Goal: Task Accomplishment & Management: Use online tool/utility

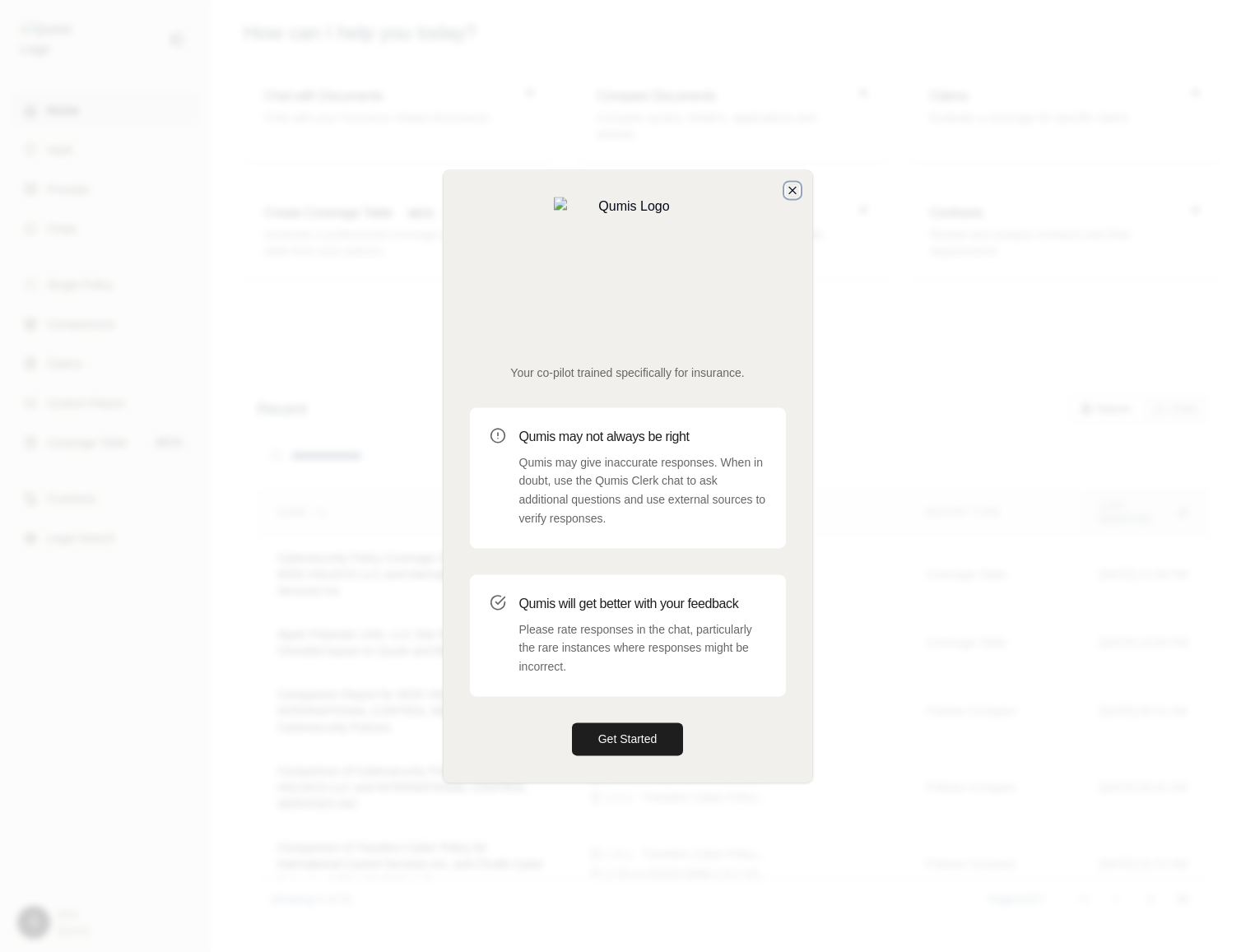
click at [794, 197] on icon "button" at bounding box center [792, 190] width 14 height 14
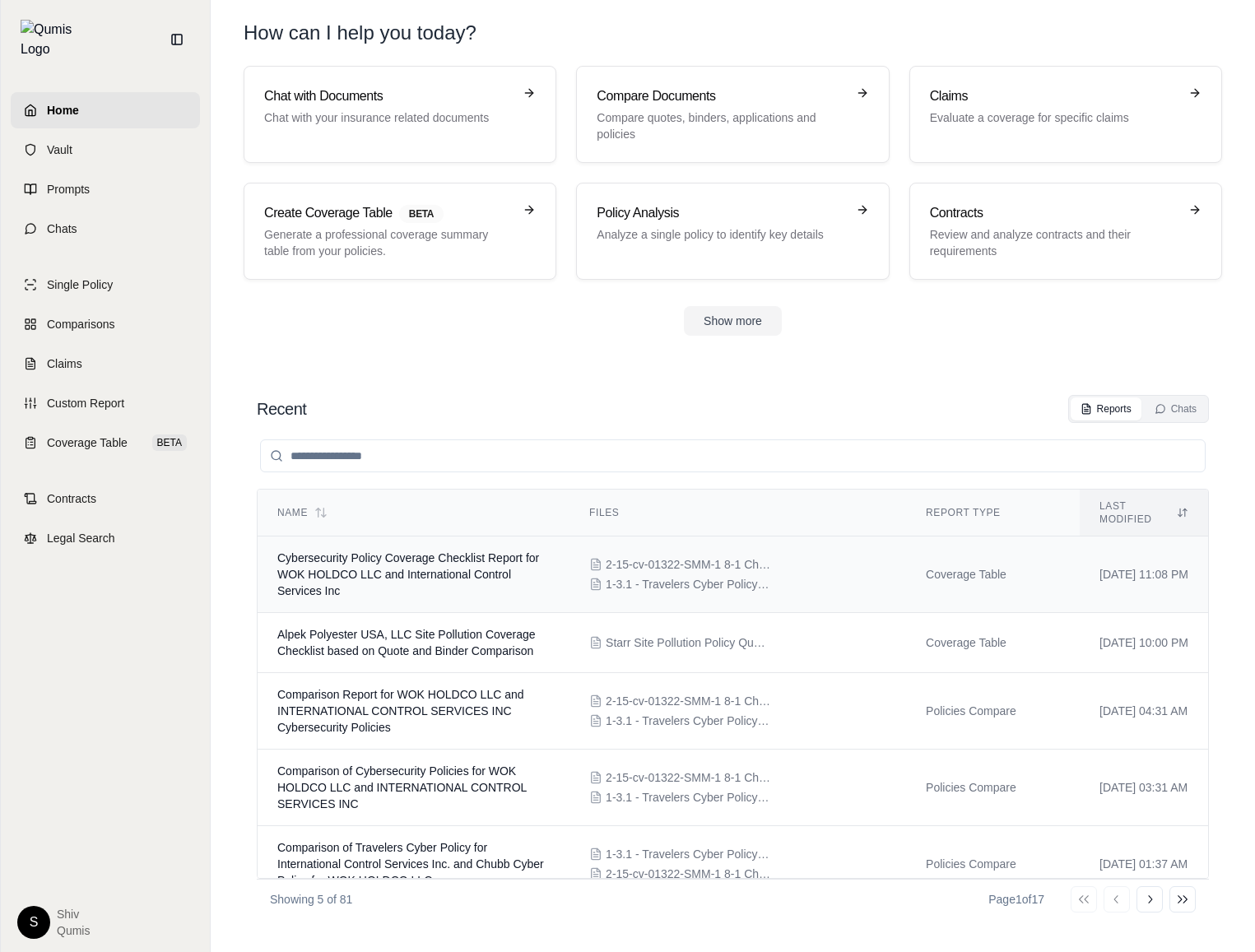
click at [414, 564] on span "Cybersecurity Policy Coverage Checklist Report for WOK HOLDCO LLC and Internati…" at bounding box center [408, 574] width 262 height 47
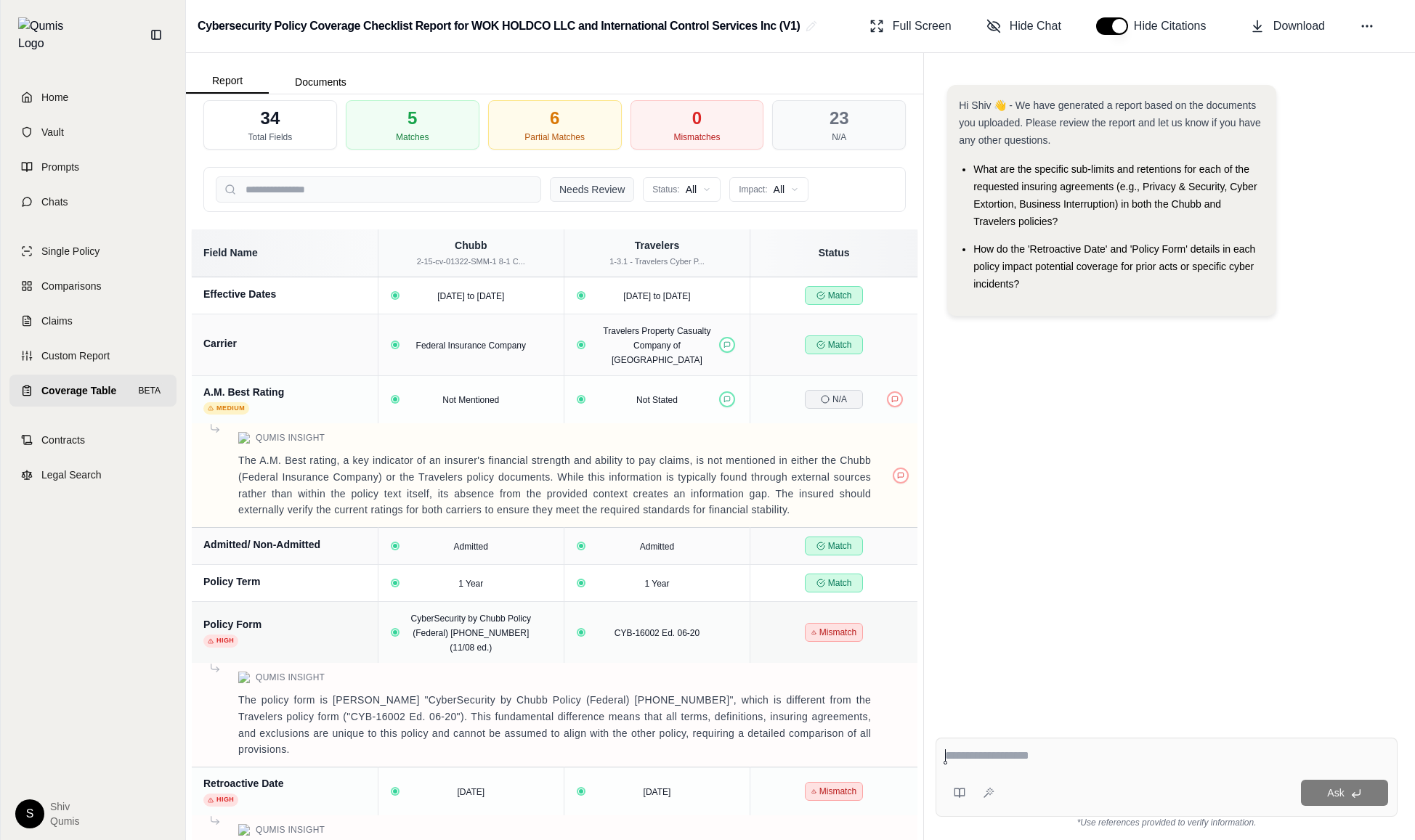
click at [590, 187] on button "Needs Review" at bounding box center [592, 189] width 84 height 25
click at [616, 194] on button "Needs Review" at bounding box center [592, 189] width 84 height 25
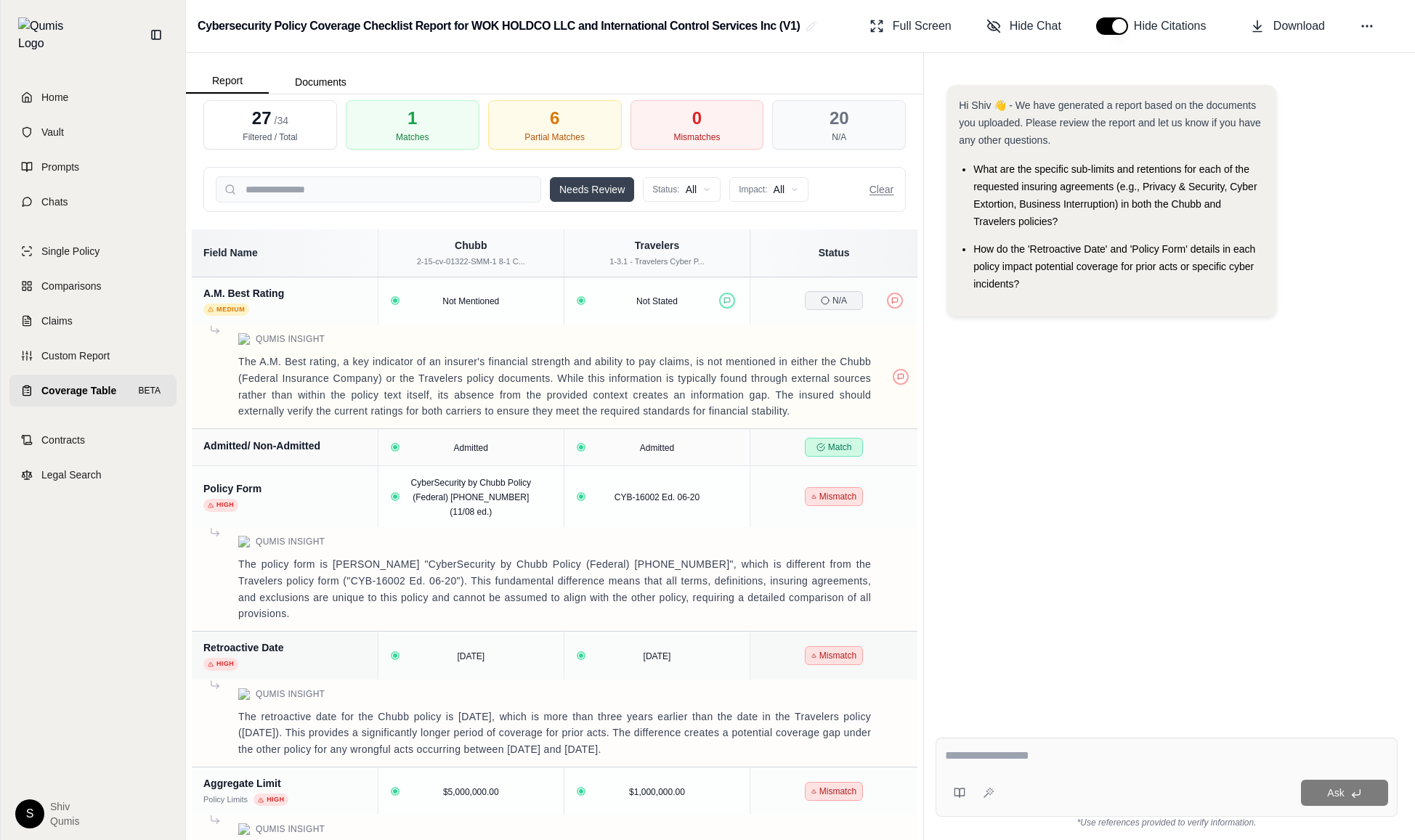
click at [628, 190] on button "Needs Review" at bounding box center [592, 189] width 84 height 25
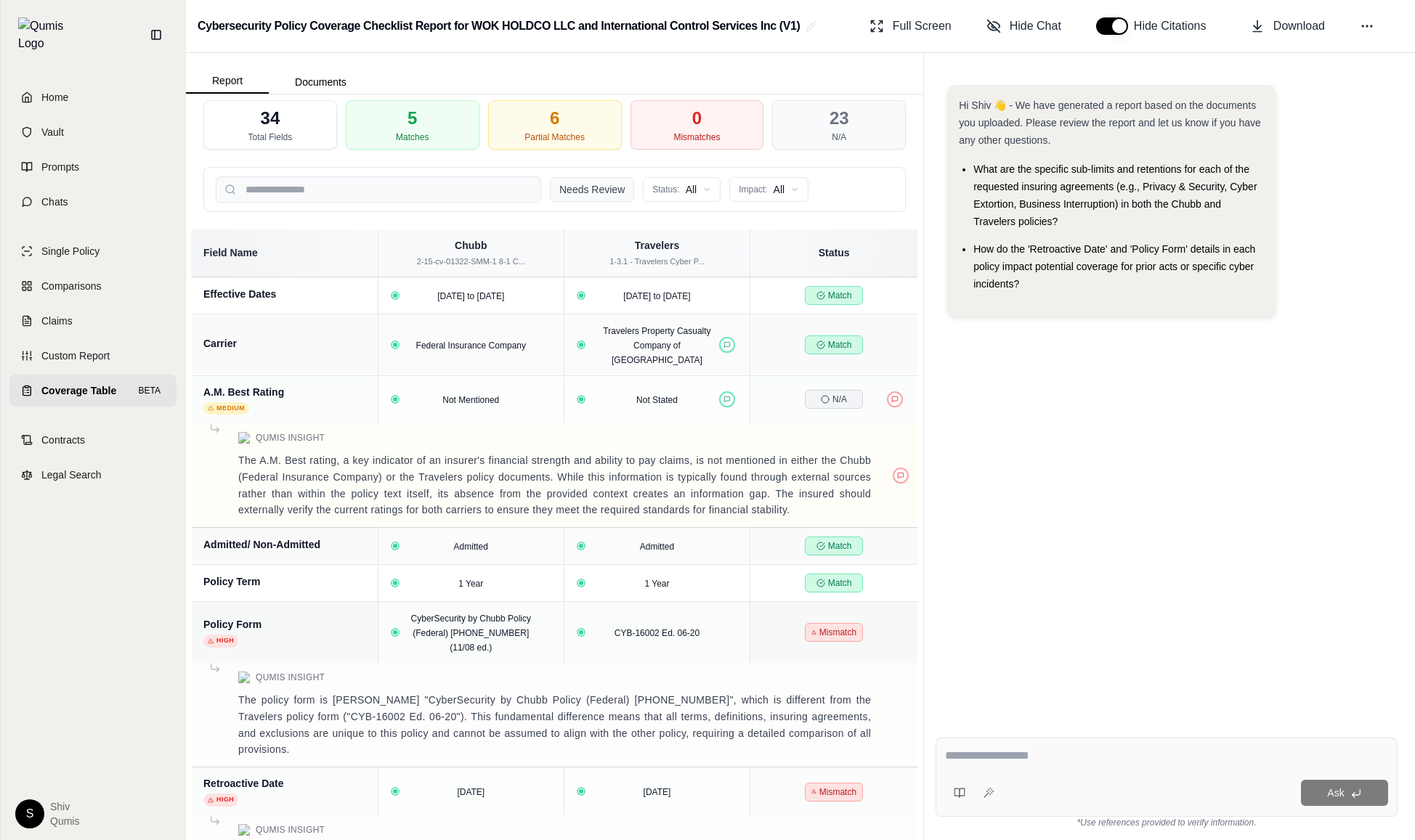
click at [628, 190] on button "Needs Review" at bounding box center [592, 189] width 84 height 25
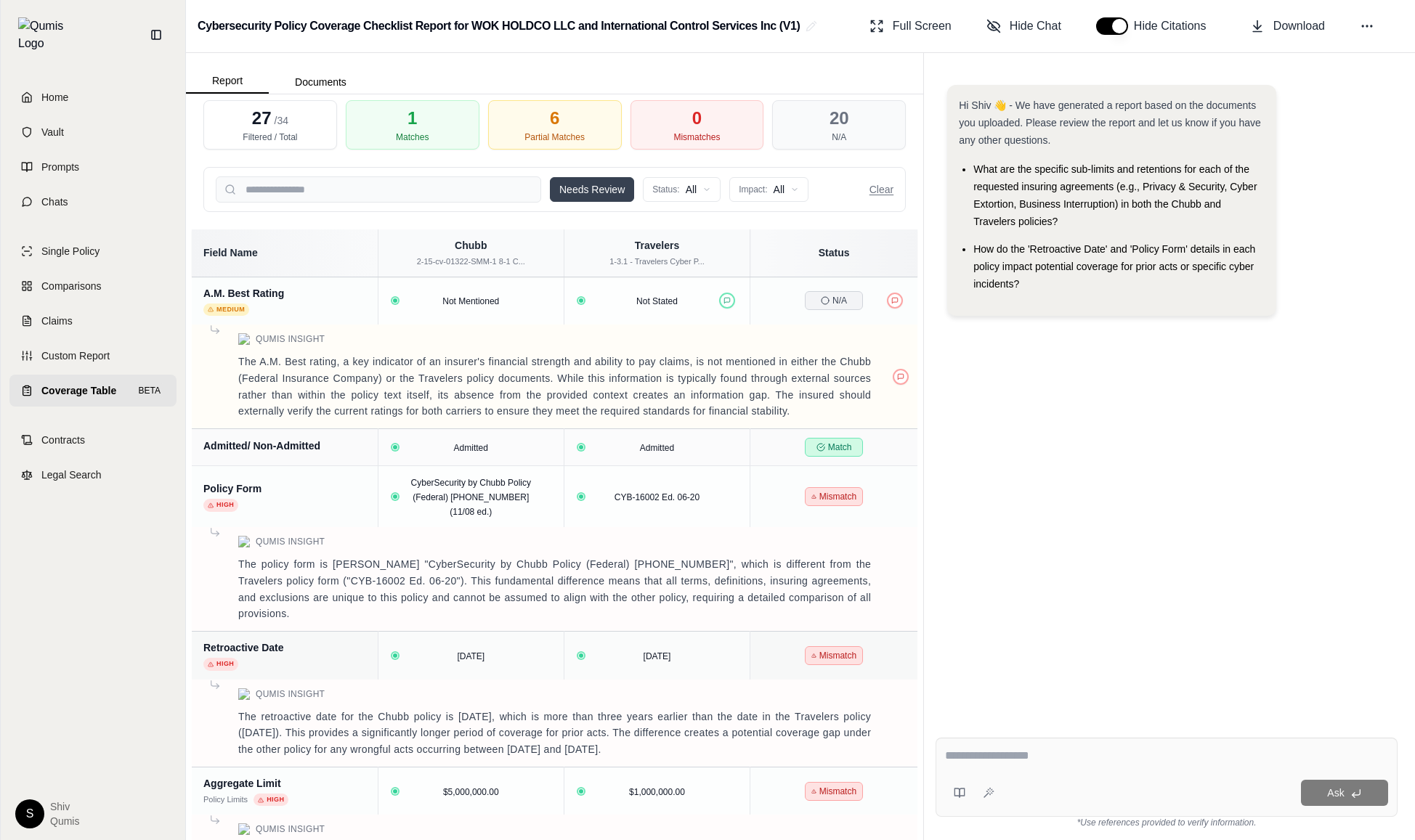
click at [628, 190] on button "Needs Review" at bounding box center [592, 189] width 84 height 25
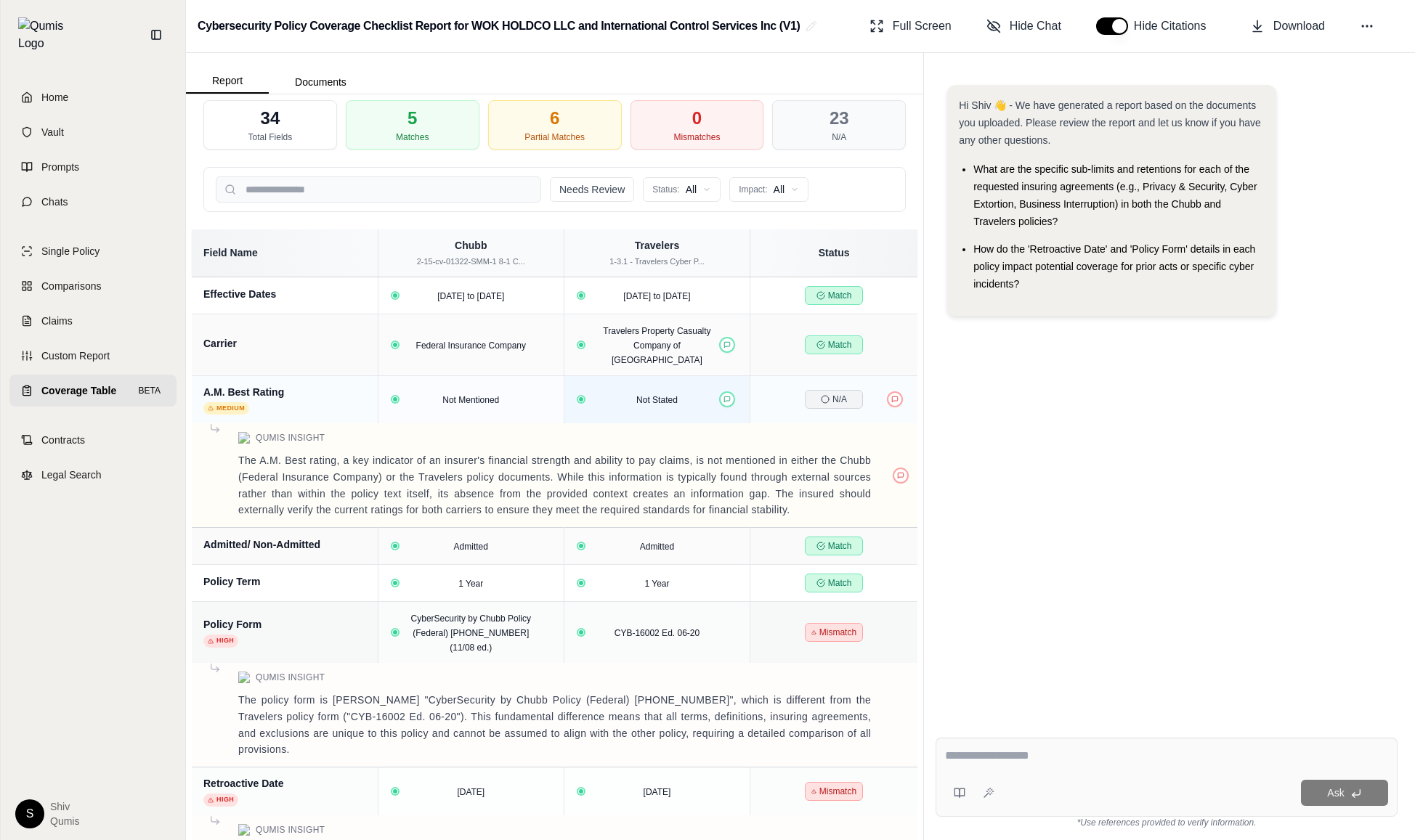
click at [663, 395] on span "Not Stated" at bounding box center [657, 400] width 41 height 10
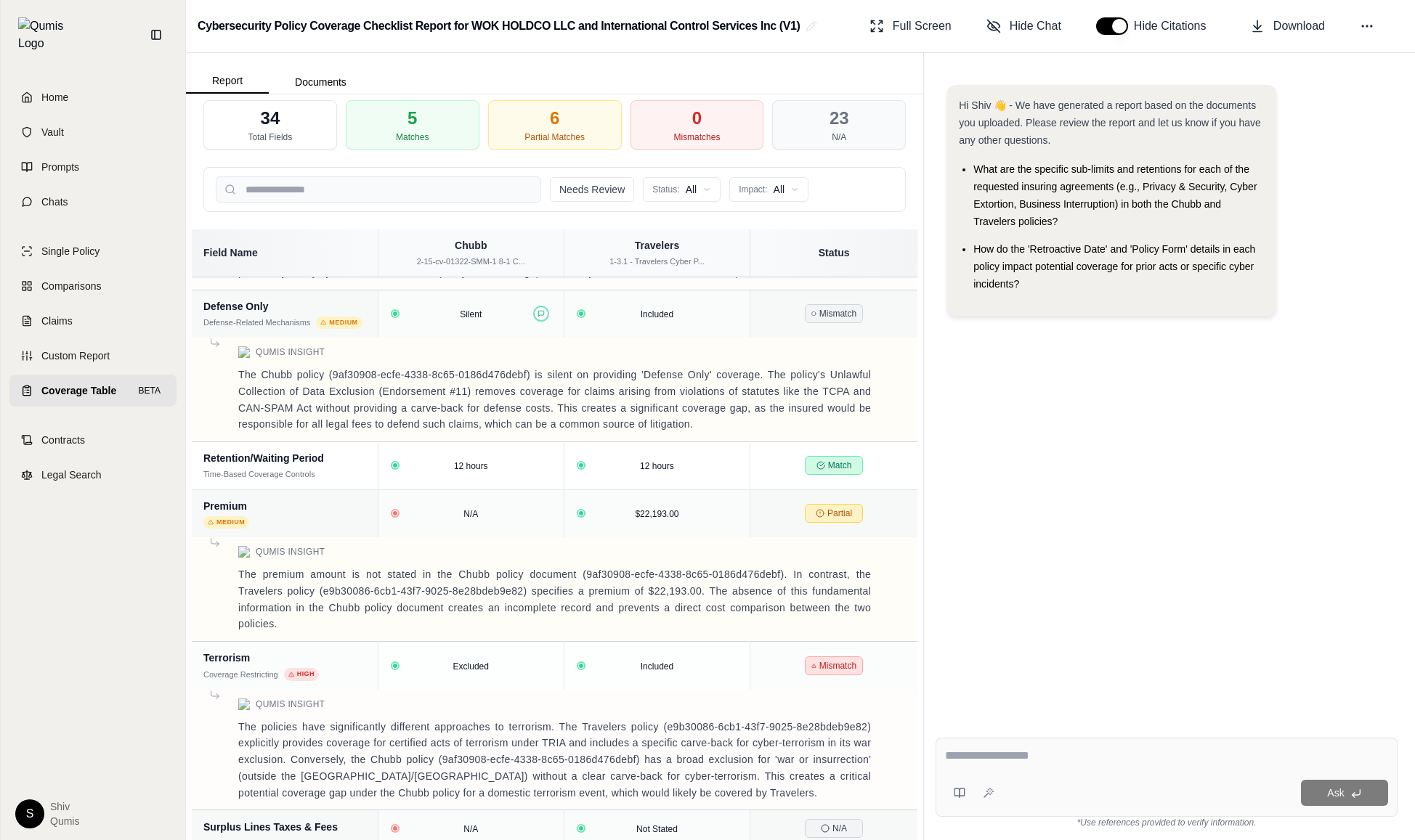
scroll to position [3490, 0]
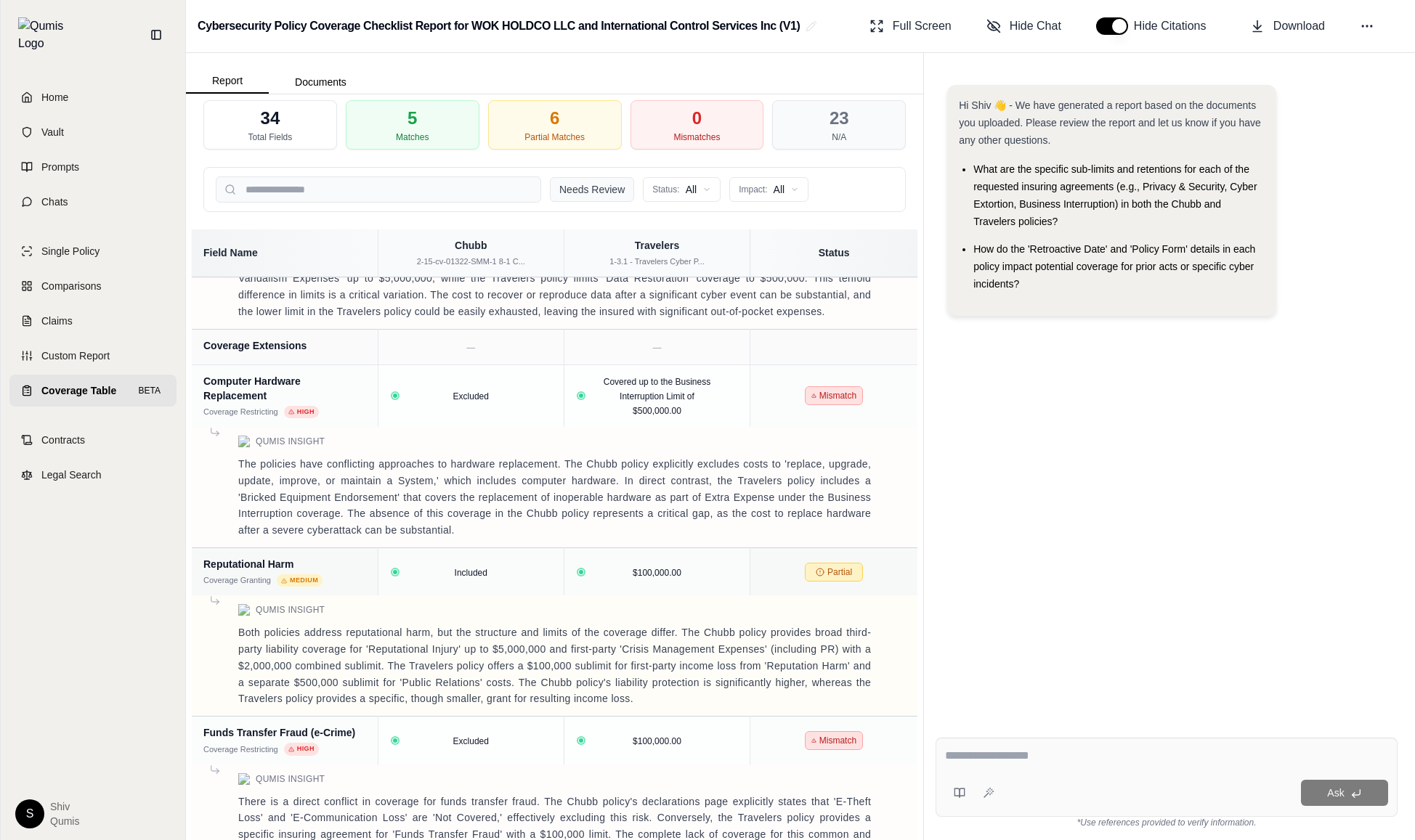
click at [587, 187] on button "Needs Review" at bounding box center [592, 189] width 84 height 25
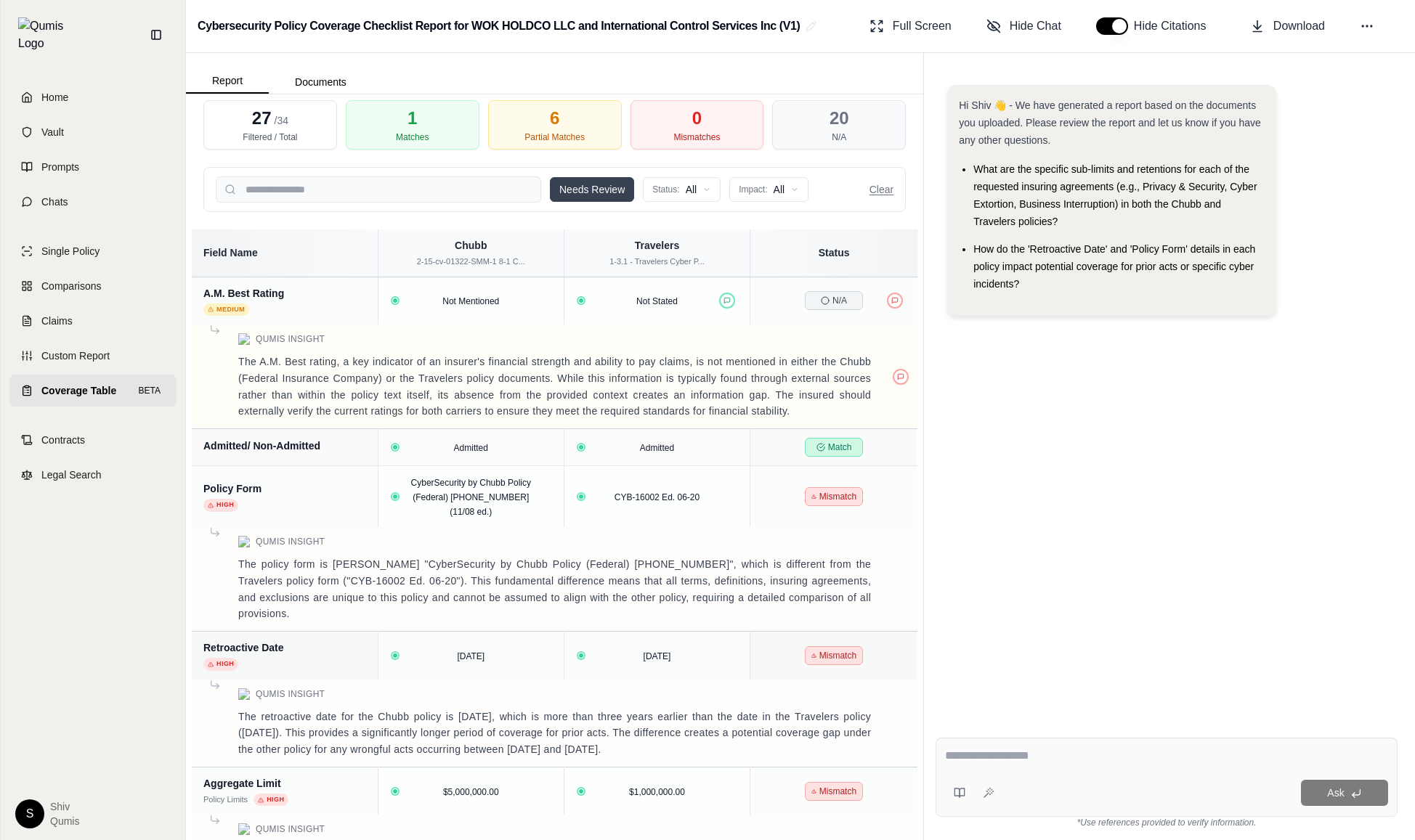
scroll to position [0, 0]
click at [884, 187] on button "Clear" at bounding box center [881, 189] width 24 height 14
click at [884, 187] on div "Needs Review Status: All Impact: All Clear" at bounding box center [555, 189] width 678 height 26
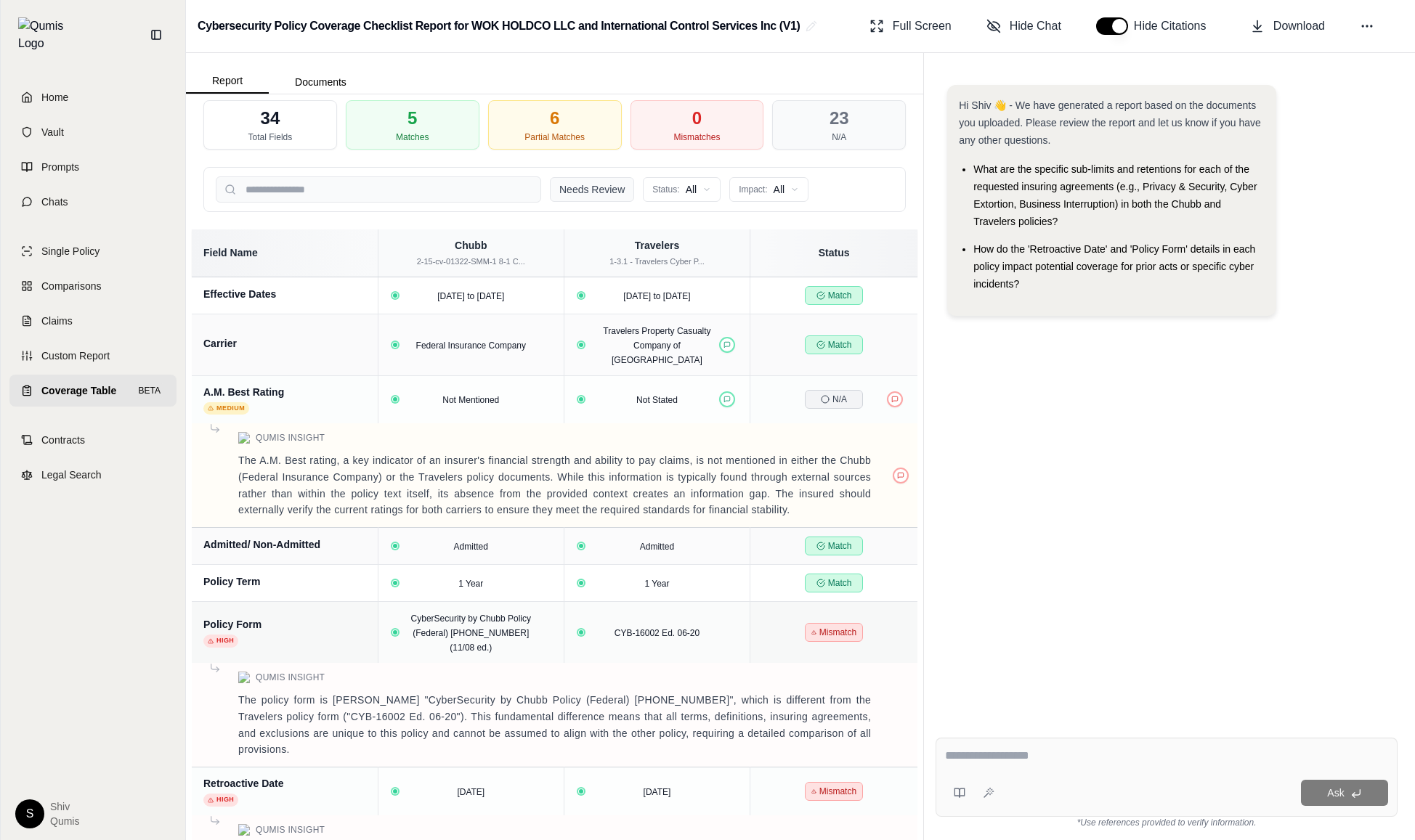
click at [610, 184] on button "Needs Review" at bounding box center [592, 189] width 84 height 25
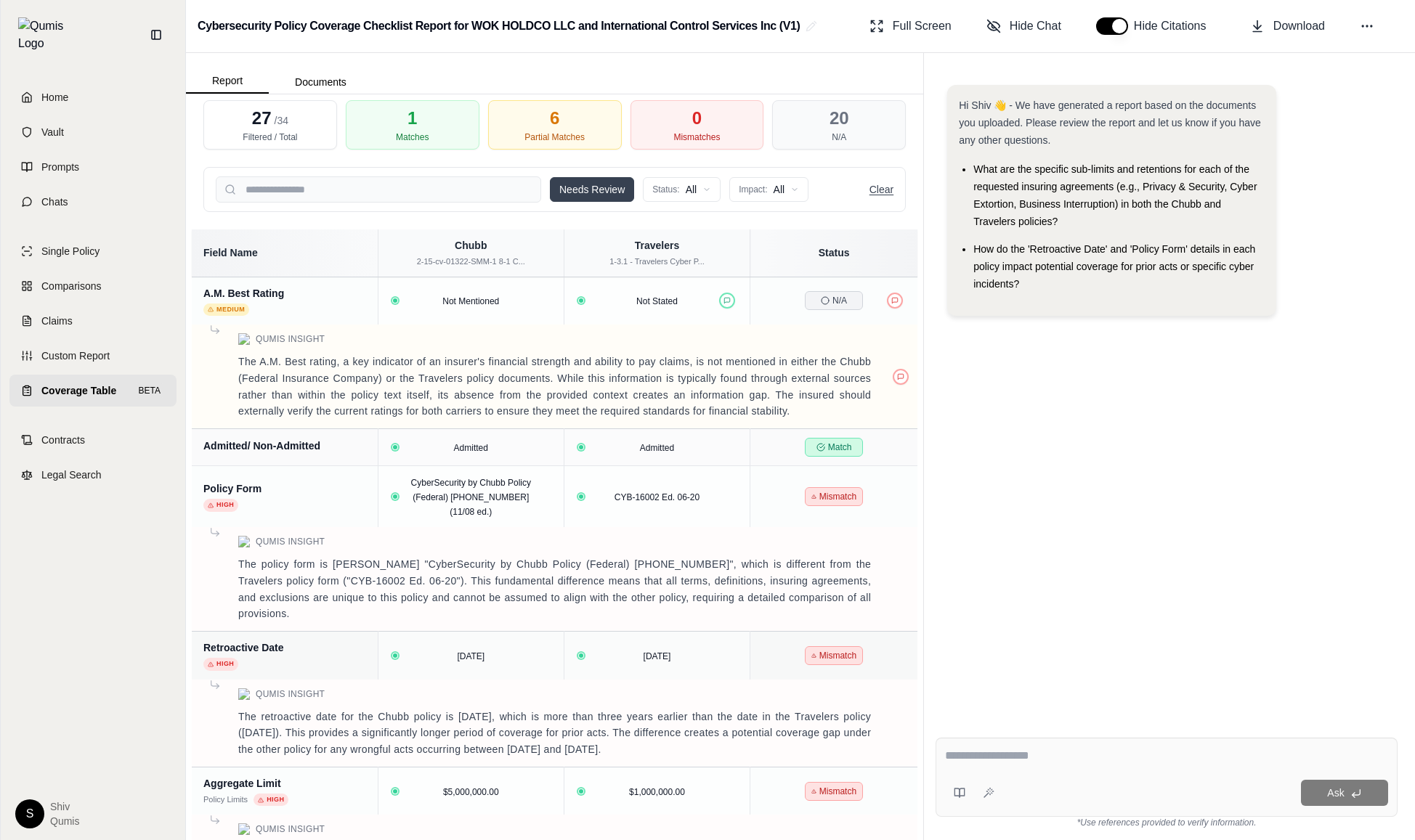
click at [880, 191] on button "Clear" at bounding box center [881, 189] width 24 height 14
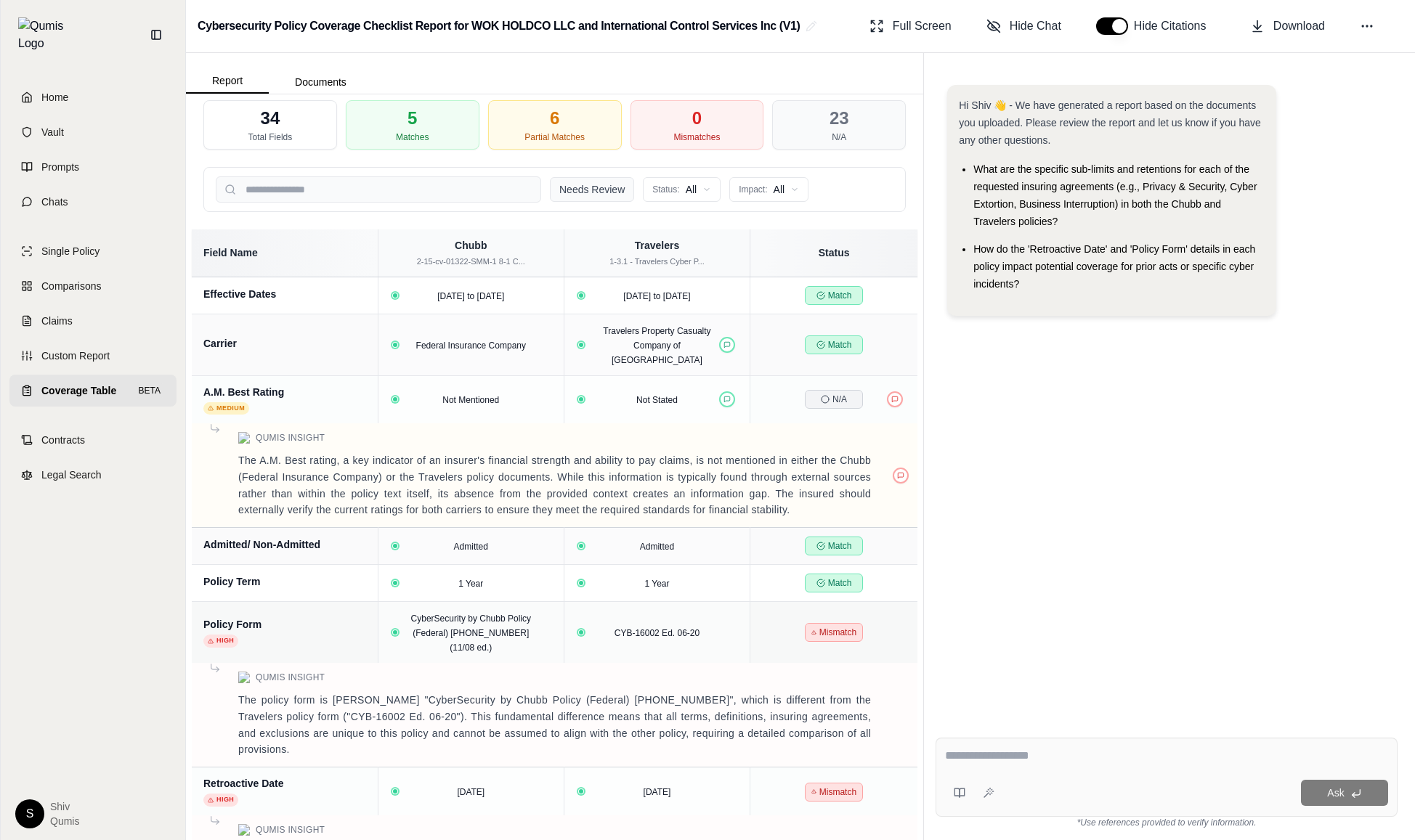
click at [608, 186] on button "Needs Review" at bounding box center [592, 189] width 84 height 25
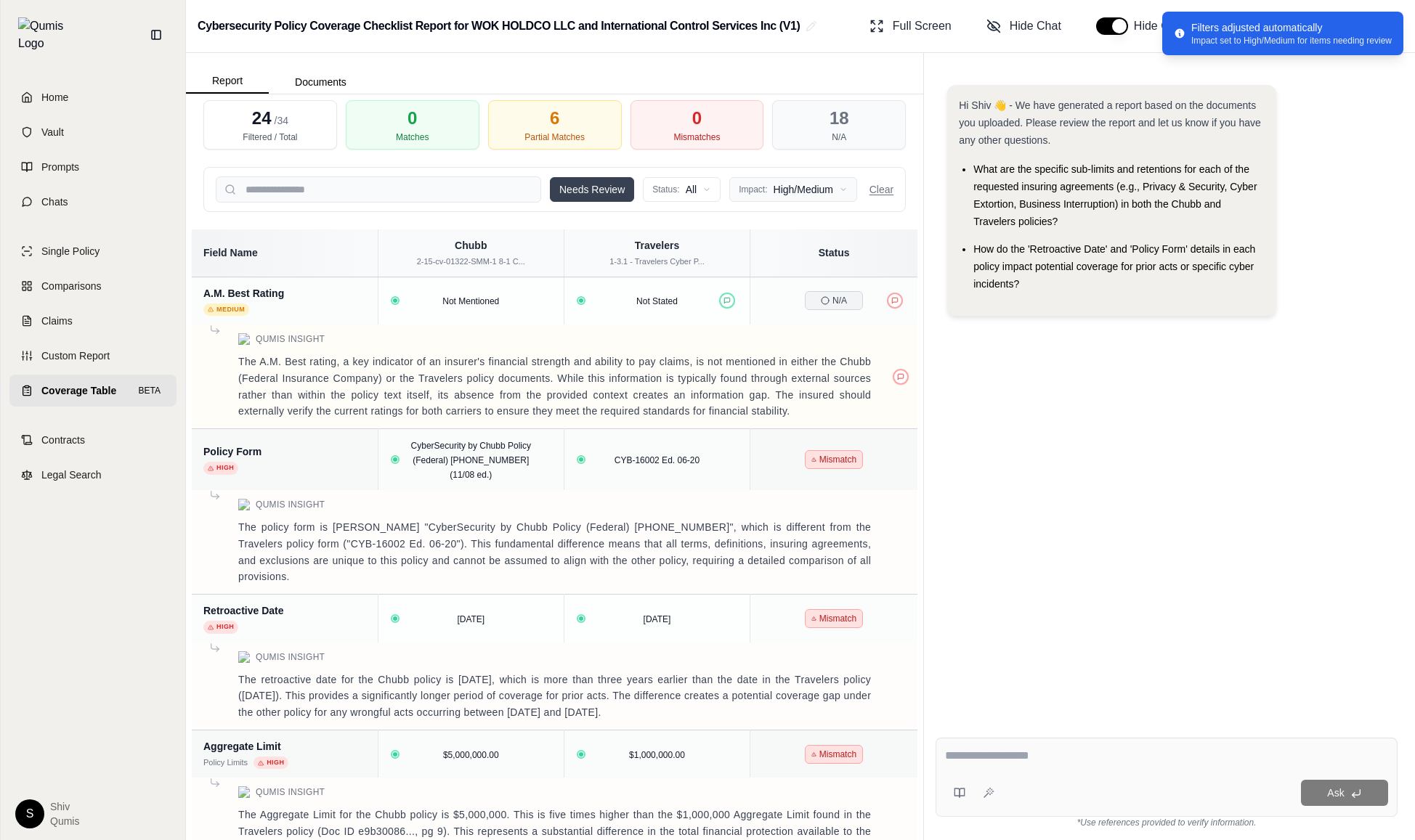
click at [810, 200] on html "Home Vault Prompts Chats Single Policy Comparisons Claims Custom Report Coverag…" at bounding box center [708, 420] width 1415 height 840
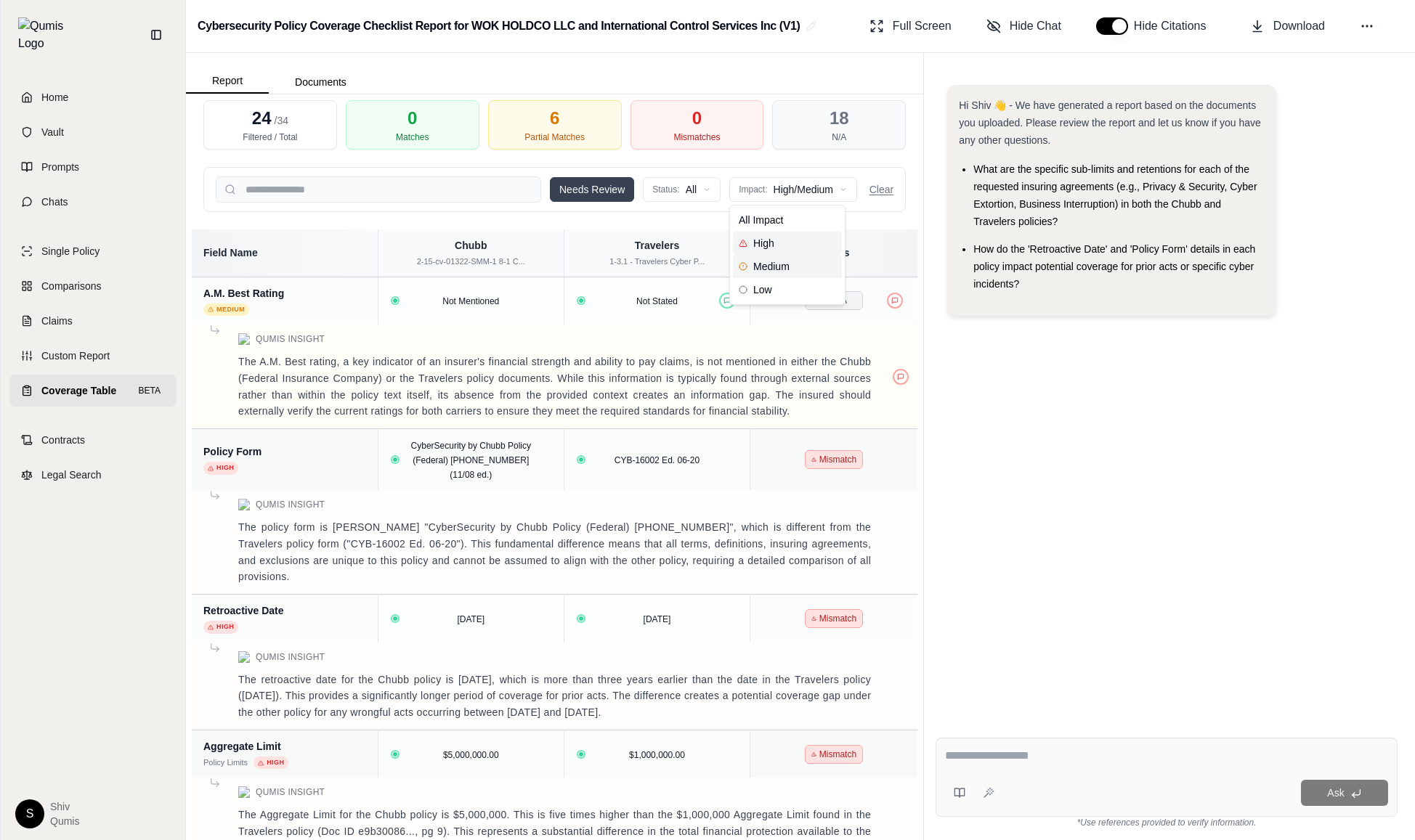
click at [693, 195] on html "Home Vault Prompts Chats Single Policy Comparisons Claims Custom Report Coverag…" at bounding box center [708, 420] width 1415 height 840
click at [990, 387] on html "Home Vault Prompts Chats Single Policy Comparisons Claims Custom Report Coverag…" at bounding box center [708, 420] width 1415 height 840
click at [878, 191] on button "Clear" at bounding box center [881, 189] width 24 height 14
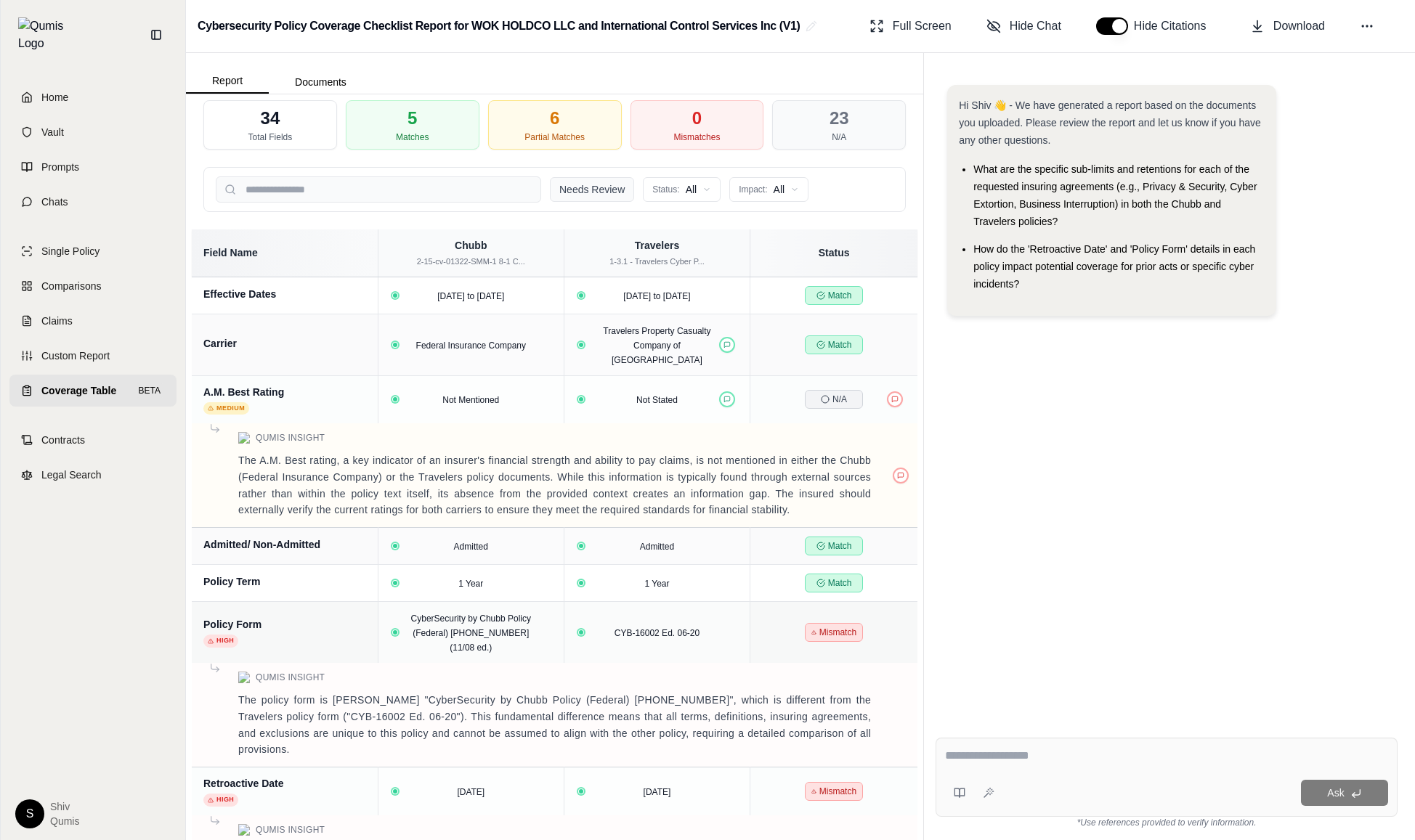
click at [578, 189] on button "Needs Review" at bounding box center [592, 189] width 84 height 25
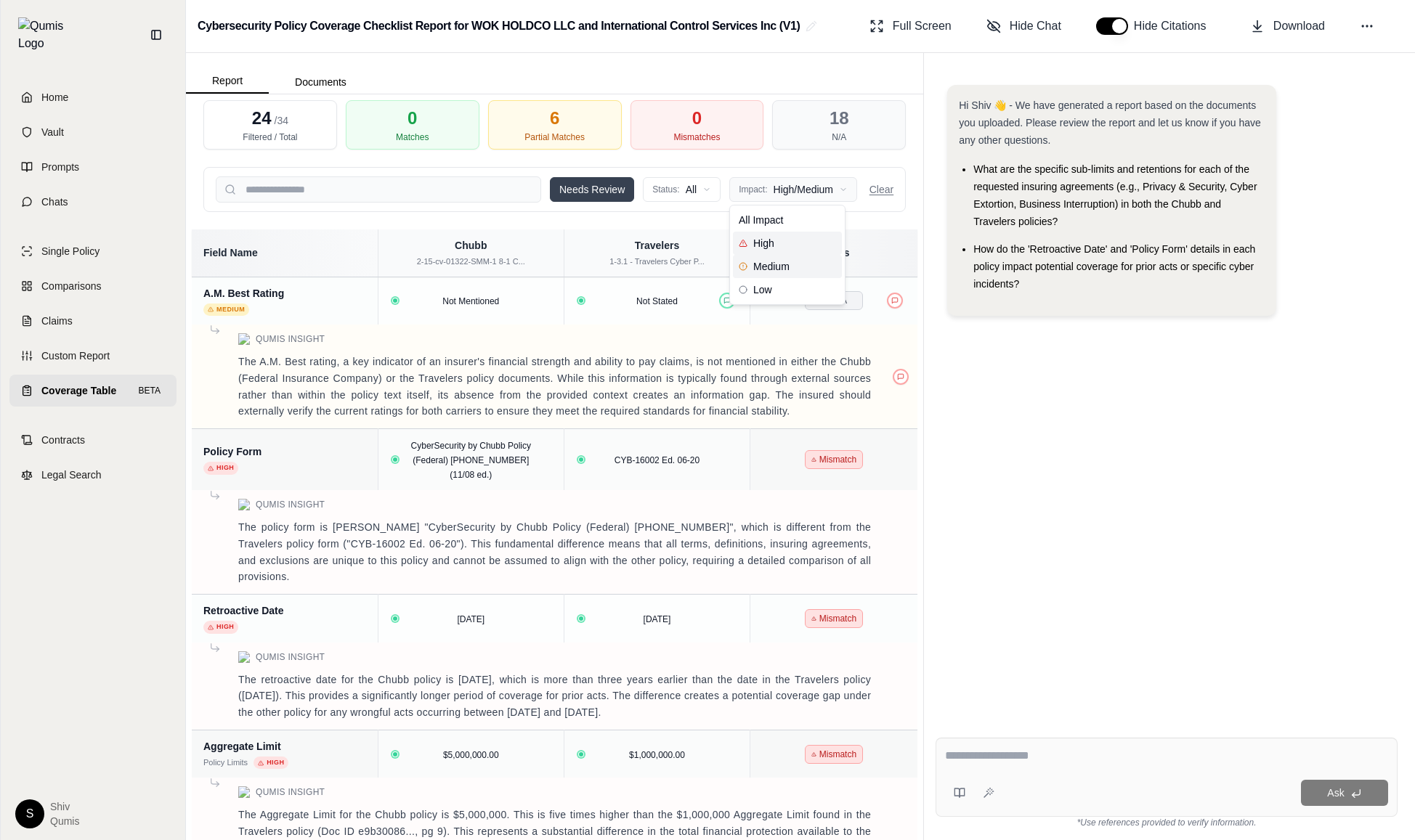
click at [796, 192] on html "Home Vault Prompts Chats Single Policy Comparisons Claims Custom Report Coverag…" at bounding box center [708, 420] width 1415 height 840
click at [786, 299] on div "Low" at bounding box center [787, 289] width 109 height 23
click at [780, 178] on html "Home Vault Prompts Chats Single Policy Comparisons Claims Custom Report Coverag…" at bounding box center [708, 420] width 1415 height 840
click at [790, 268] on div "Medium" at bounding box center [787, 266] width 109 height 23
click at [812, 204] on div "Needs Review Status: All Impact: Medium Clear" at bounding box center [555, 189] width 702 height 45
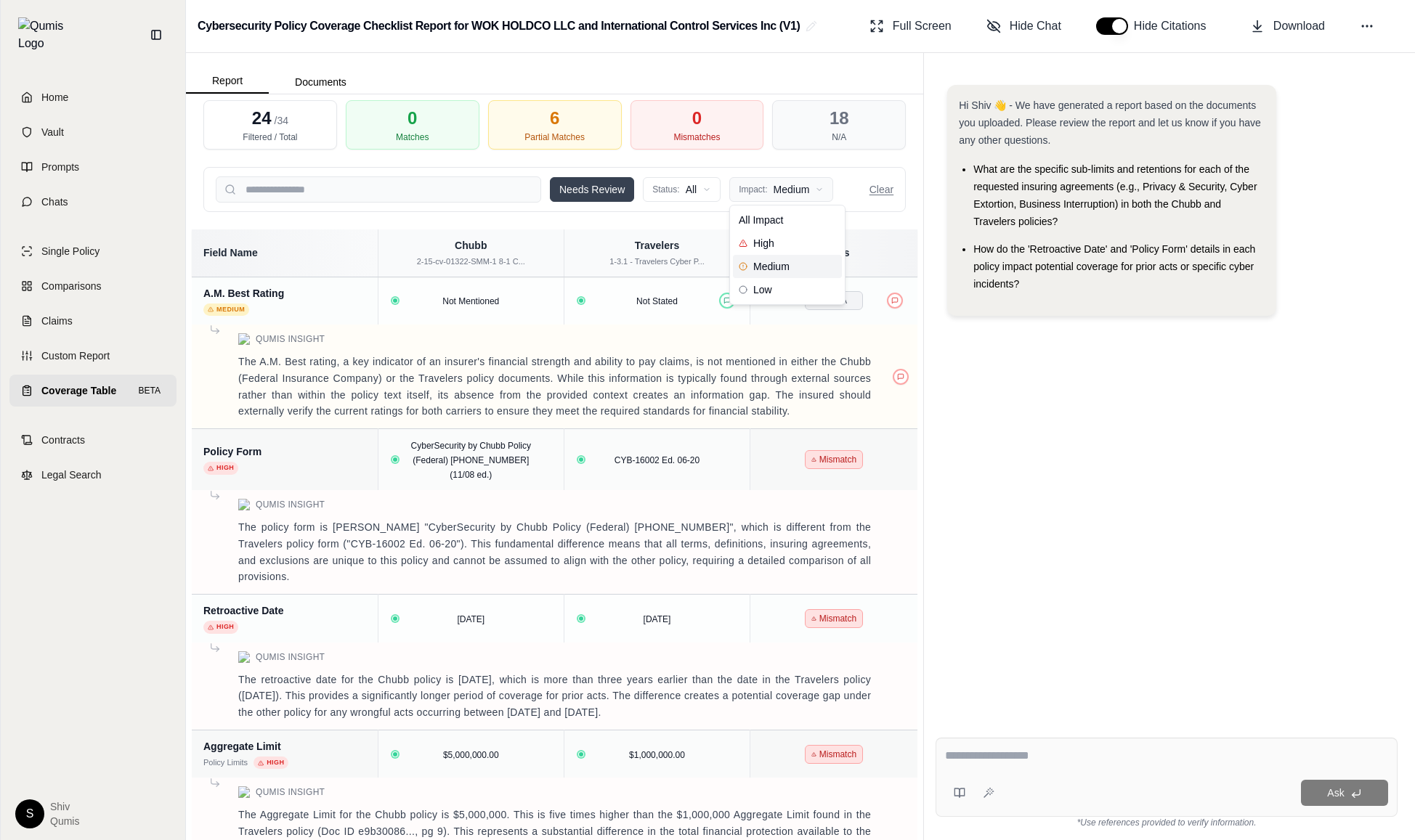
click at [810, 194] on html "Home Vault Prompts Chats Single Policy Comparisons Claims Custom Report Coverag…" at bounding box center [708, 420] width 1415 height 840
click at [798, 228] on div "All Impact" at bounding box center [787, 219] width 109 height 23
click at [798, 190] on html "Home Vault Prompts Chats Single Policy Comparisons Claims Custom Report Coverag…" at bounding box center [708, 420] width 1415 height 840
click at [790, 247] on div "High" at bounding box center [787, 242] width 109 height 23
click at [669, 193] on html "Home Vault Prompts Chats Single Policy Comparisons Claims Custom Report Coverag…" at bounding box center [708, 420] width 1415 height 840
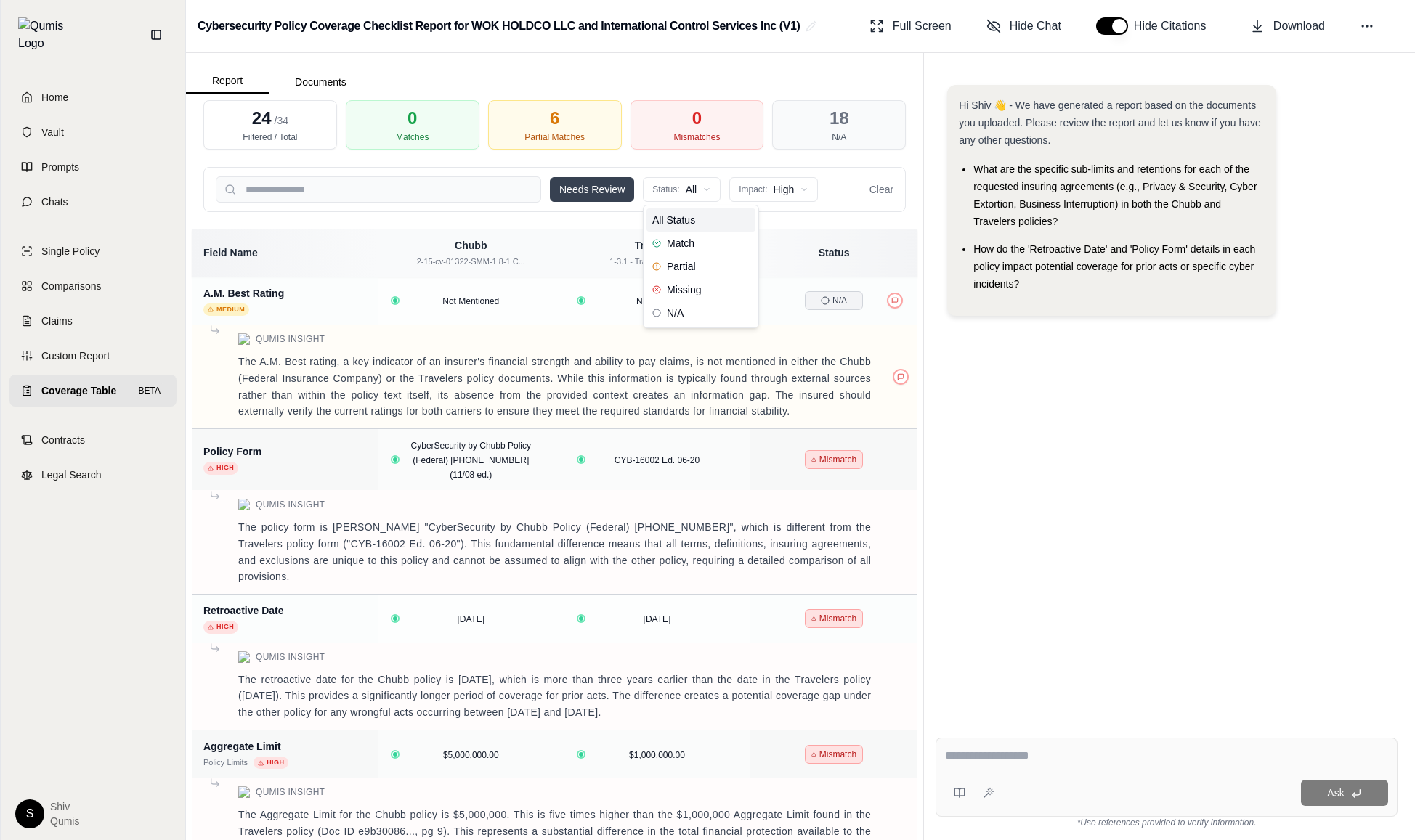
click at [586, 198] on html "Home Vault Prompts Chats Single Policy Comparisons Claims Custom Report Coverag…" at bounding box center [708, 420] width 1415 height 840
click at [890, 191] on button "Clear" at bounding box center [881, 189] width 24 height 14
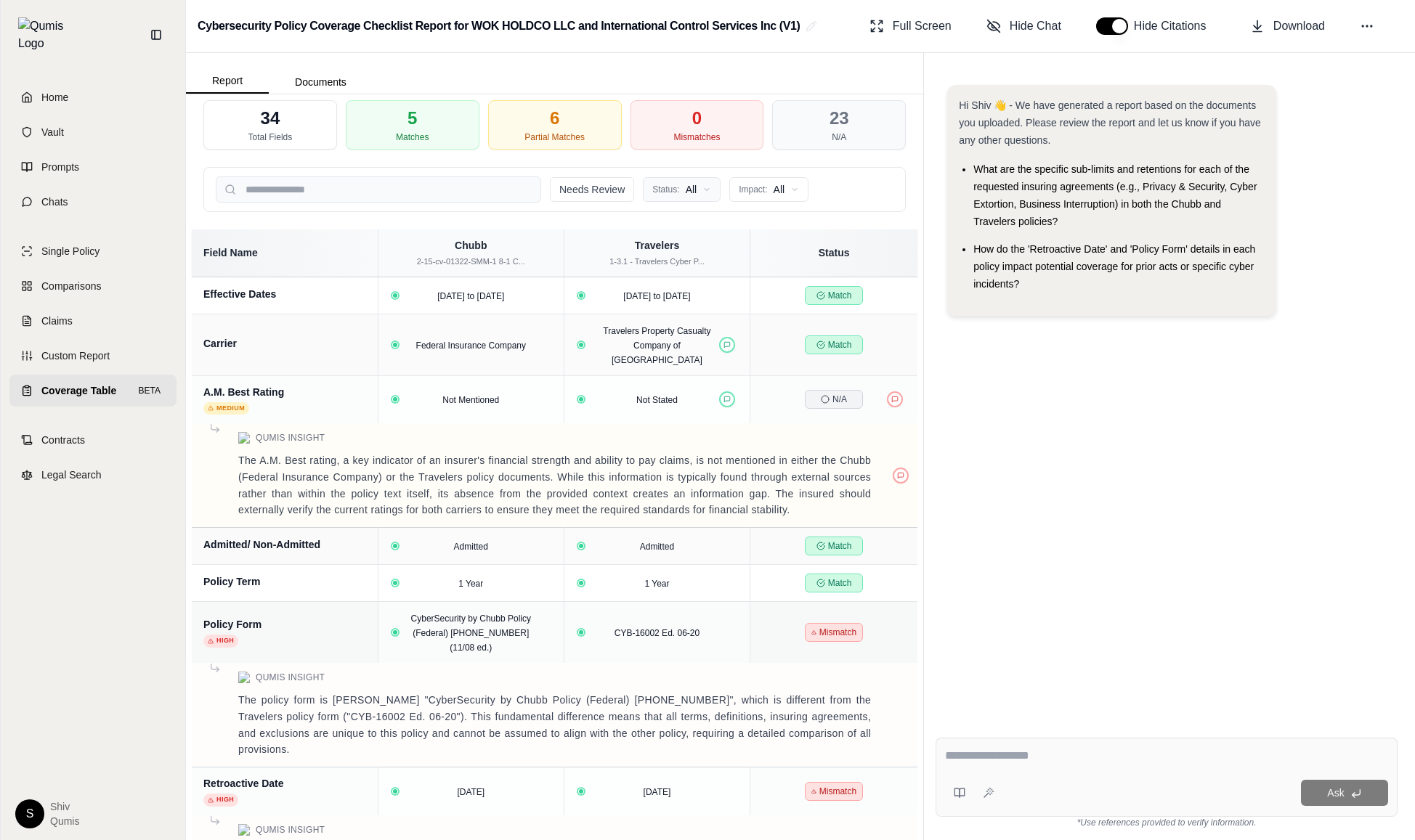
click at [657, 191] on html "Home Vault Prompts Chats Single Policy Comparisons Claims Custom Report Coverag…" at bounding box center [708, 420] width 1415 height 840
click at [757, 186] on html "Home Vault Prompts Chats Single Policy Comparisons Claims Custom Report Coverag…" at bounding box center [708, 420] width 1415 height 840
click at [758, 189] on html "Home Vault Prompts Chats Single Policy Comparisons Claims Custom Report Coverag…" at bounding box center [708, 420] width 1415 height 840
click at [596, 195] on html "Home Vault Prompts Chats Single Policy Comparisons Claims Custom Report Coverag…" at bounding box center [708, 420] width 1415 height 840
click at [594, 188] on button "Needs Review" at bounding box center [592, 189] width 84 height 25
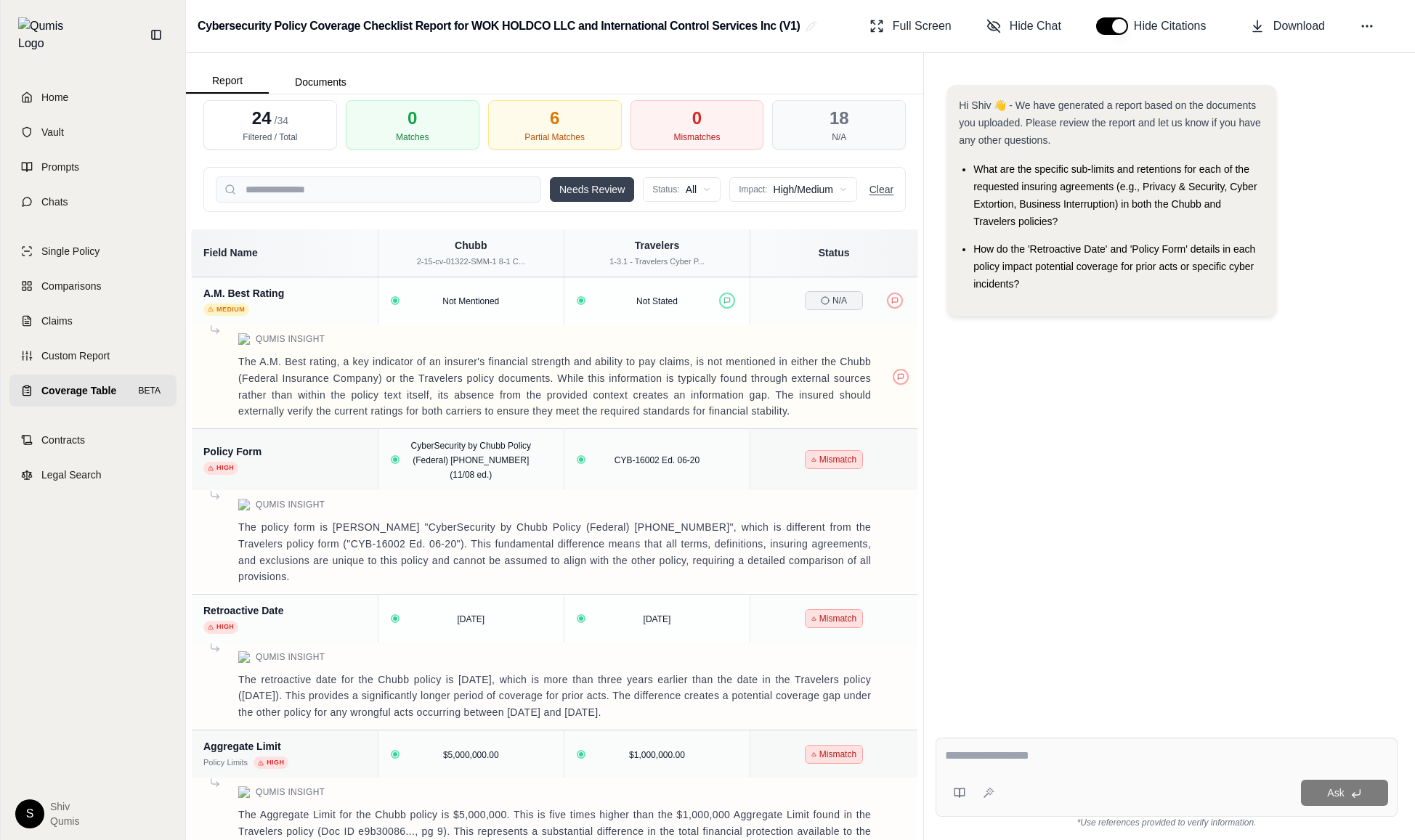
click at [887, 183] on button "Clear" at bounding box center [881, 189] width 24 height 14
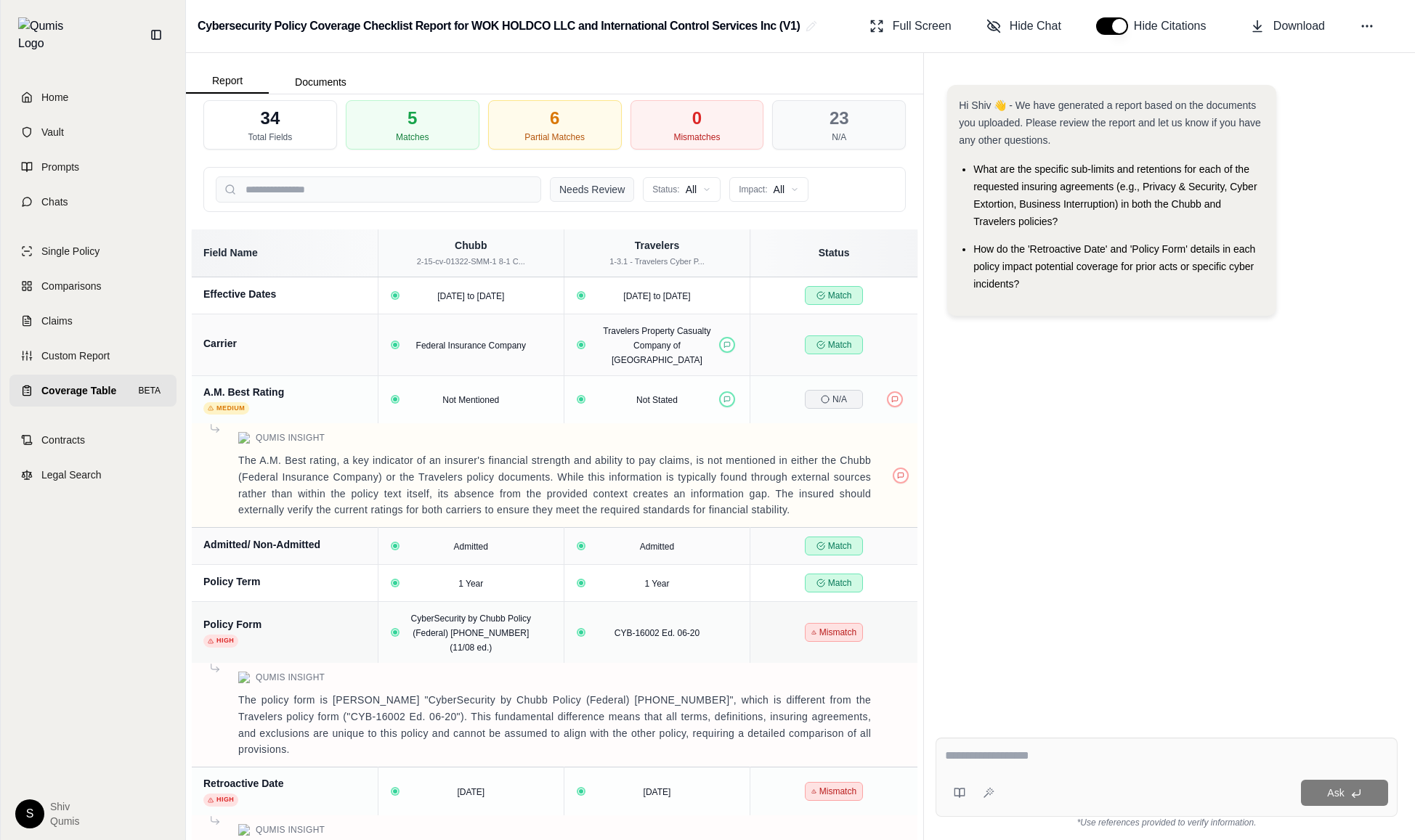
click at [620, 192] on button "Needs Review" at bounding box center [592, 189] width 84 height 25
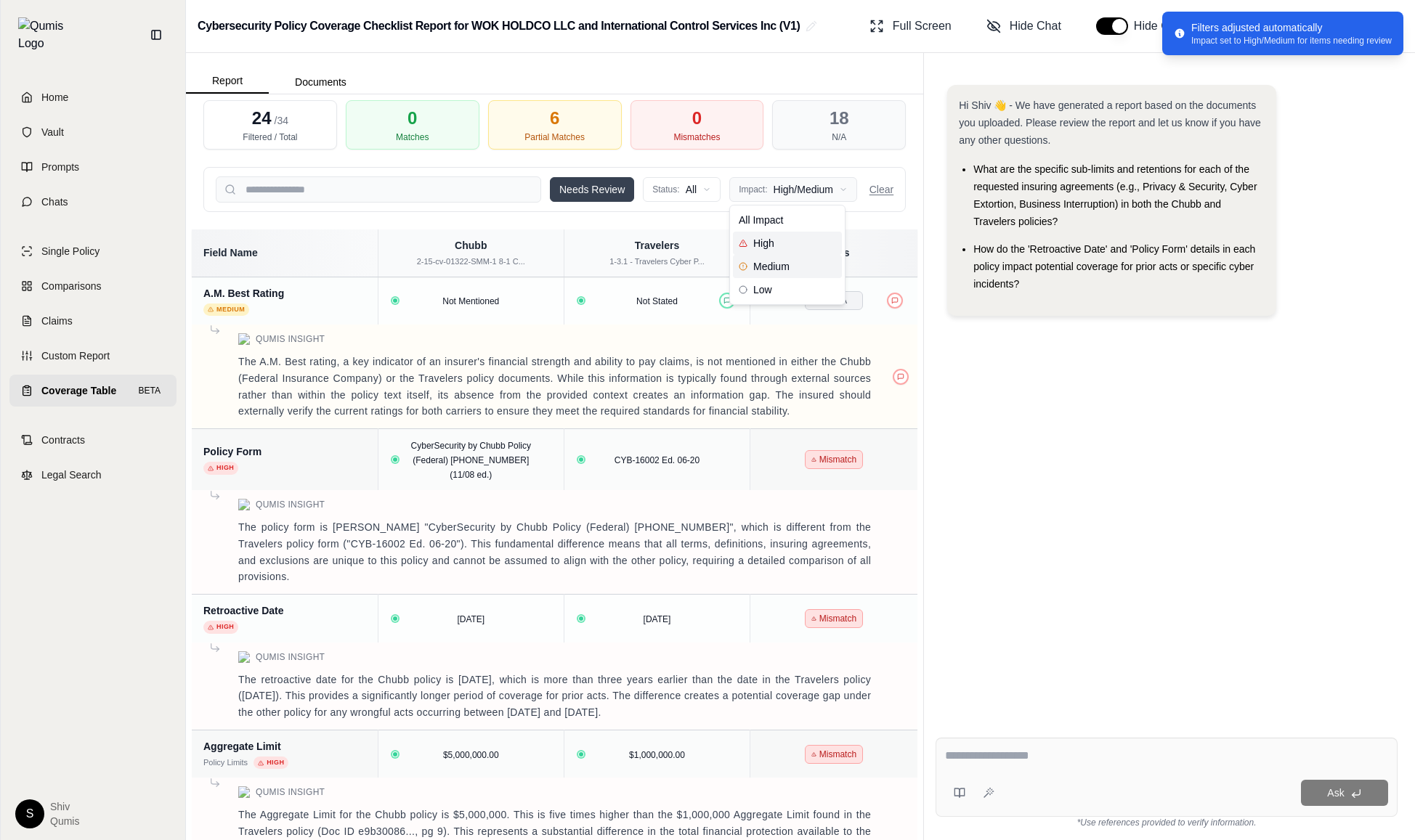
click at [845, 186] on html "Home Vault Prompts Chats Single Policy Comparisons Claims Custom Report Coverag…" at bounding box center [708, 420] width 1415 height 840
click at [597, 210] on html "Home Vault Prompts Chats Single Policy Comparisons Claims Custom Report Coverag…" at bounding box center [708, 420] width 1415 height 840
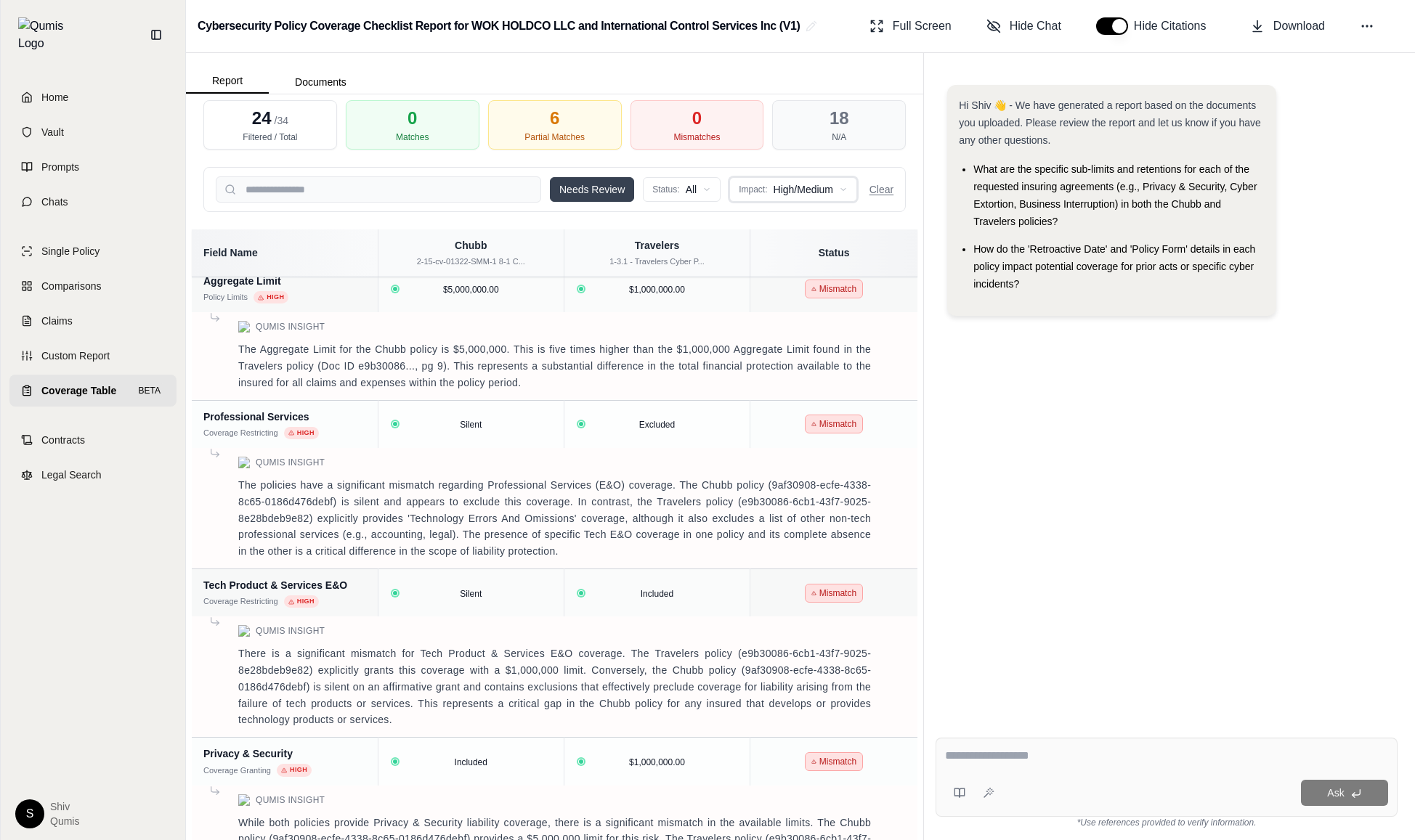
scroll to position [728, 0]
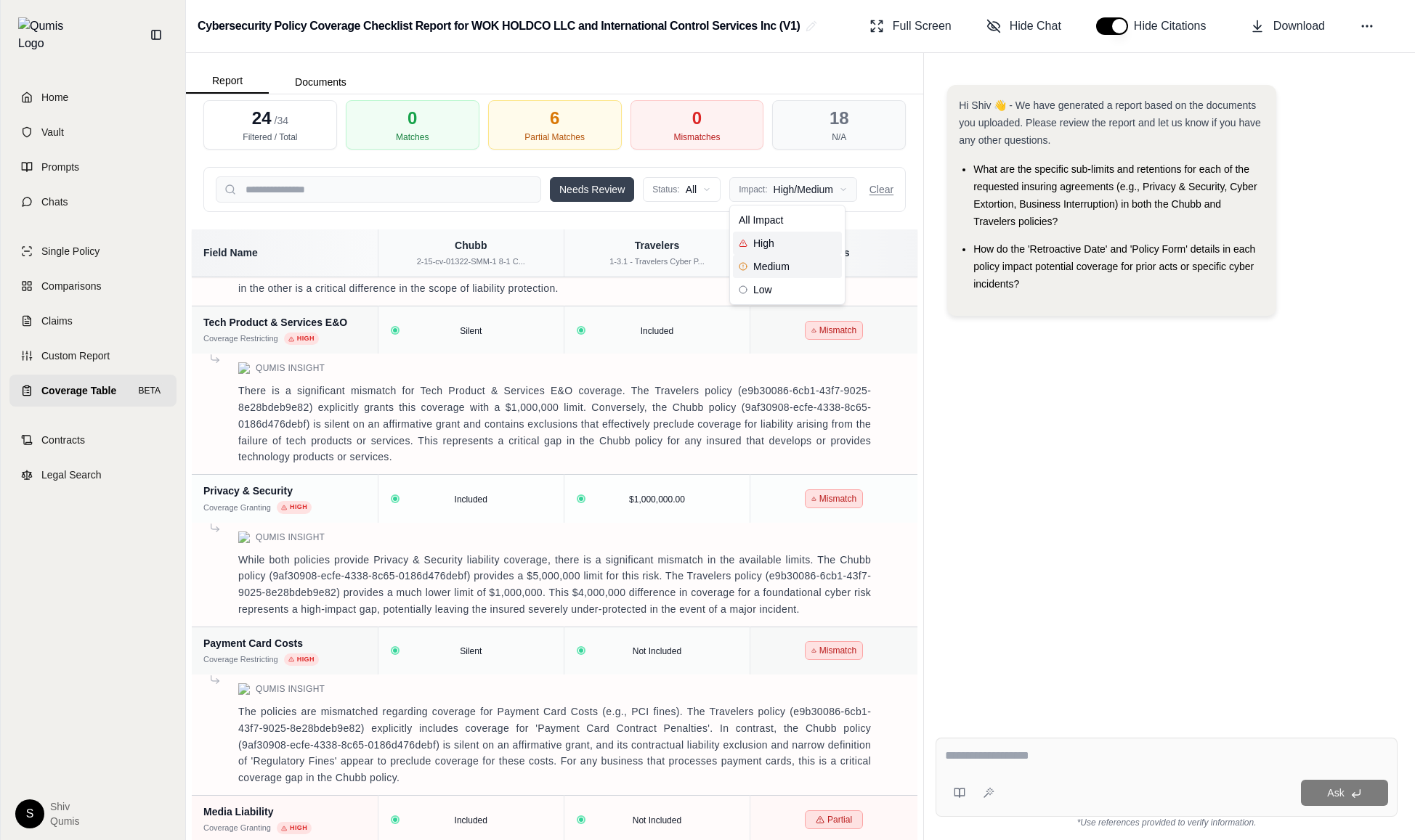
click at [816, 195] on html "Home Vault Prompts Chats Single Policy Comparisons Claims Custom Report Coverag…" at bounding box center [708, 420] width 1415 height 840
click at [777, 245] on div "High" at bounding box center [787, 242] width 109 height 23
click at [1183, 469] on div "Hi Shiv 👋 - We have generated a report based on the documents you uploaded. Ple…" at bounding box center [1166, 393] width 462 height 641
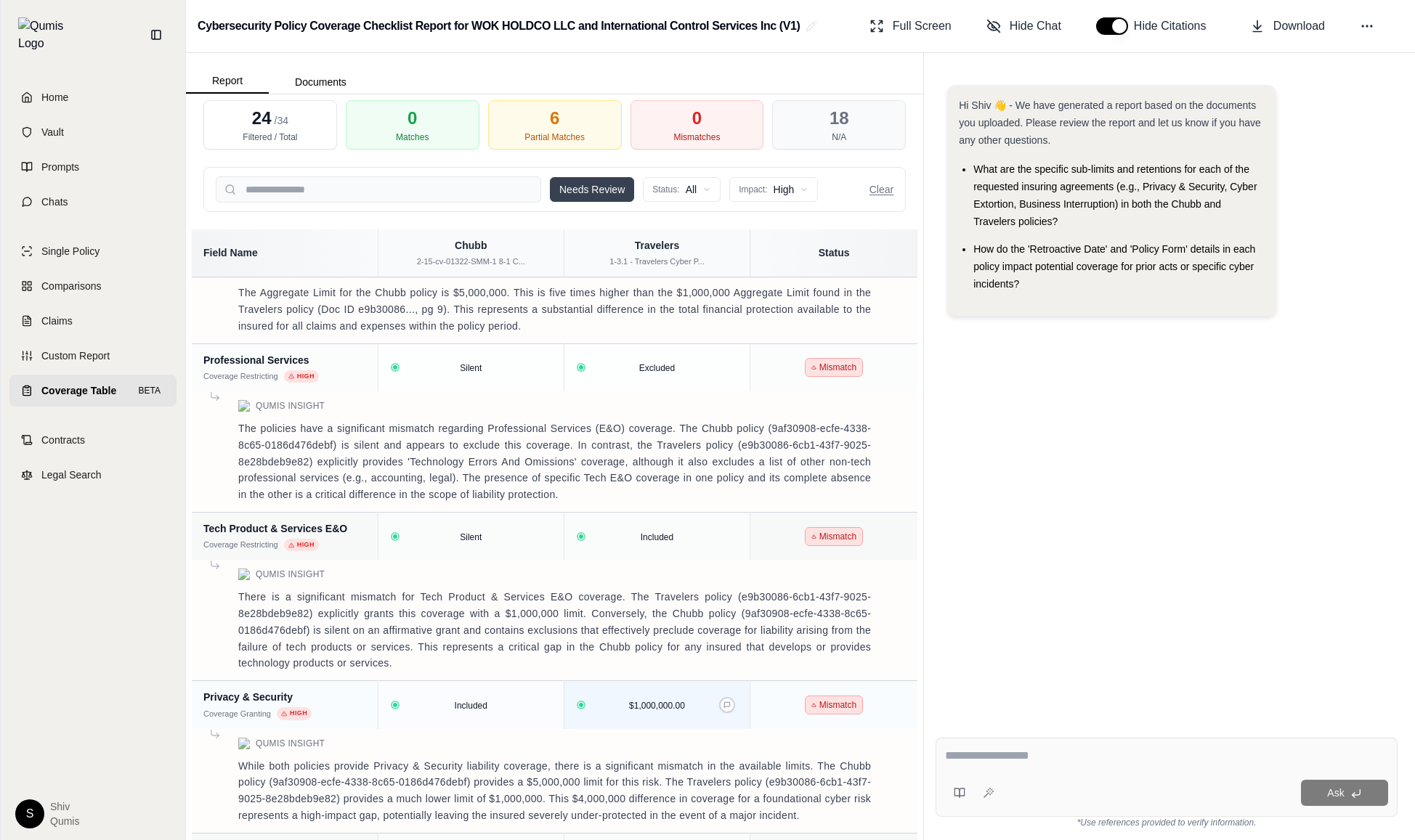
scroll to position [0, 0]
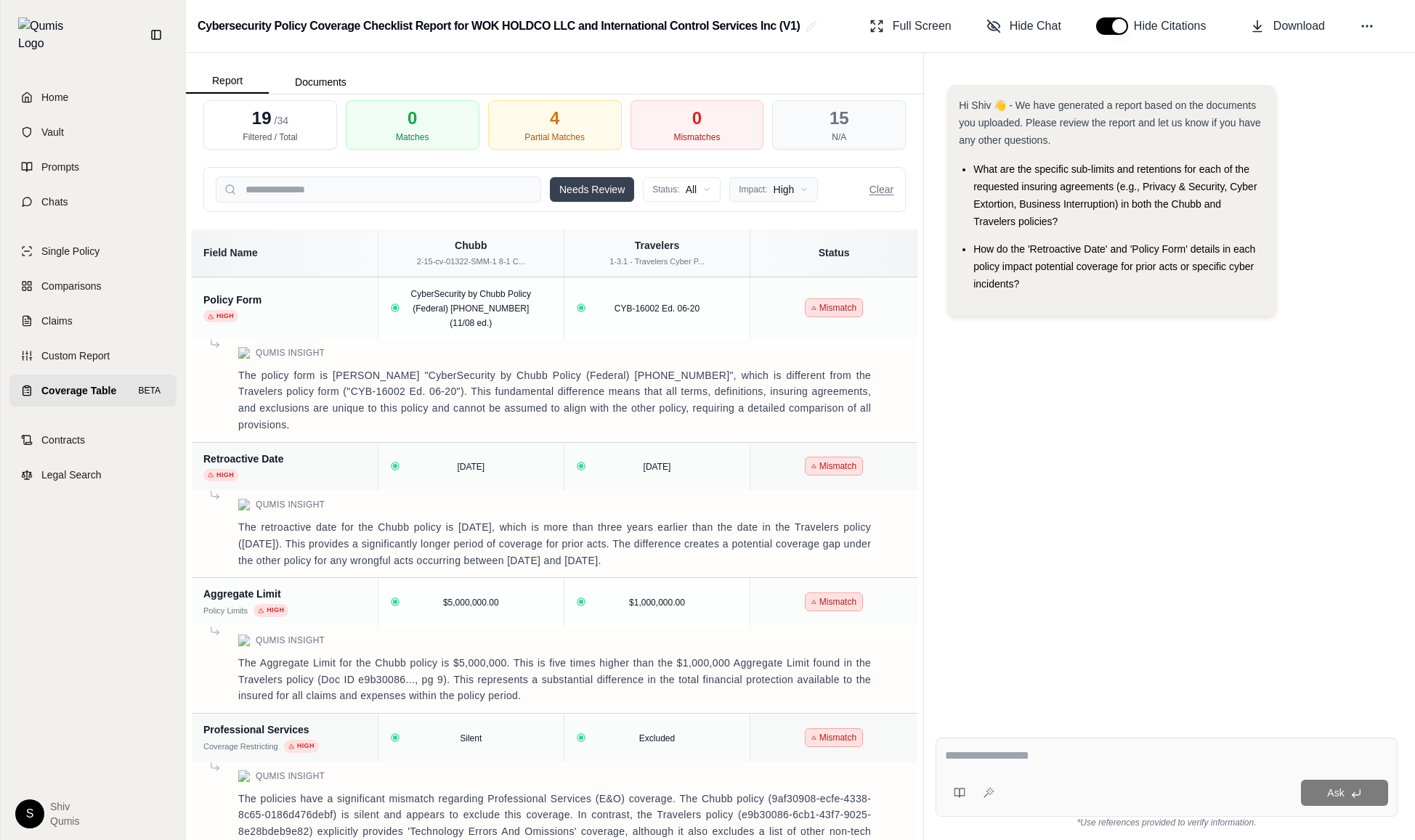
click at [778, 193] on html "Home Vault Prompts Chats Single Policy Comparisons Claims Custom Report Coverag…" at bounding box center [708, 420] width 1415 height 840
click at [784, 189] on html "Home Vault Prompts Chats Single Policy Comparisons Claims Custom Report Coverag…" at bounding box center [708, 420] width 1415 height 840
click at [887, 182] on button "Clear" at bounding box center [881, 189] width 24 height 14
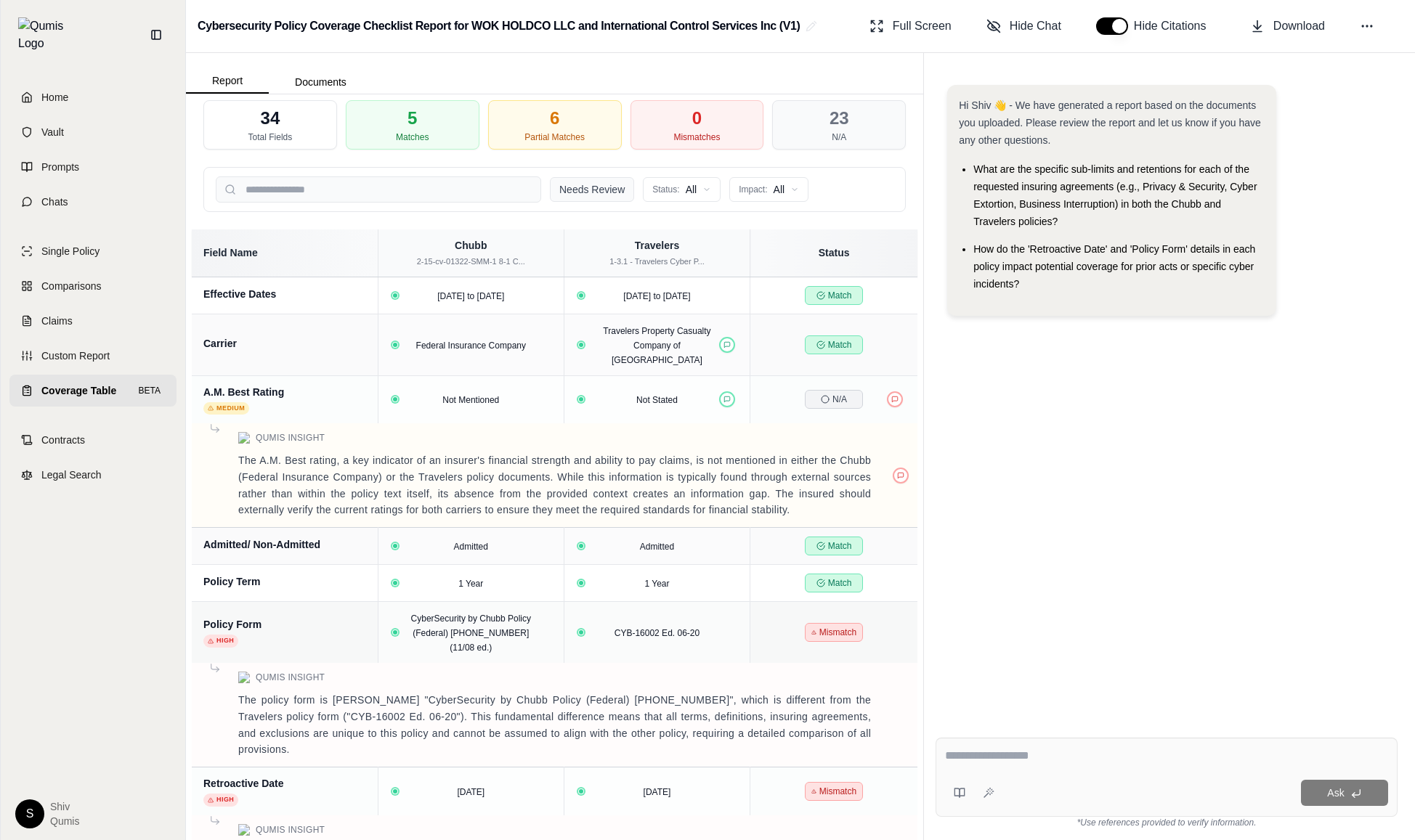
click at [584, 200] on button "Needs Review" at bounding box center [592, 189] width 84 height 25
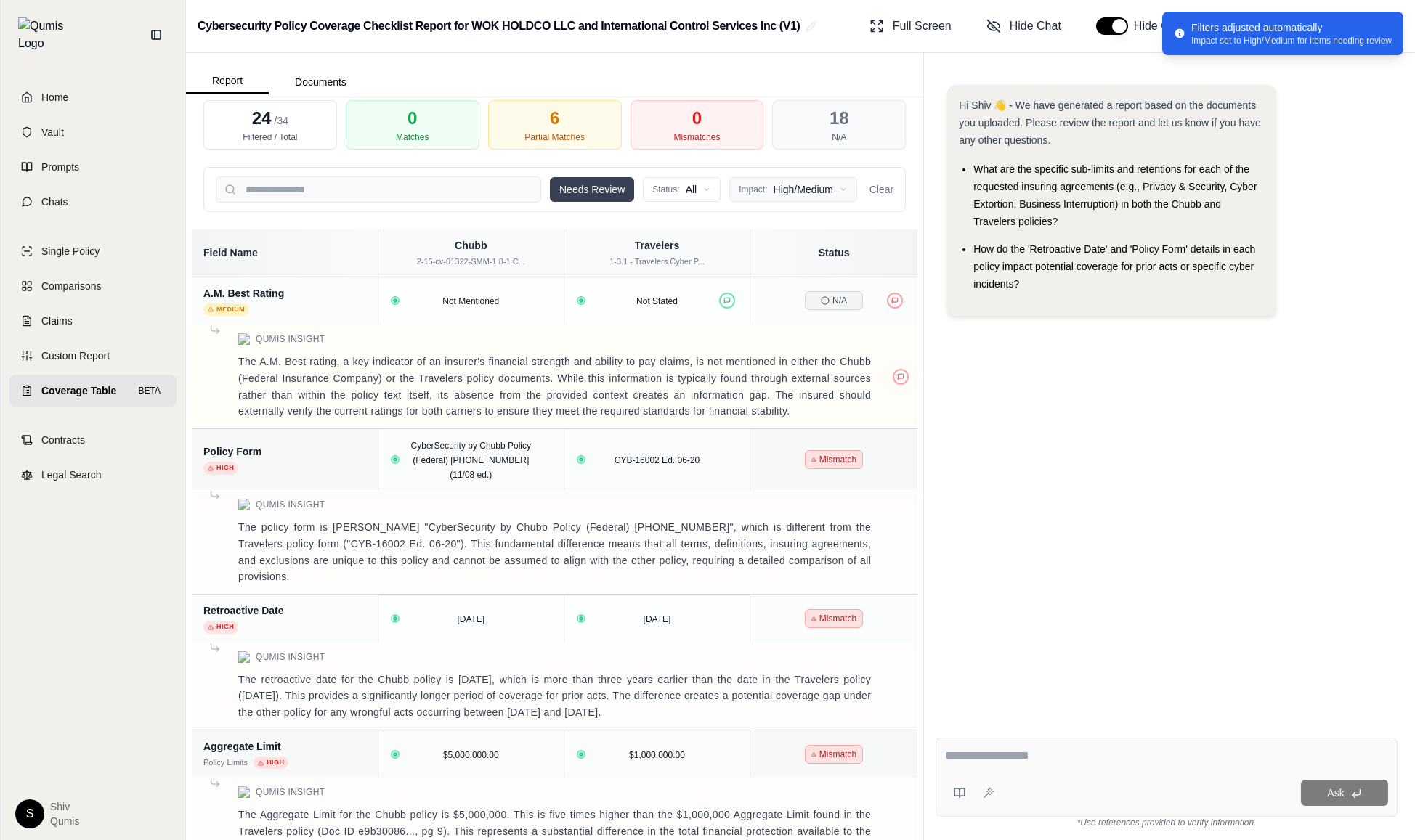
click at [809, 186] on html "Home Vault Prompts Chats Single Policy Comparisons Claims Custom Report Coverag…" at bounding box center [708, 420] width 1415 height 840
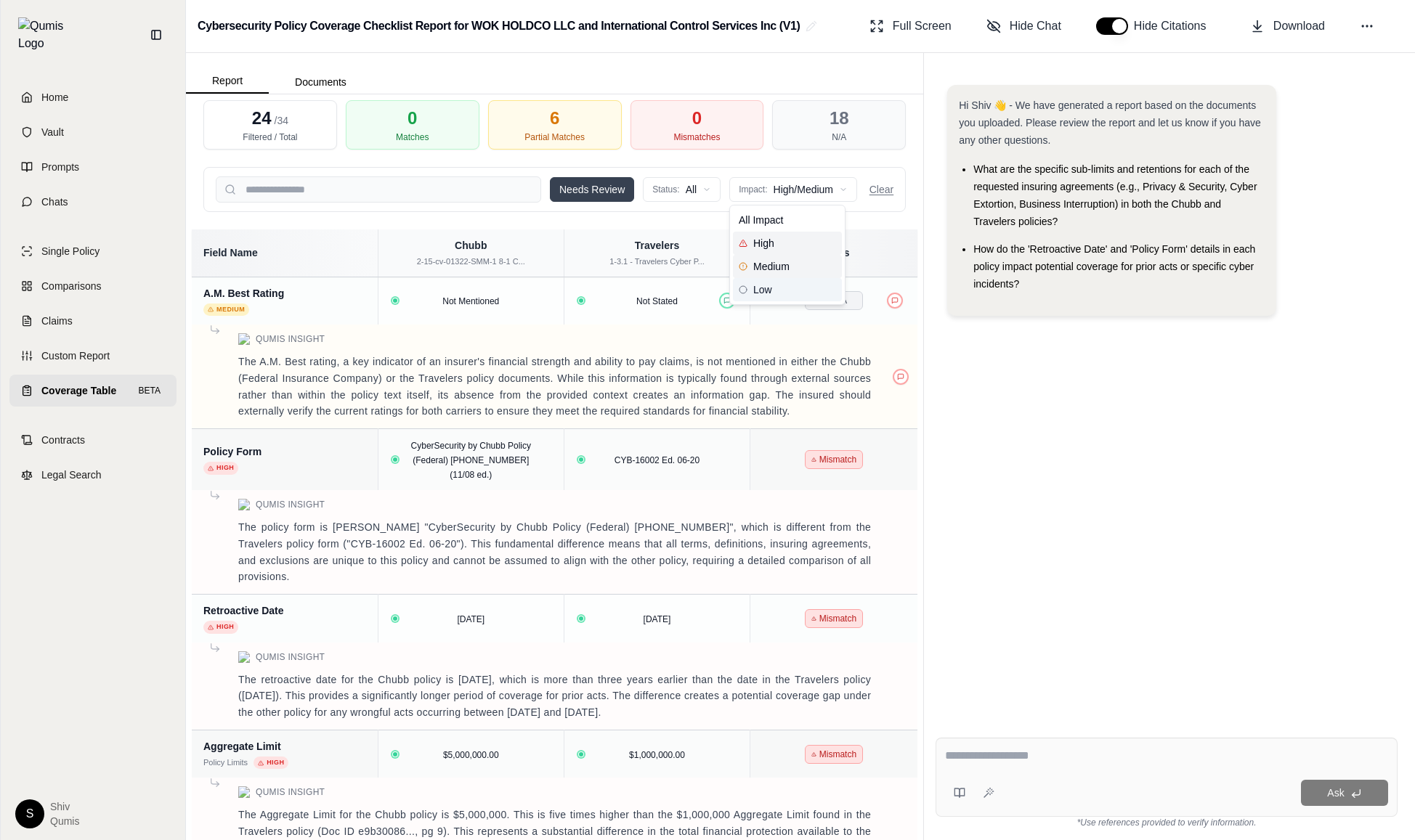
click at [783, 285] on div "Low" at bounding box center [787, 289] width 109 height 23
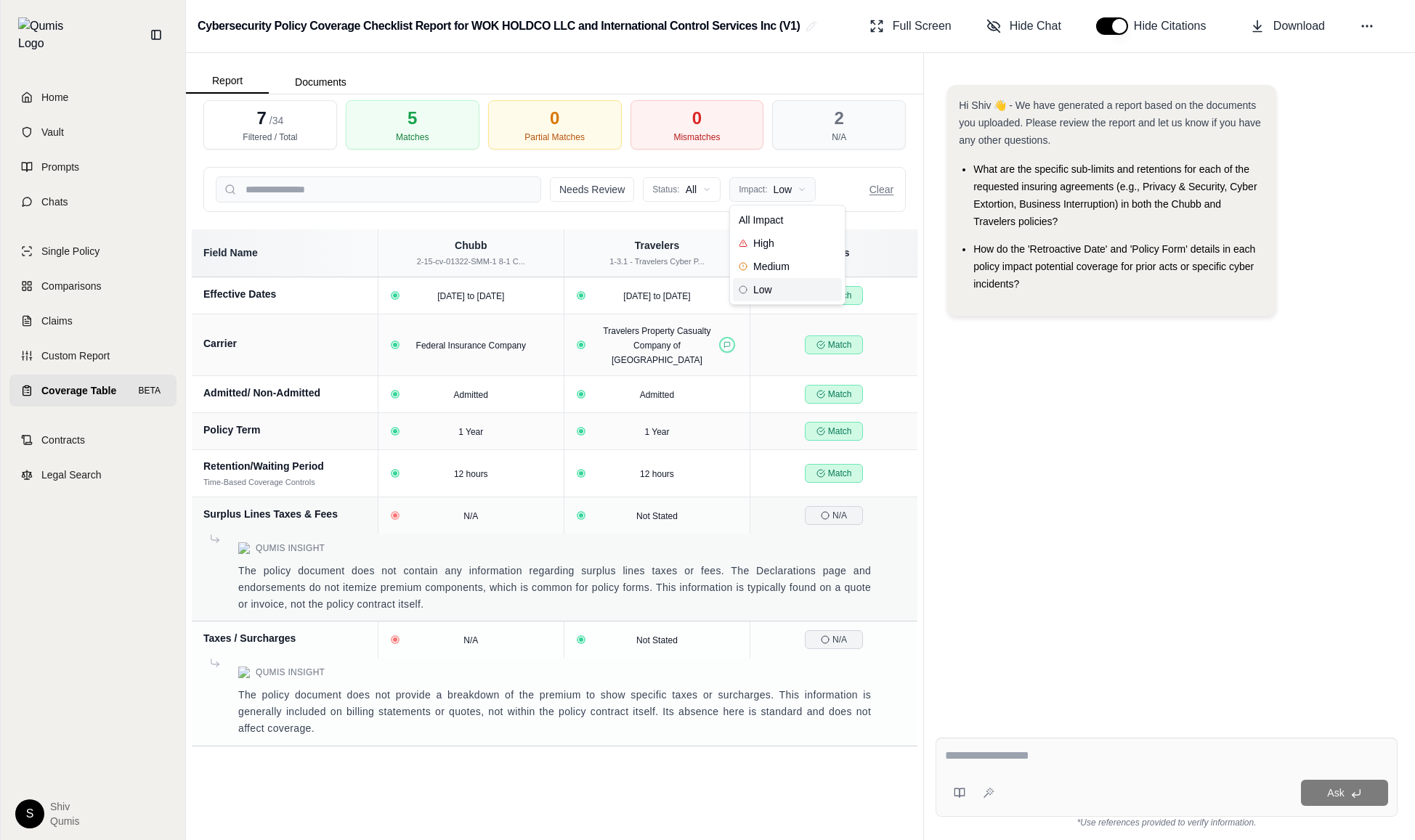
click at [775, 190] on html "Home Vault Prompts Chats Single Policy Comparisons Claims Custom Report Coverag…" at bounding box center [708, 420] width 1415 height 840
click at [876, 190] on html "Home Vault Prompts Chats Single Policy Comparisons Claims Custom Report Coverag…" at bounding box center [708, 420] width 1415 height 840
click at [876, 190] on button "Clear" at bounding box center [881, 189] width 24 height 14
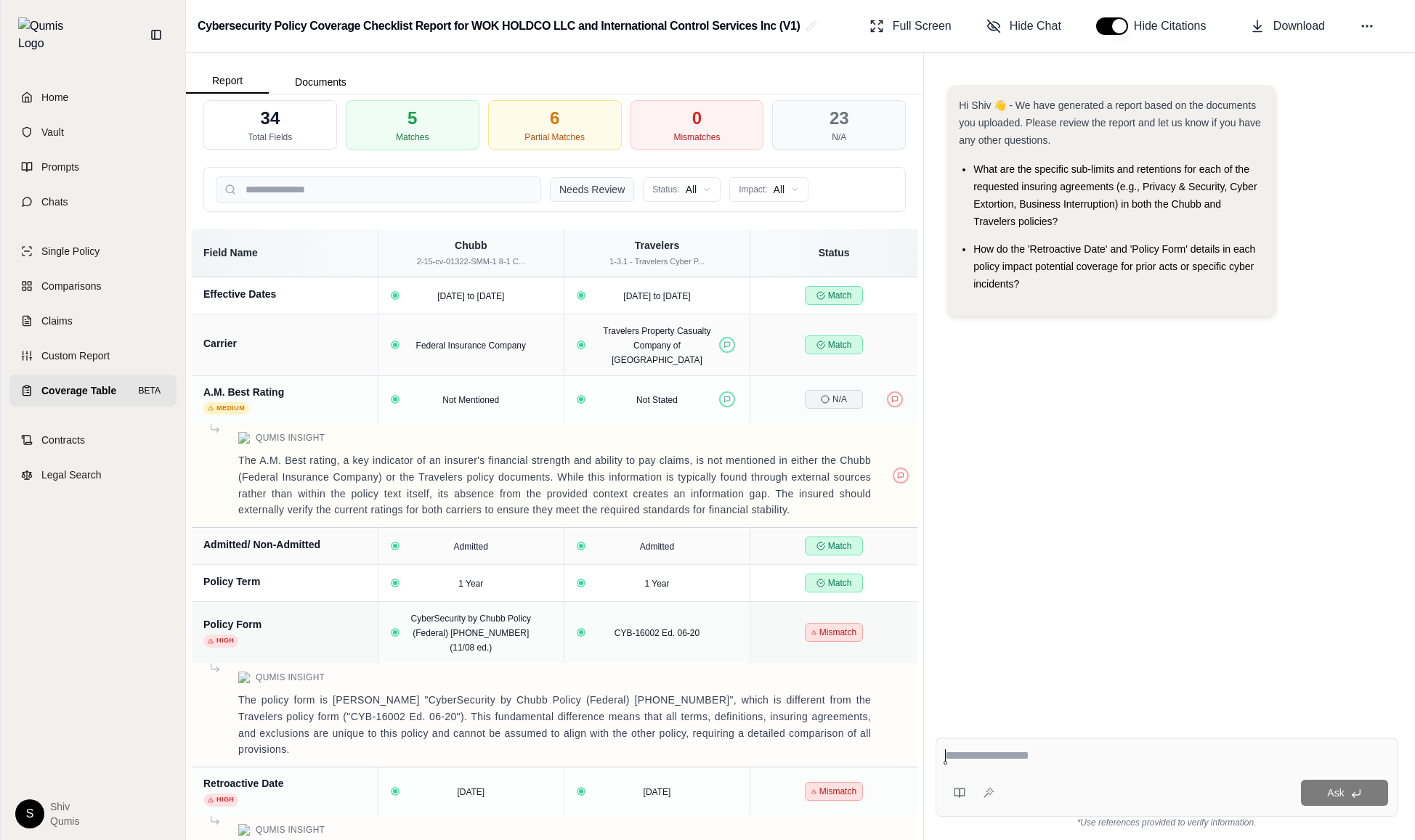
click at [593, 191] on button "Needs Review" at bounding box center [592, 189] width 84 height 25
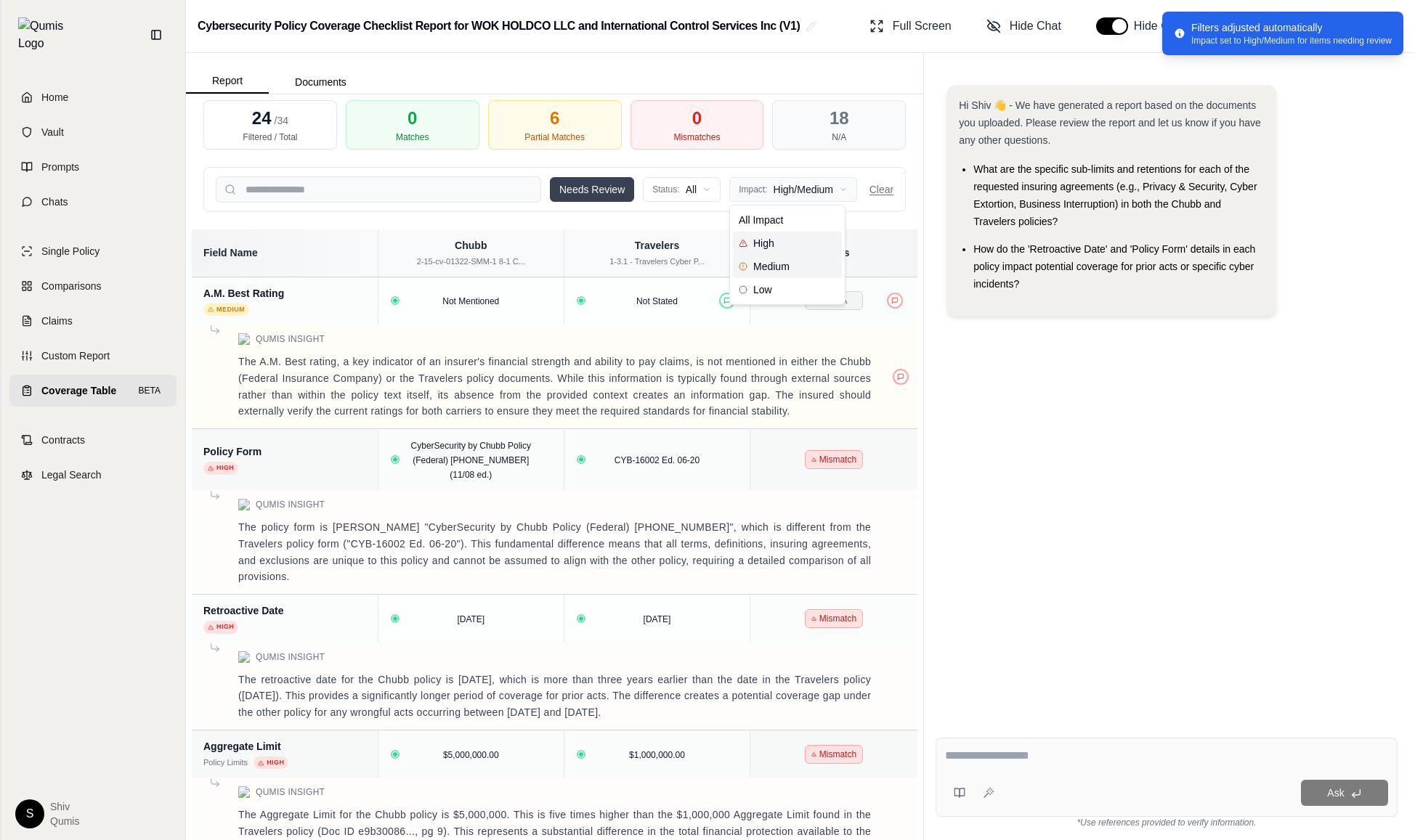
click at [819, 195] on html "Home Vault Prompts Chats Single Policy Comparisons Claims Custom Report Coverag…" at bounding box center [708, 420] width 1415 height 840
click at [769, 292] on span "Low" at bounding box center [755, 289] width 34 height 14
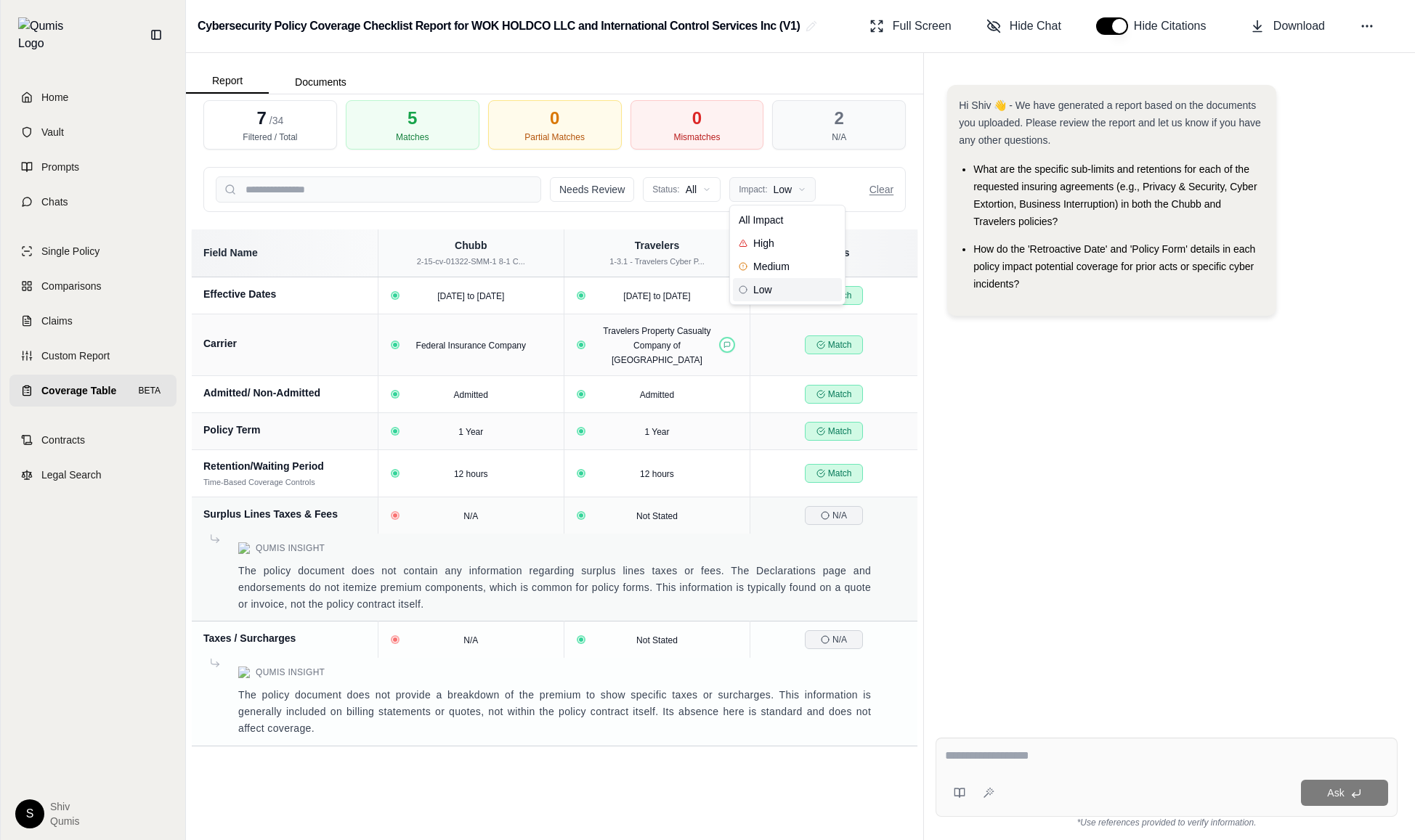
click at [775, 186] on html "Home Vault Prompts Chats Single Policy Comparisons Claims Custom Report Coverag…" at bounding box center [708, 420] width 1415 height 840
click at [775, 237] on div "High" at bounding box center [787, 242] width 109 height 23
click at [797, 175] on div "Needs Review Status: All Impact: High Clear" at bounding box center [555, 189] width 702 height 45
click at [793, 198] on html "Home Vault Prompts Chats Single Policy Comparisons Claims Custom Report Coverag…" at bounding box center [708, 420] width 1415 height 840
click at [779, 272] on span "Medium" at bounding box center [764, 266] width 51 height 14
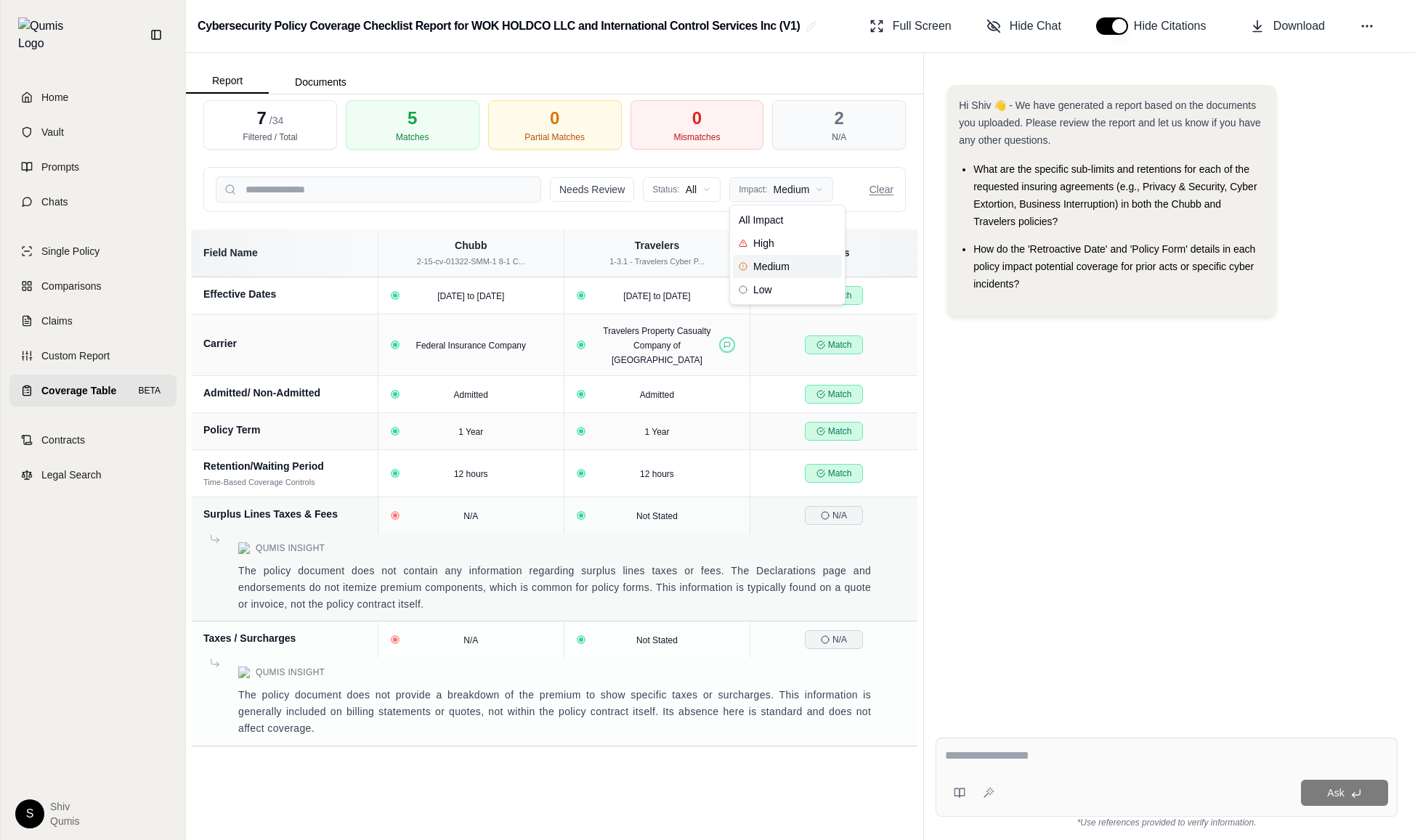
click at [790, 197] on html "Home Vault Prompts Chats Single Policy Comparisons Claims Custom Report Coverag…" at bounding box center [708, 420] width 1415 height 840
click at [778, 301] on div "All Impact High Medium Low" at bounding box center [787, 254] width 116 height 100
click at [778, 292] on div "Low" at bounding box center [787, 289] width 109 height 23
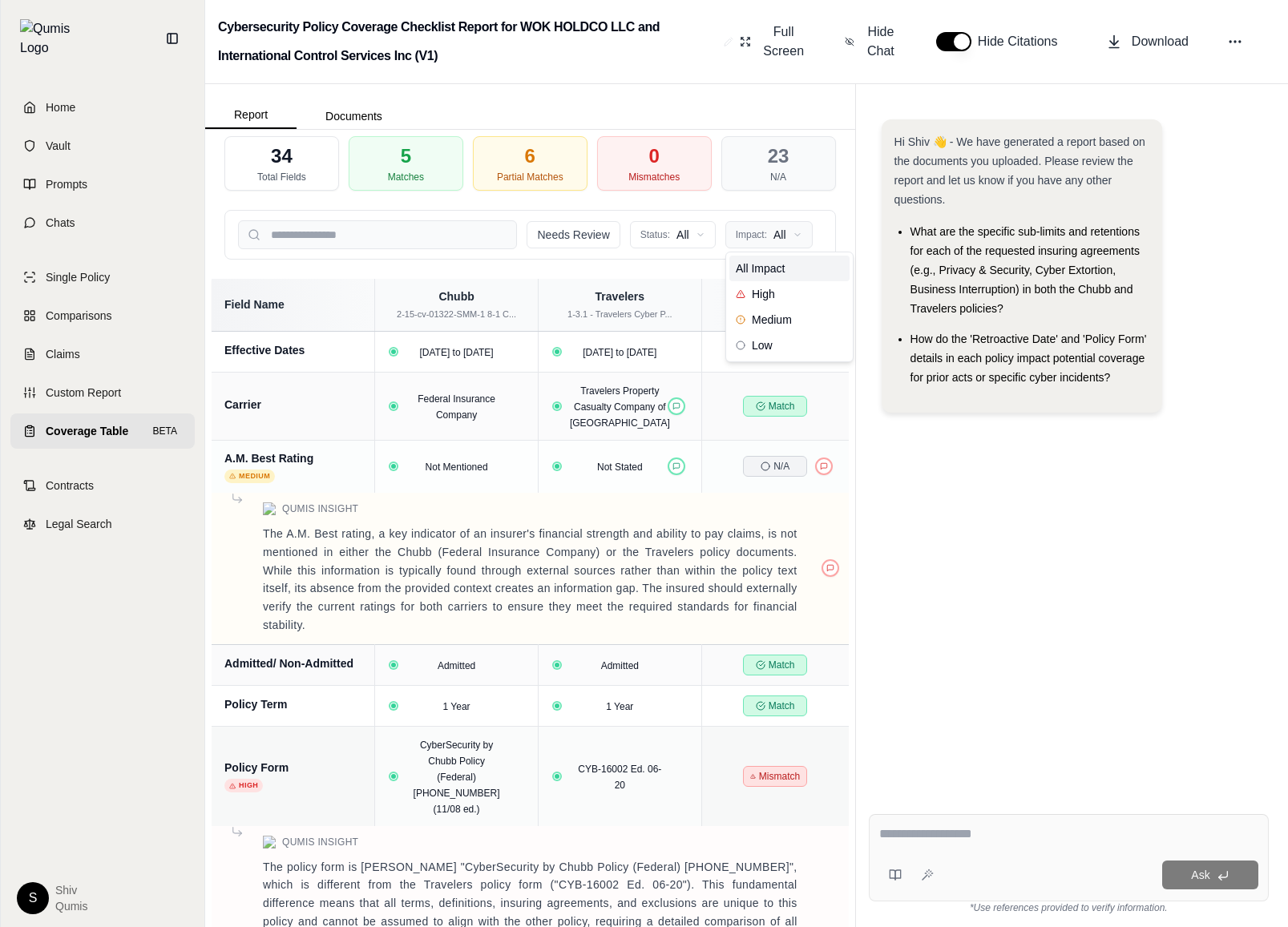
click at [754, 230] on html "Home Vault Prompts Chats Single Policy Comparisons Claims Custom Report Coverag…" at bounding box center [644, 464] width 1288 height 927
click at [572, 229] on html "Home Vault Prompts Chats Single Policy Comparisons Claims Custom Report Coverag…" at bounding box center [644, 464] width 1288 height 927
click at [575, 235] on button "Needs Review" at bounding box center [572, 235] width 93 height 27
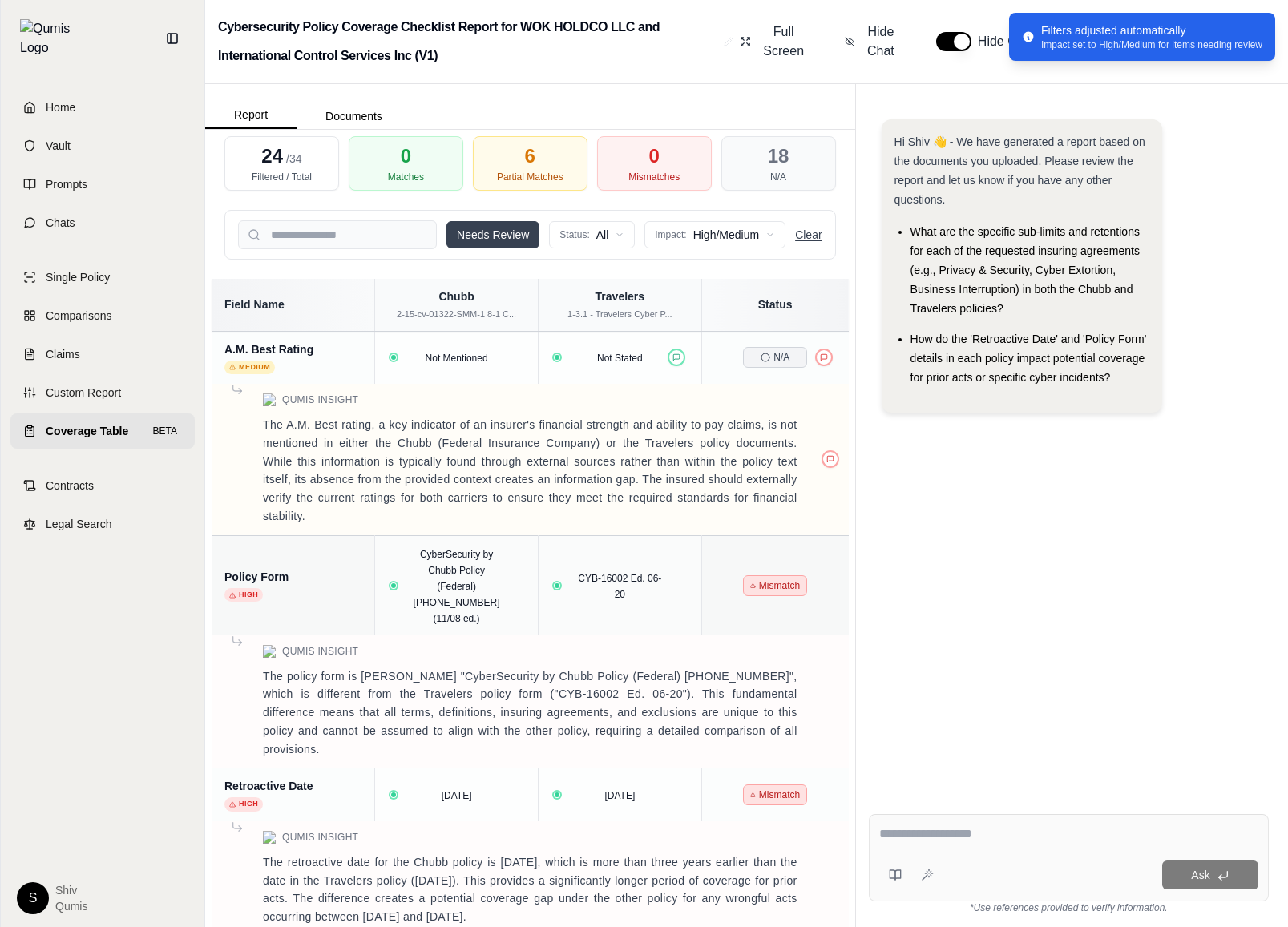
click at [815, 237] on button "Clear" at bounding box center [808, 234] width 26 height 16
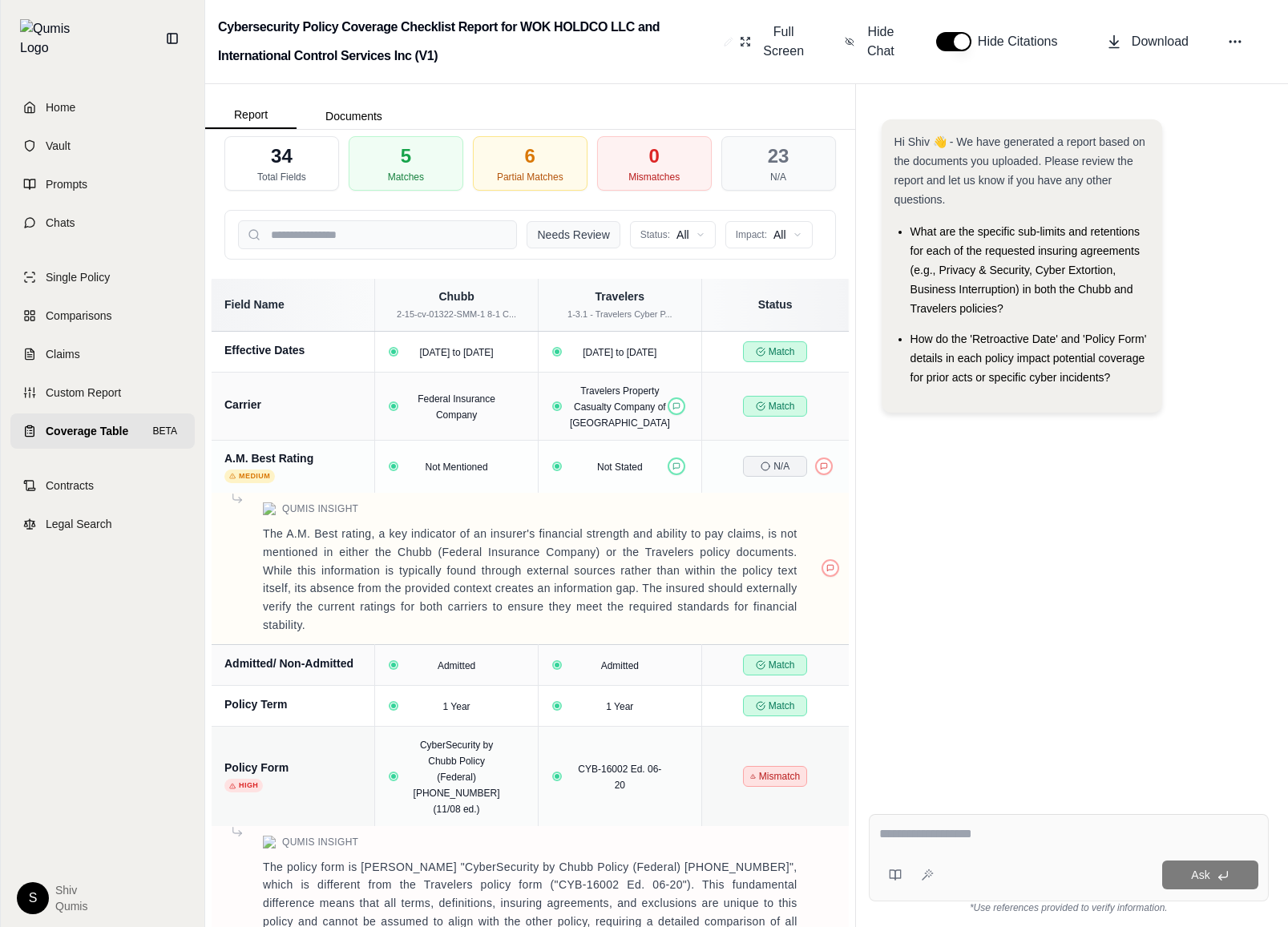
click at [575, 240] on button "Needs Review" at bounding box center [572, 235] width 93 height 27
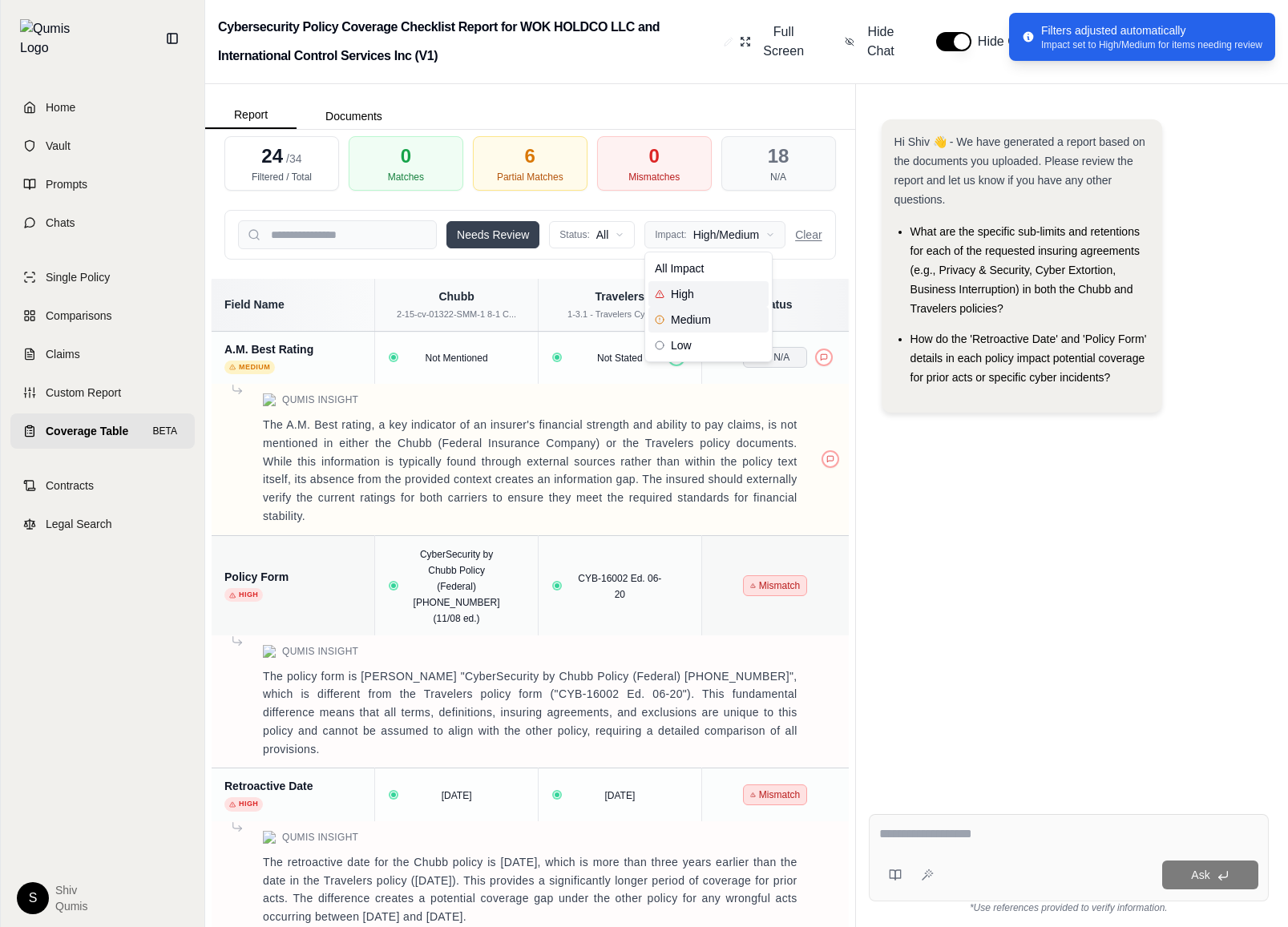
click at [735, 221] on html "Home Vault Prompts Chats Single Policy Comparisons Claims Custom Report Coverag…" at bounding box center [644, 464] width 1288 height 927
click at [702, 345] on div "Low" at bounding box center [708, 345] width 120 height 26
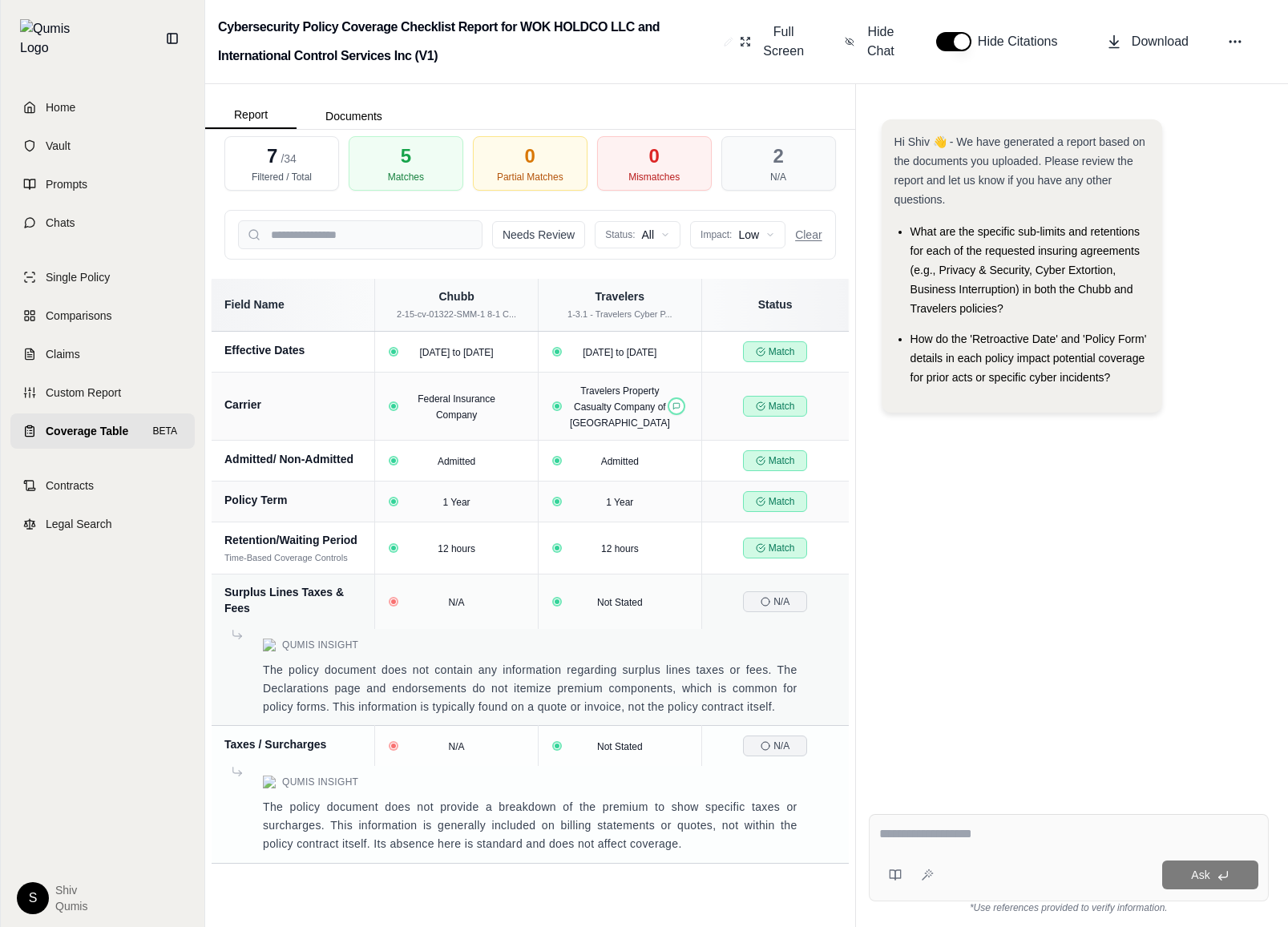
click at [738, 249] on div "Needs Review Status: All Impact: Low Clear" at bounding box center [530, 235] width 612 height 49
click at [744, 238] on html "Home Vault Prompts Chats Single Policy Comparisons Claims Custom Report Coverag…" at bounding box center [644, 464] width 1288 height 927
click at [740, 314] on span "Medium" at bounding box center [729, 319] width 56 height 16
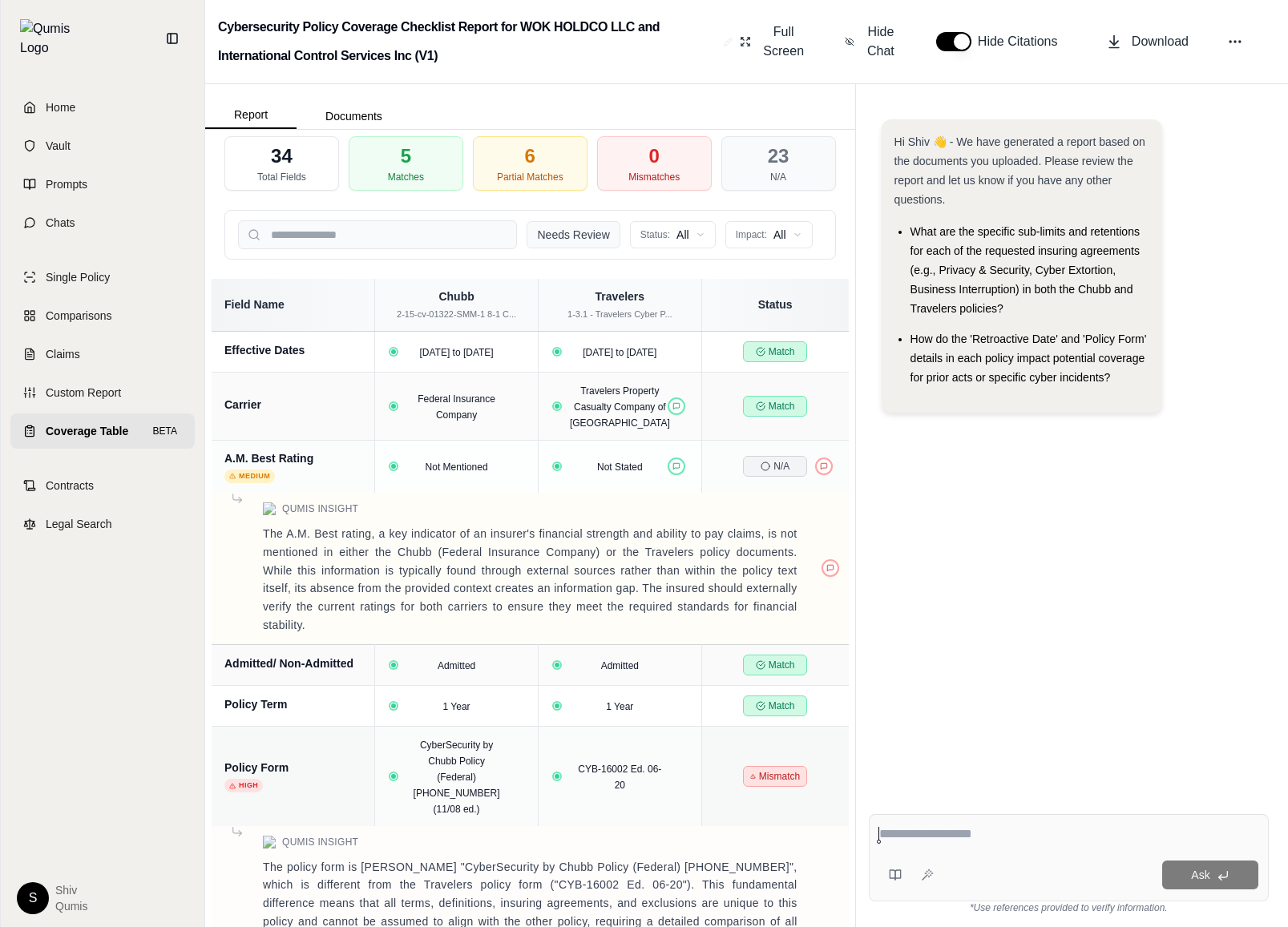
click at [604, 235] on button "Needs Review" at bounding box center [572, 235] width 93 height 27
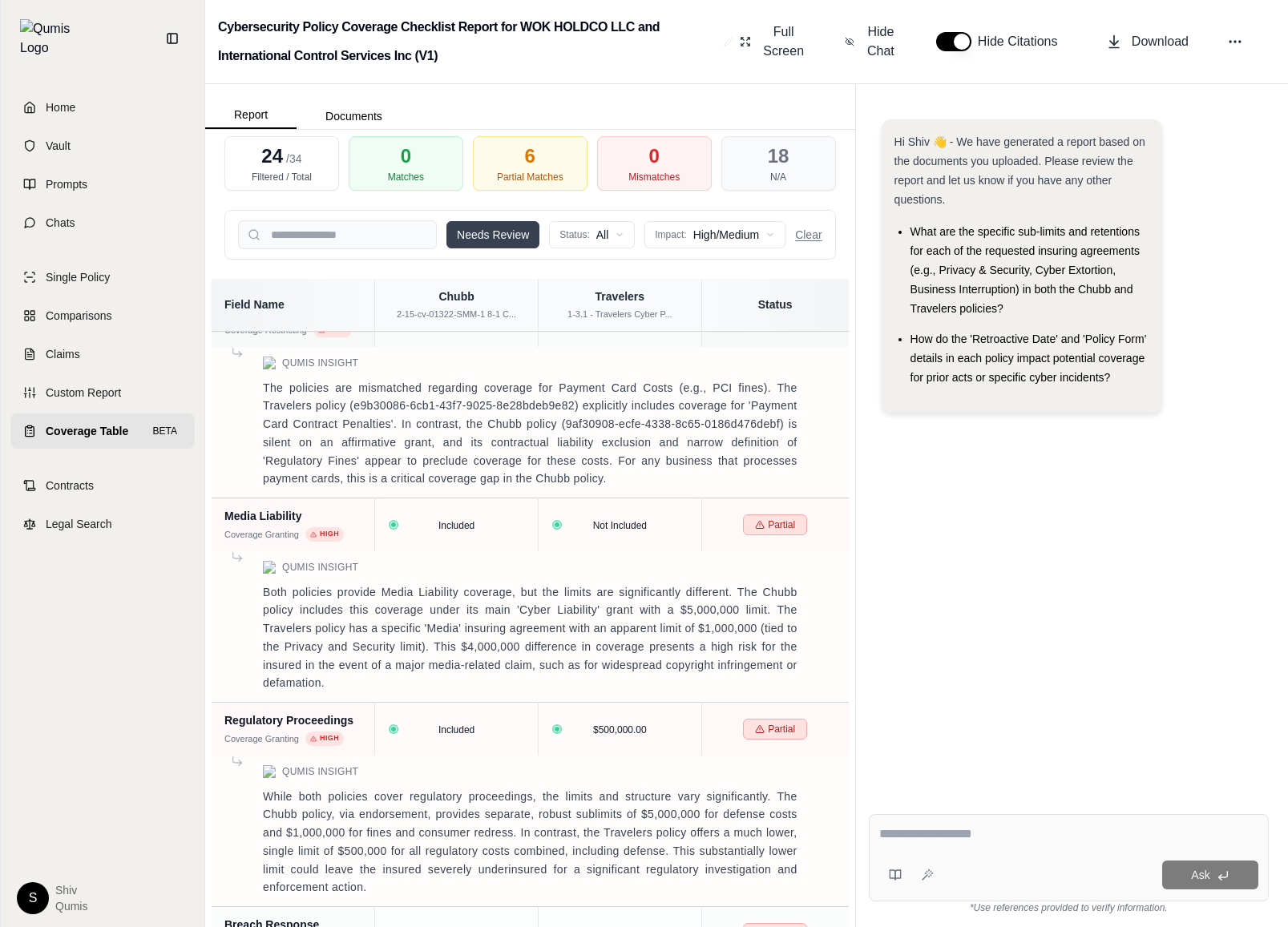
scroll to position [1519, 0]
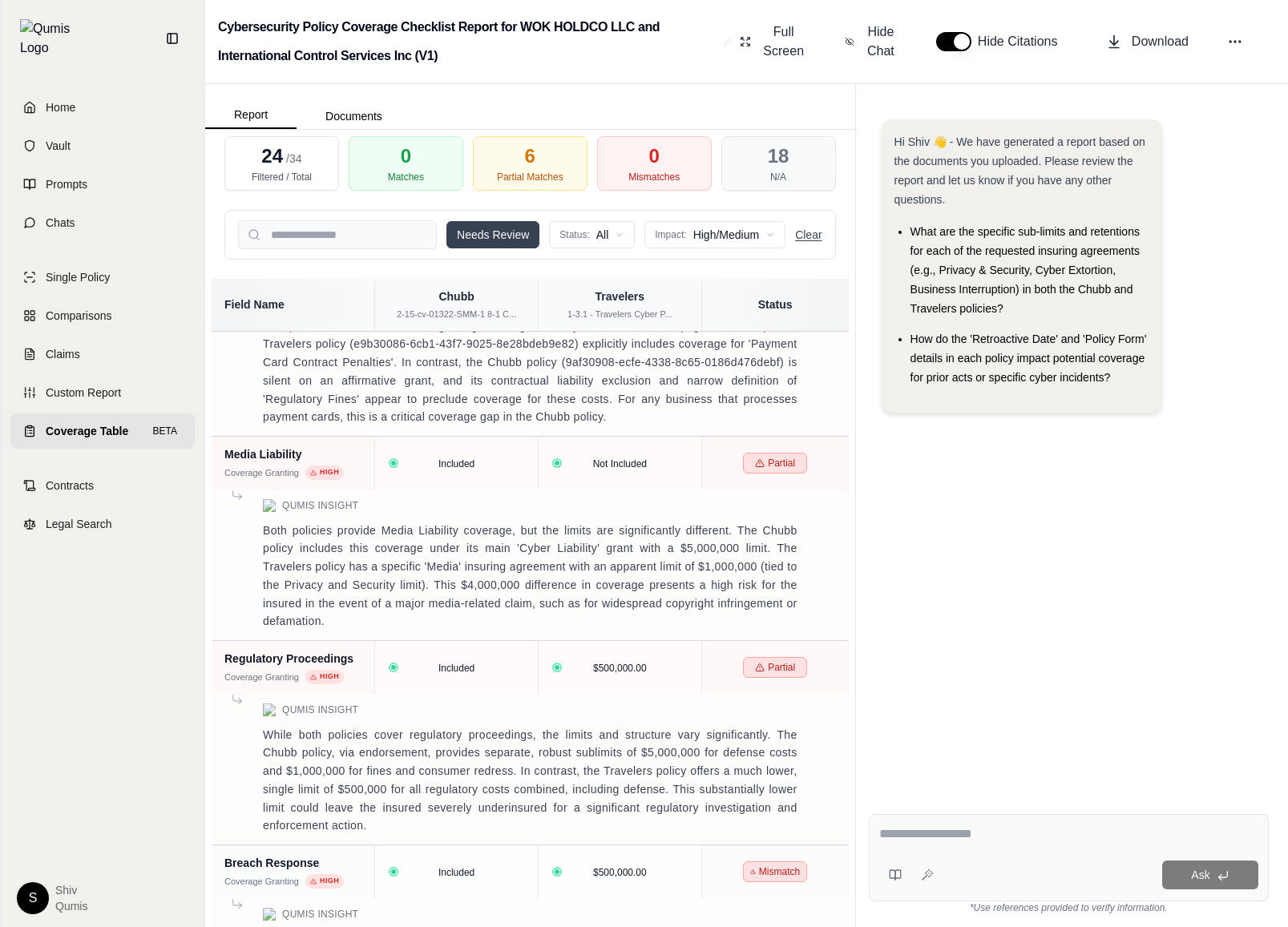
click at [814, 239] on button "Clear" at bounding box center [808, 234] width 26 height 16
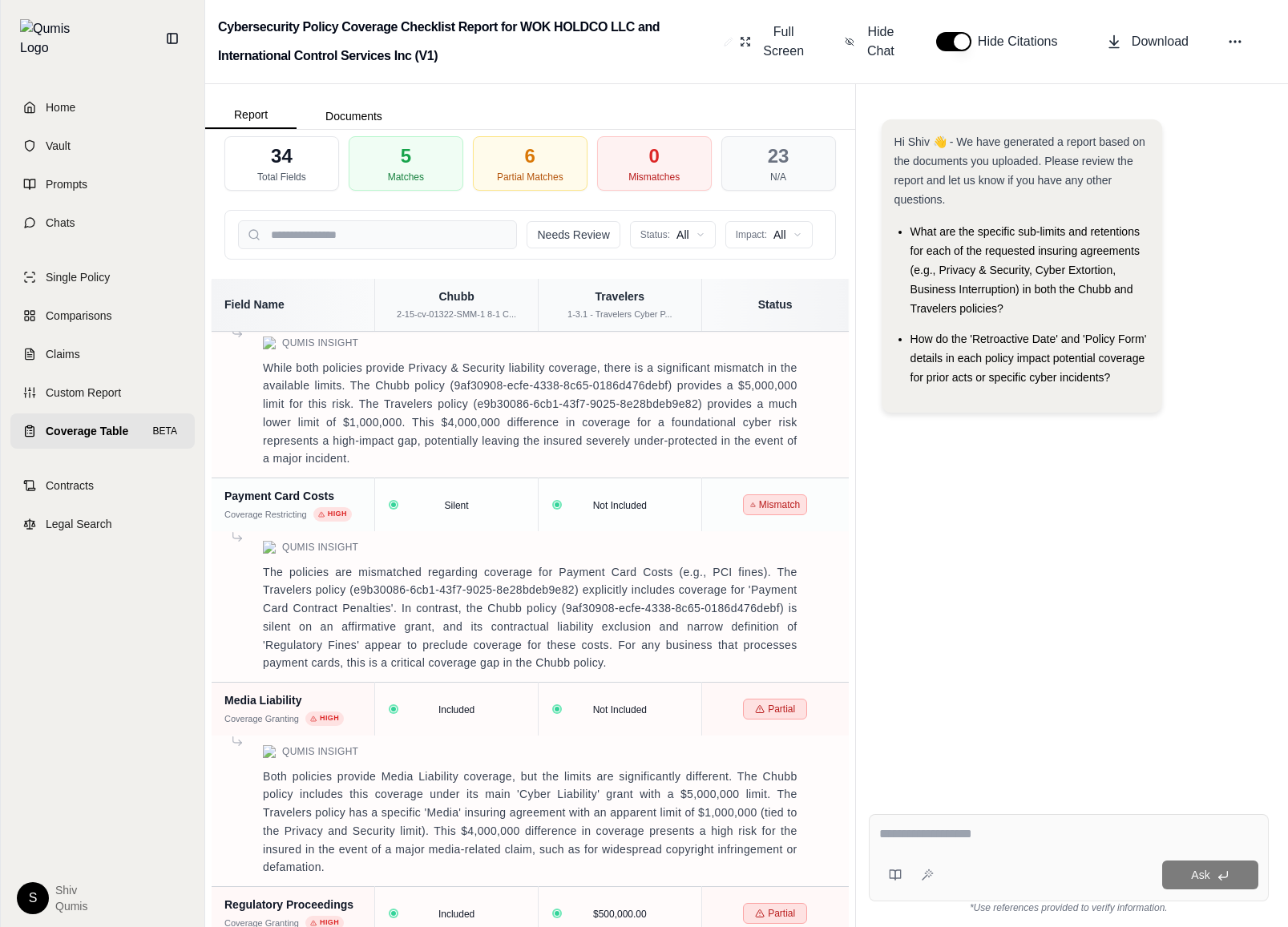
scroll to position [906, 0]
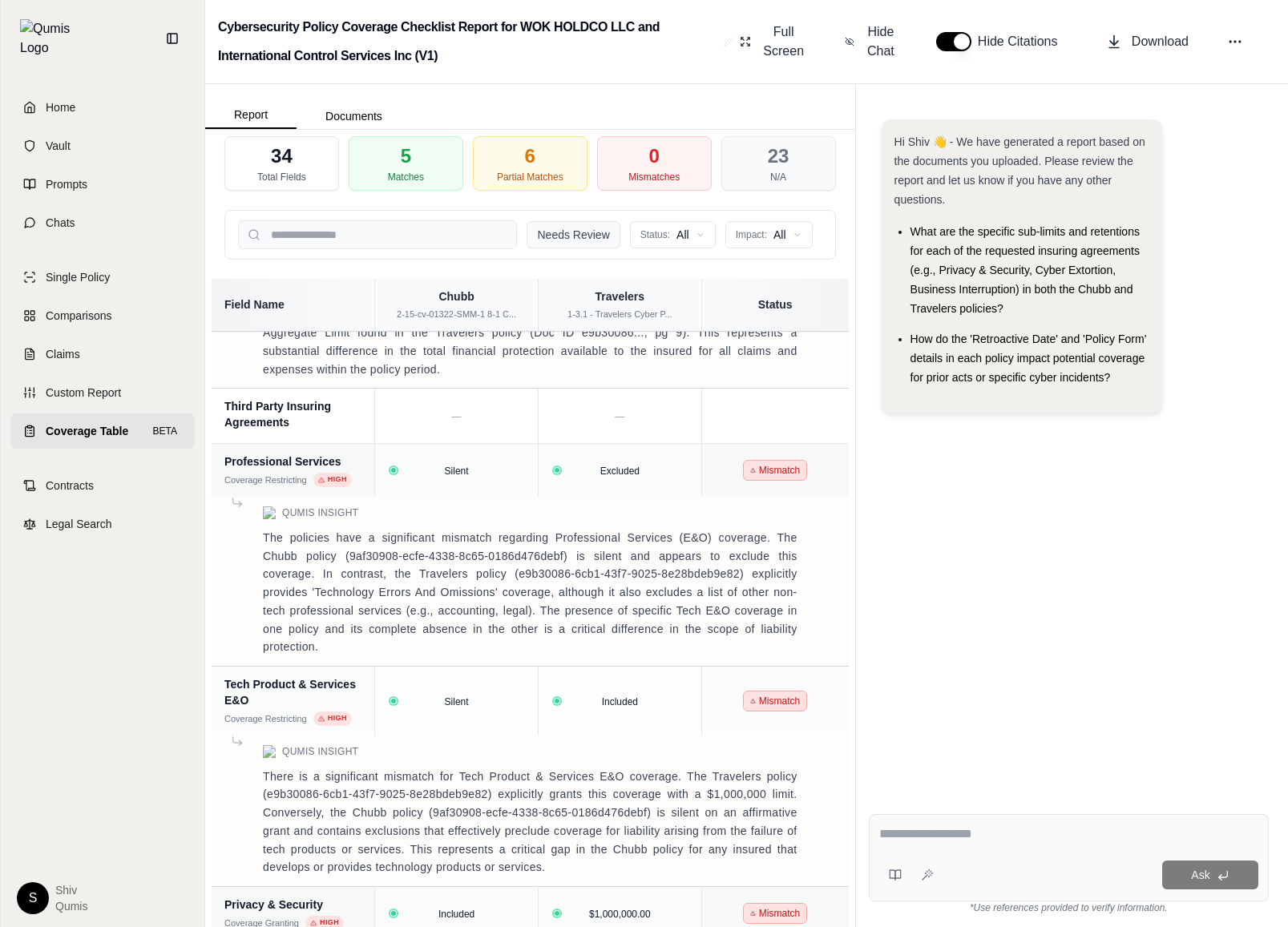
click at [596, 237] on button "Needs Review" at bounding box center [572, 235] width 93 height 27
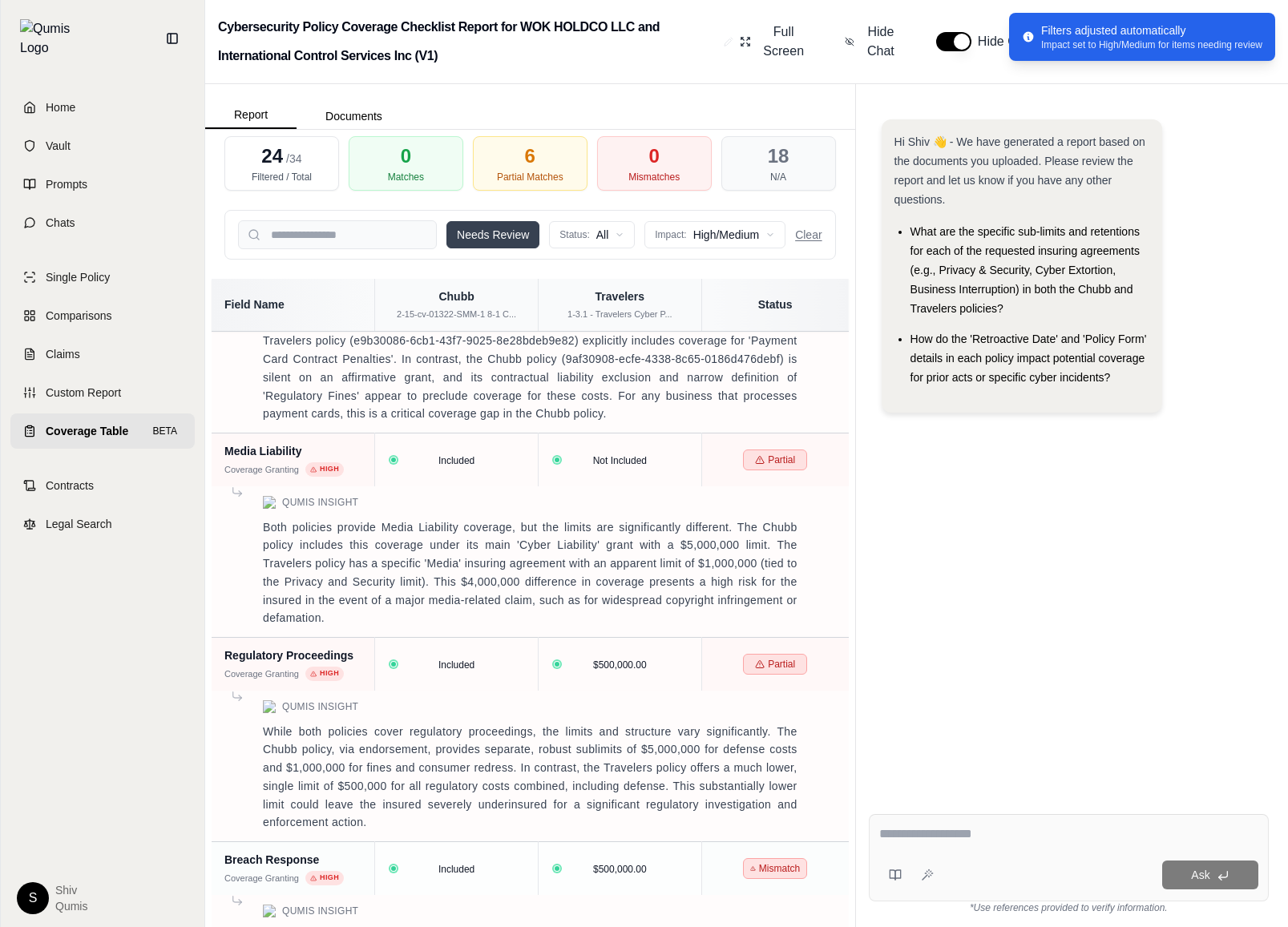
scroll to position [1519, 0]
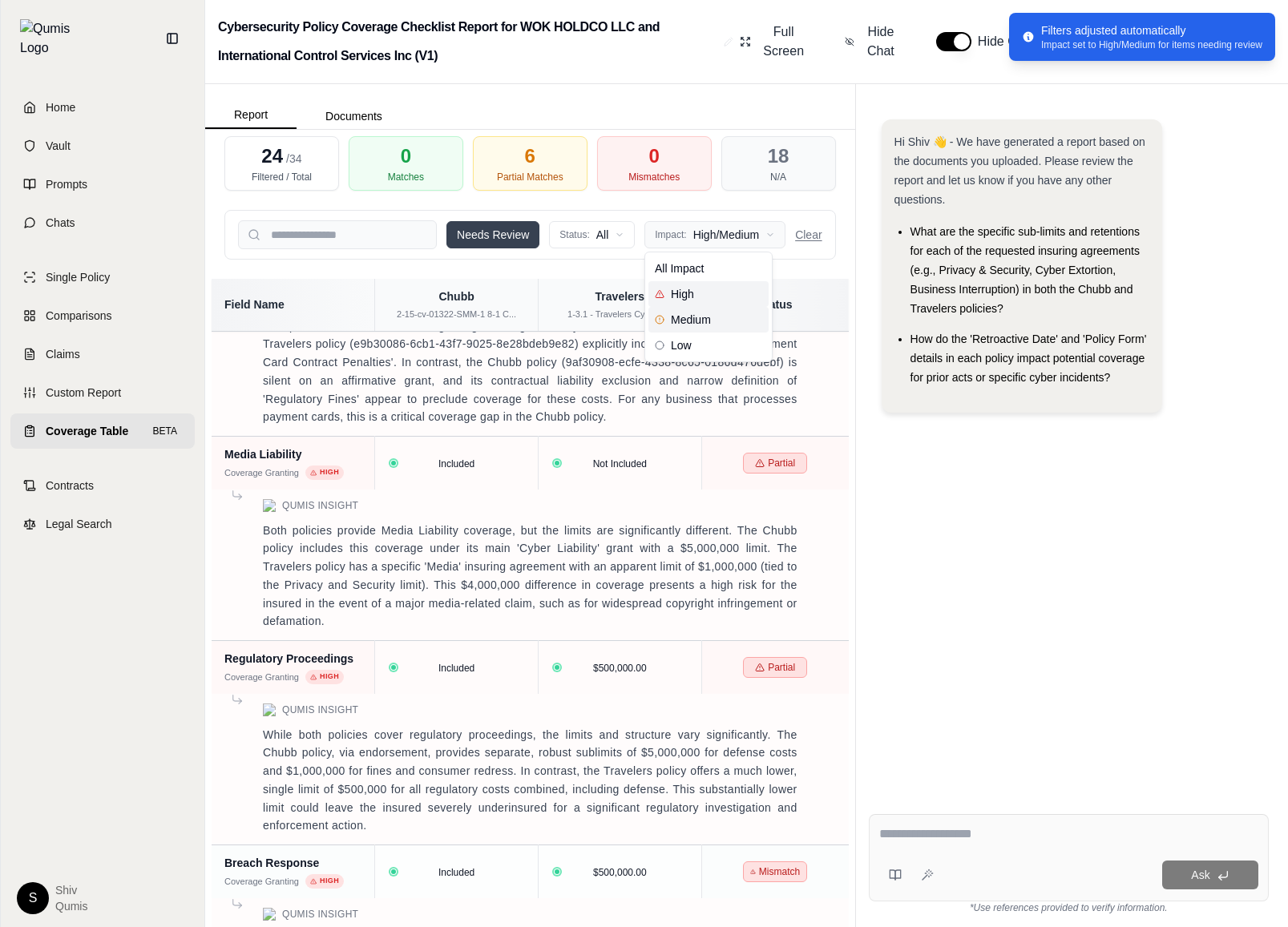
click at [743, 236] on html "Home Vault Prompts Chats Single Policy Comparisons Claims Custom Report Coverag…" at bounding box center [644, 464] width 1288 height 927
click at [705, 351] on div "Low" at bounding box center [708, 345] width 120 height 26
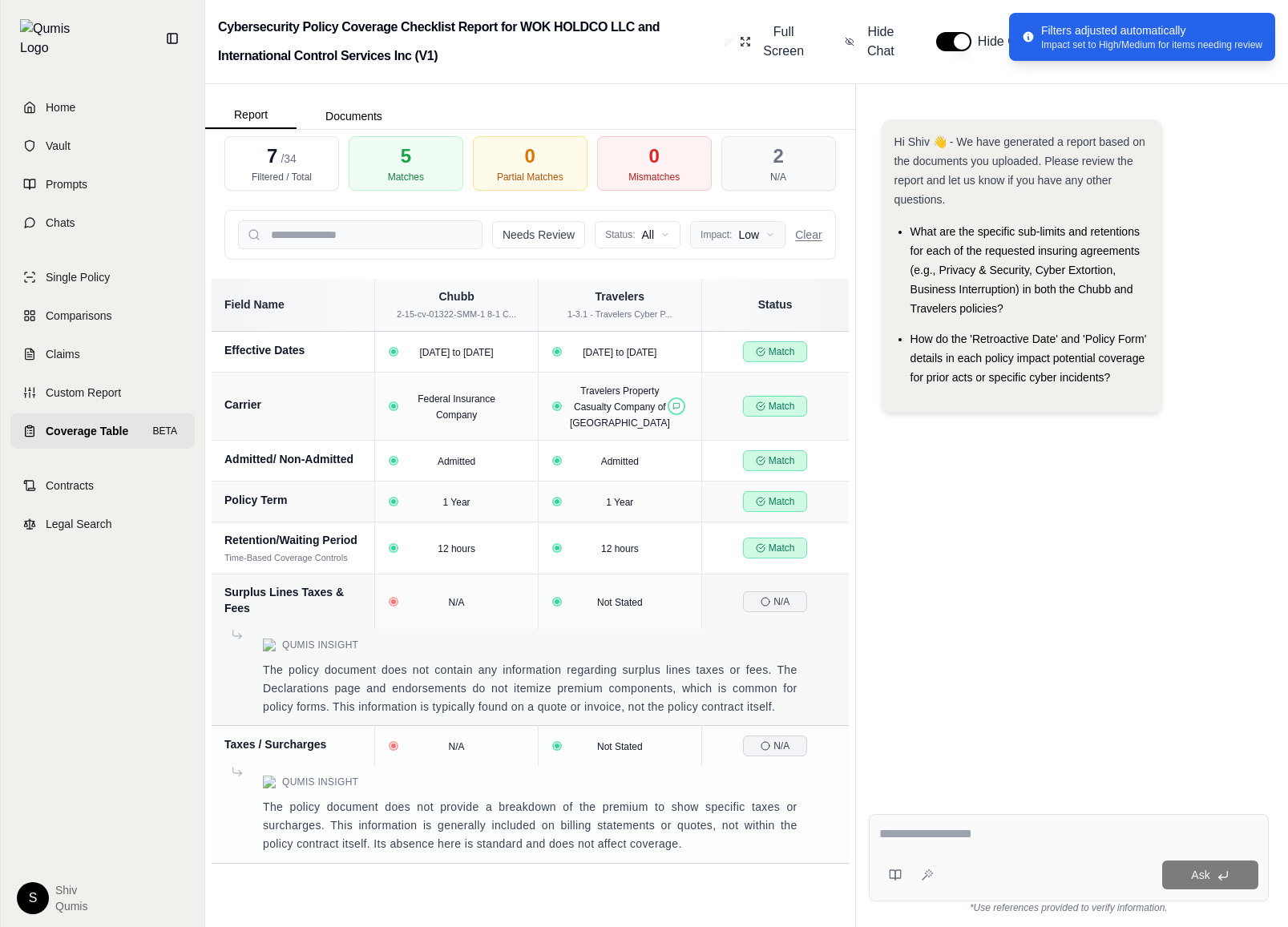
click at [743, 224] on html "Home Vault Prompts Chats Single Policy Comparisons Claims Custom Report Coverag…" at bounding box center [644, 464] width 1288 height 927
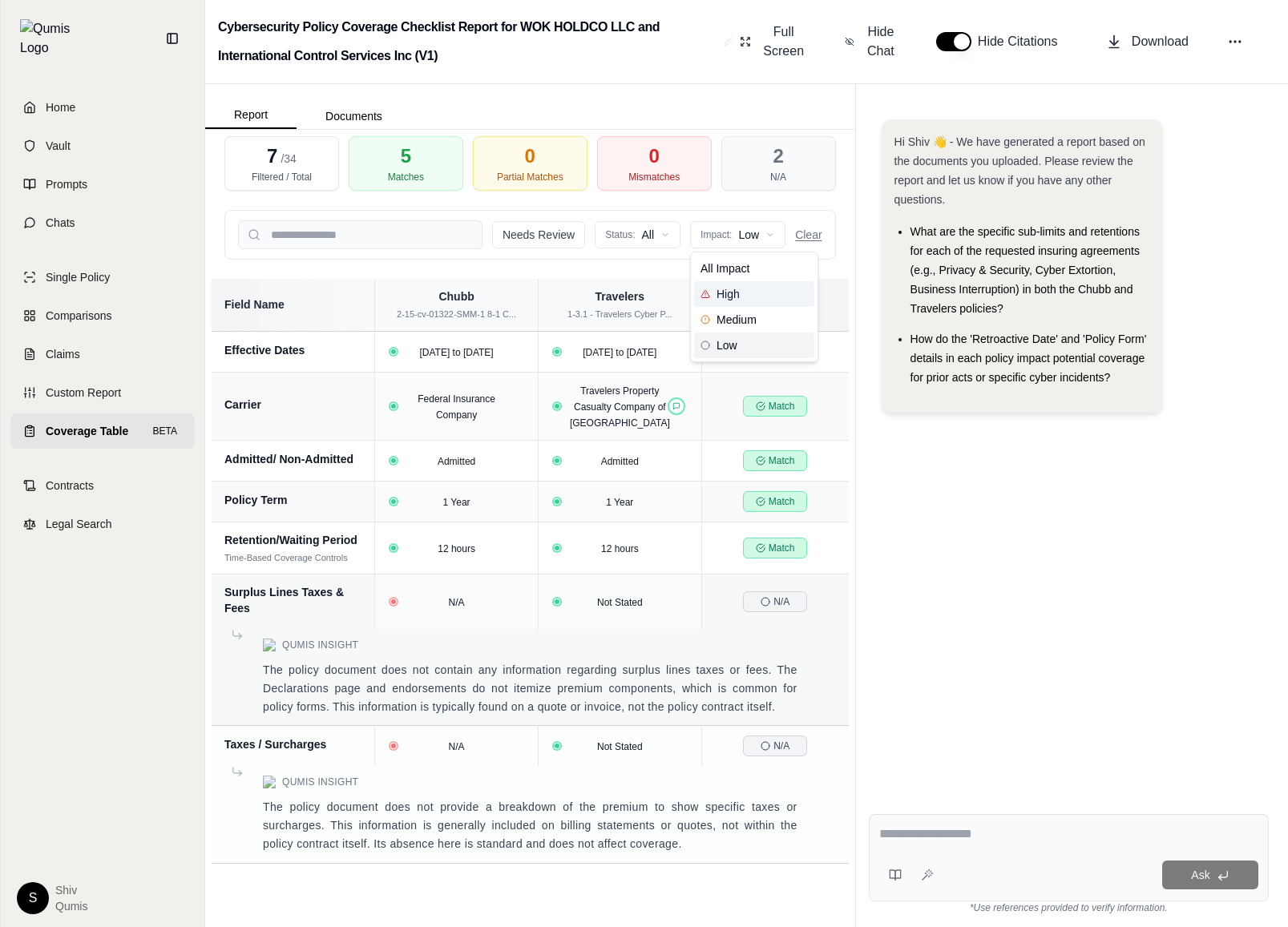
click at [735, 292] on span "High" at bounding box center [721, 293] width 40 height 16
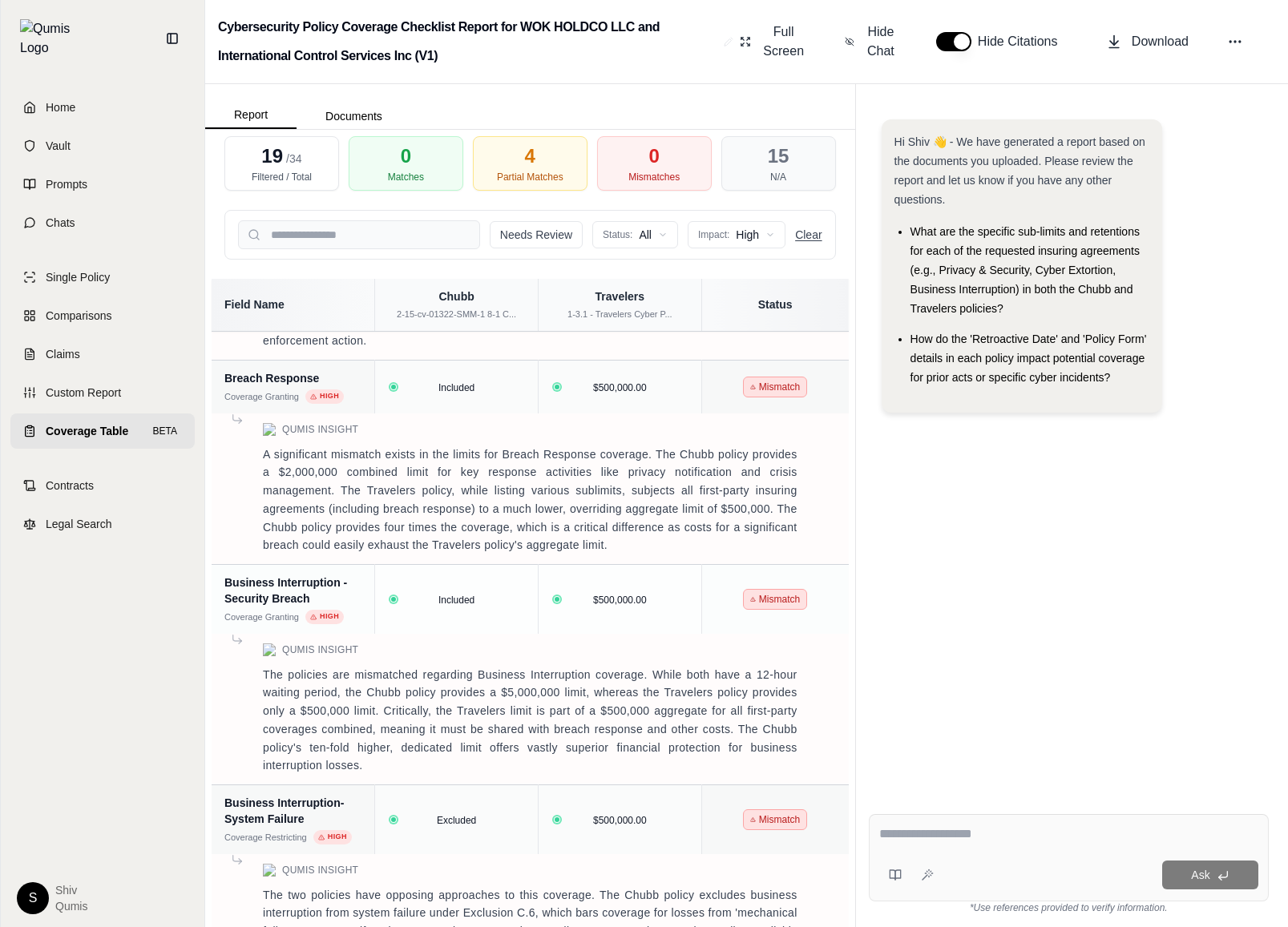
click at [822, 234] on button "Clear" at bounding box center [808, 234] width 26 height 16
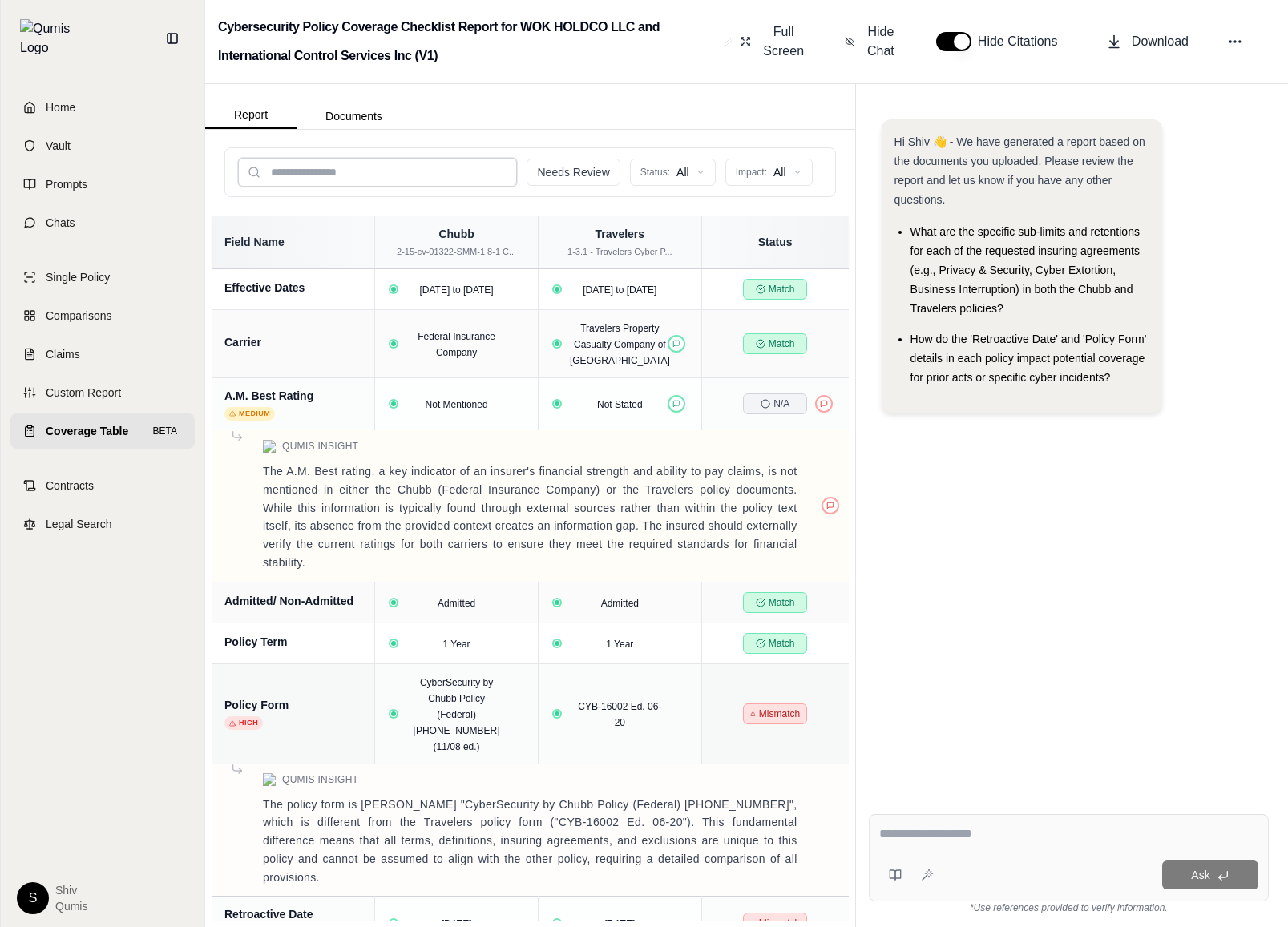
click at [382, 173] on input "search" at bounding box center [377, 172] width 279 height 29
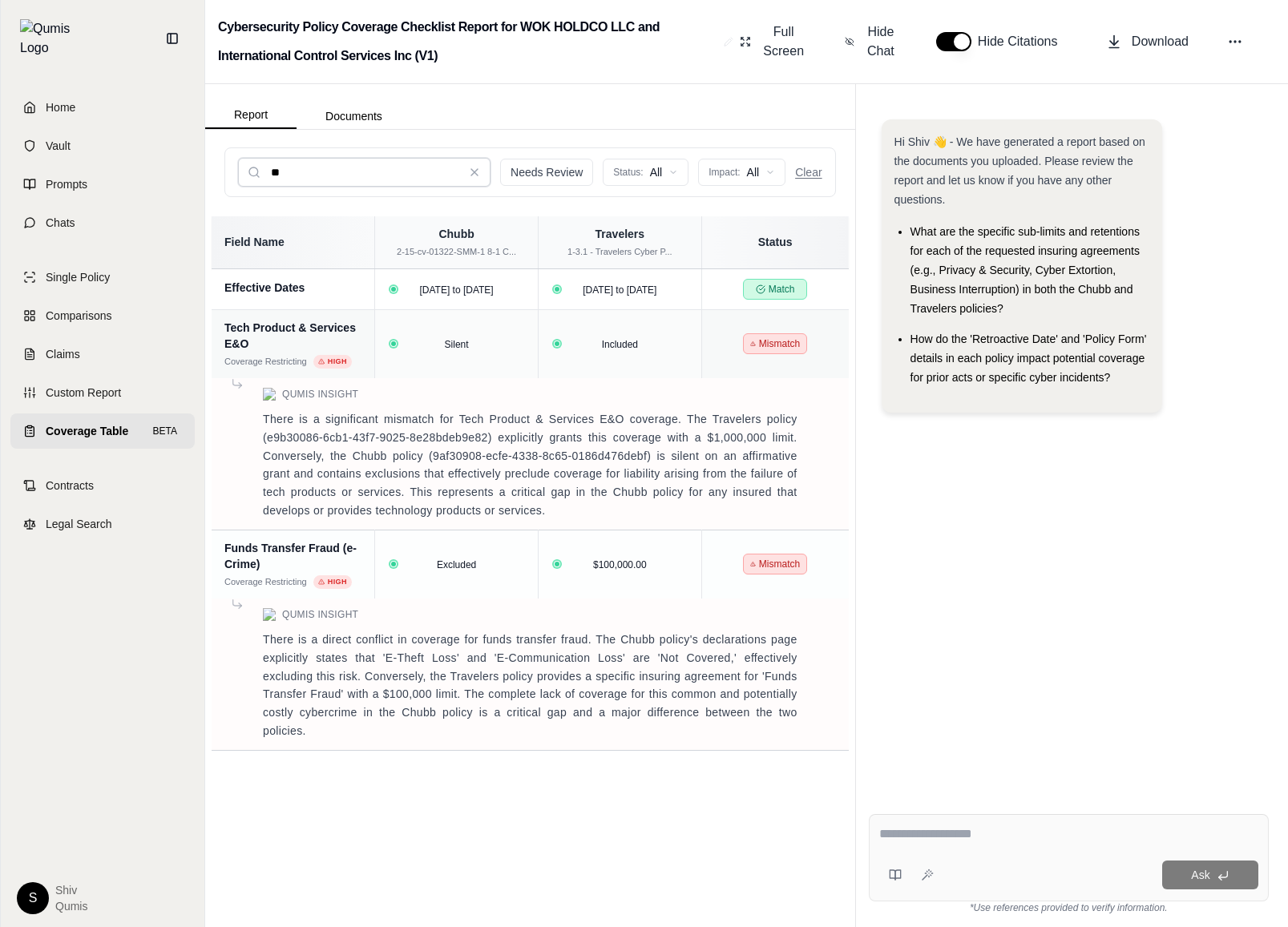
type input "*"
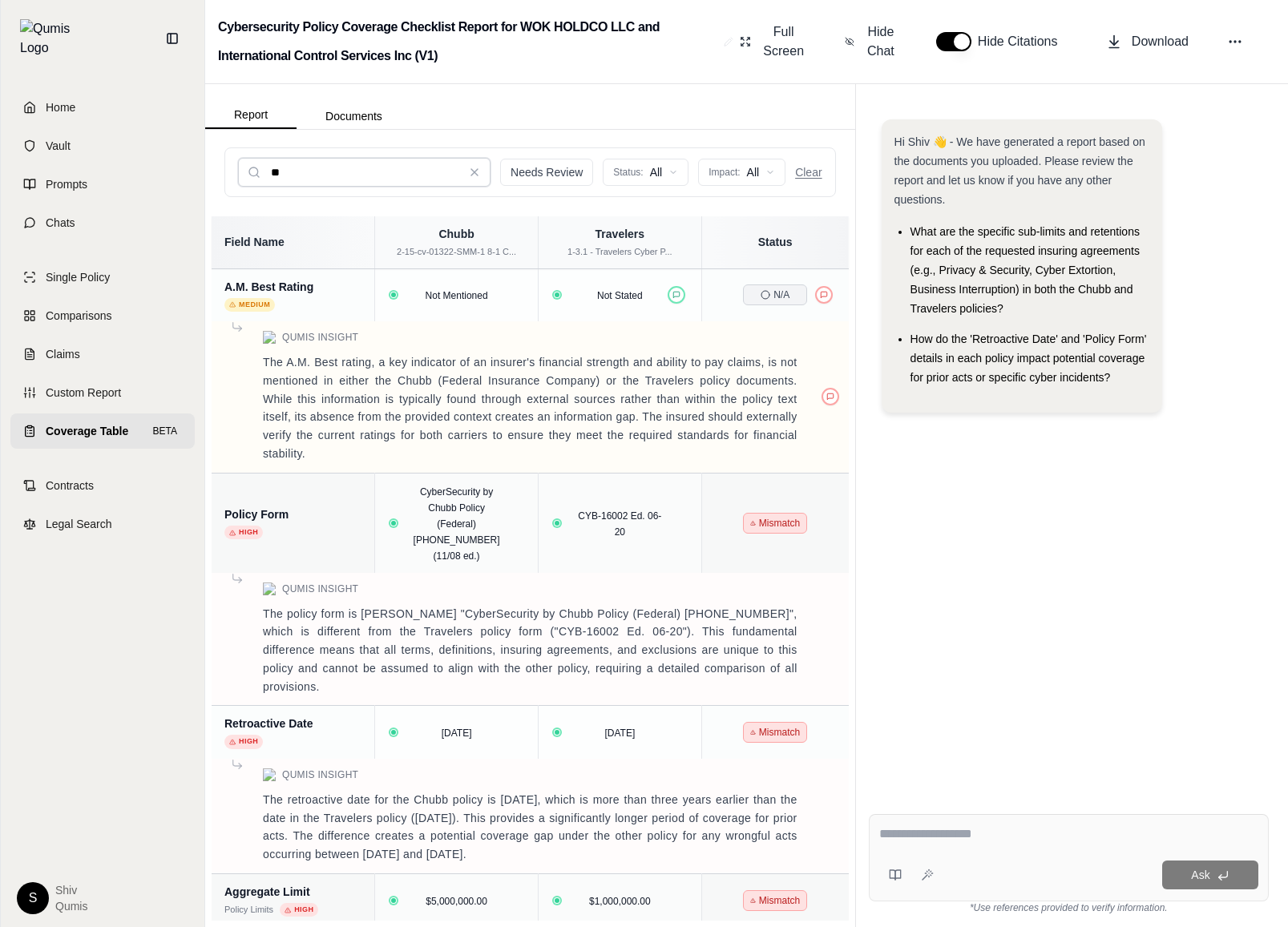
type input "*"
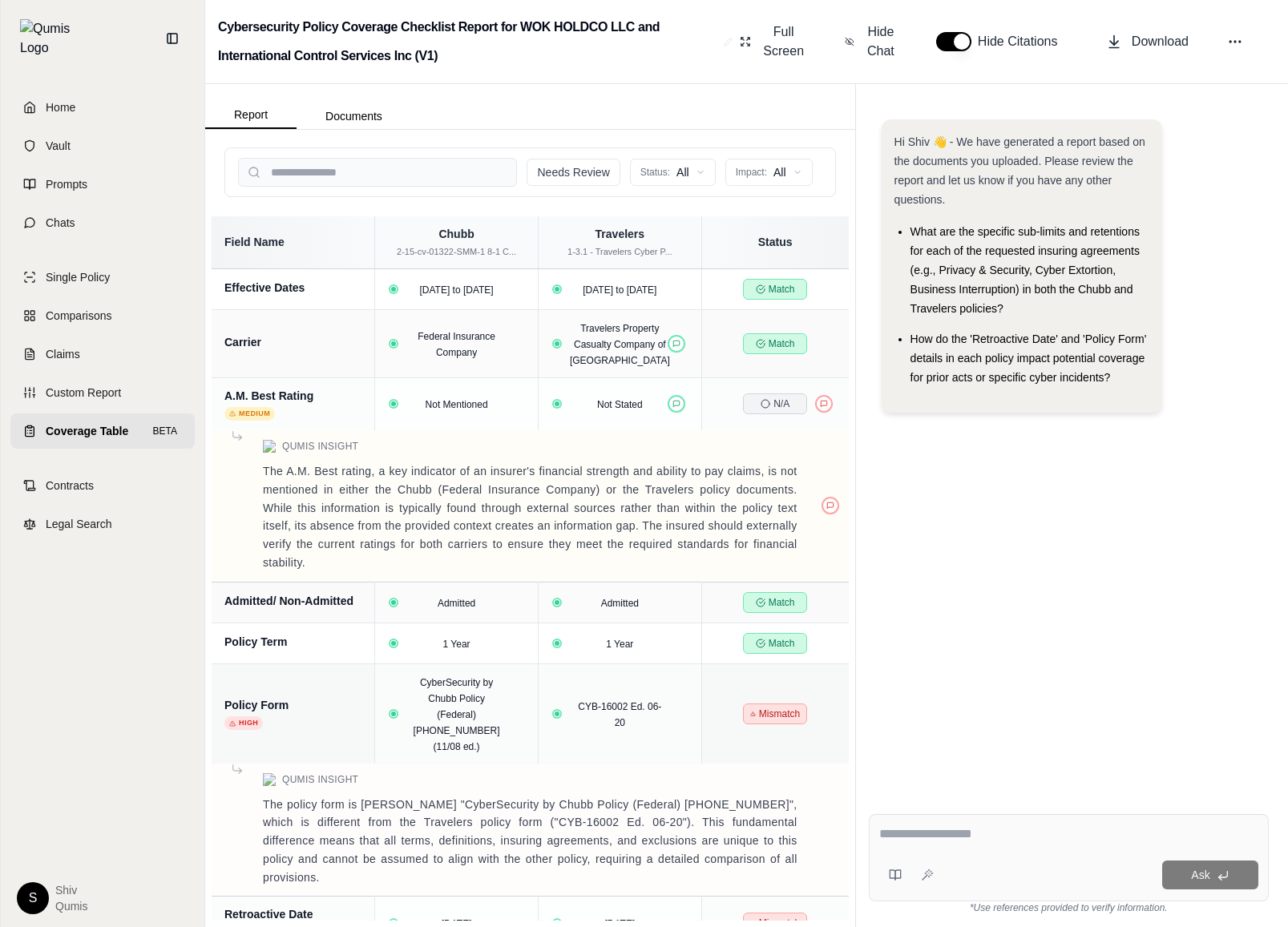
click at [939, 43] on button "button" at bounding box center [954, 41] width 35 height 19
click at [955, 40] on button "button" at bounding box center [954, 41] width 35 height 19
click at [880, 54] on span "Hide Chat" at bounding box center [880, 41] width 34 height 39
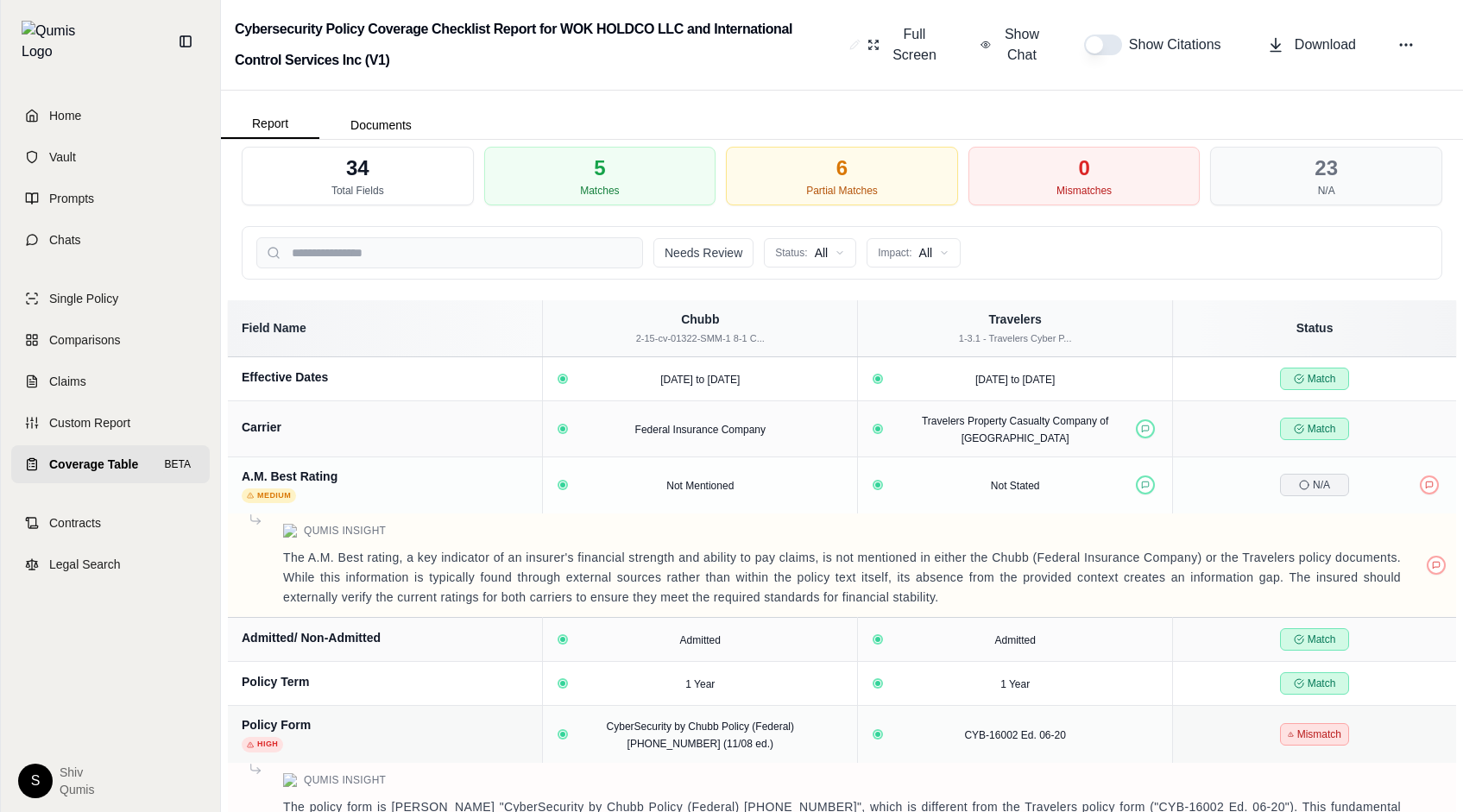
click at [532, 513] on td "Qumis Insight The A.M. Best rating, a key indicator of an insurer's financial s…" at bounding box center [841, 566] width 1228 height 105
click at [1146, 480] on icon at bounding box center [1146, 485] width 9 height 9
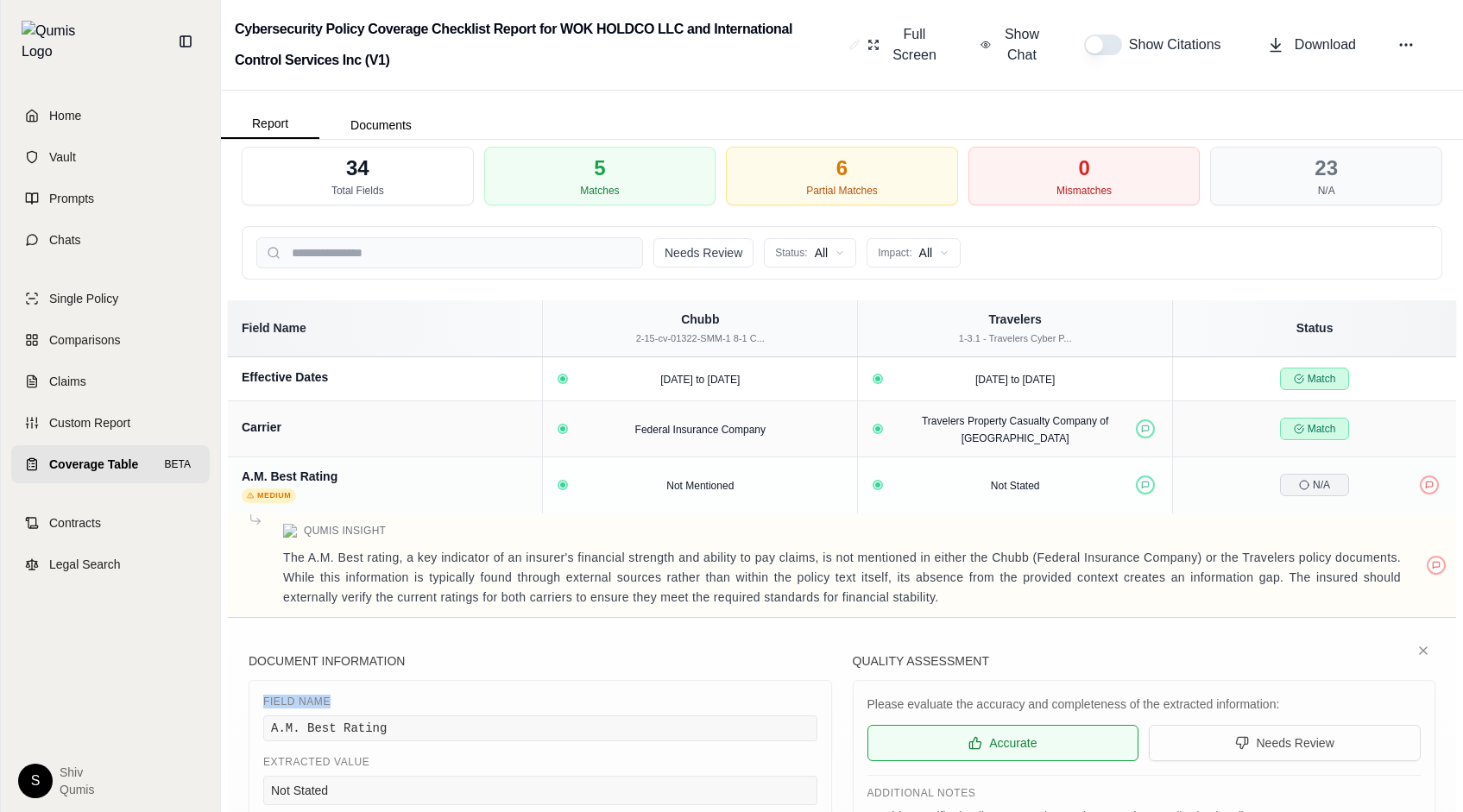
drag, startPoint x: 334, startPoint y: 686, endPoint x: 250, endPoint y: 687, distance: 84.0
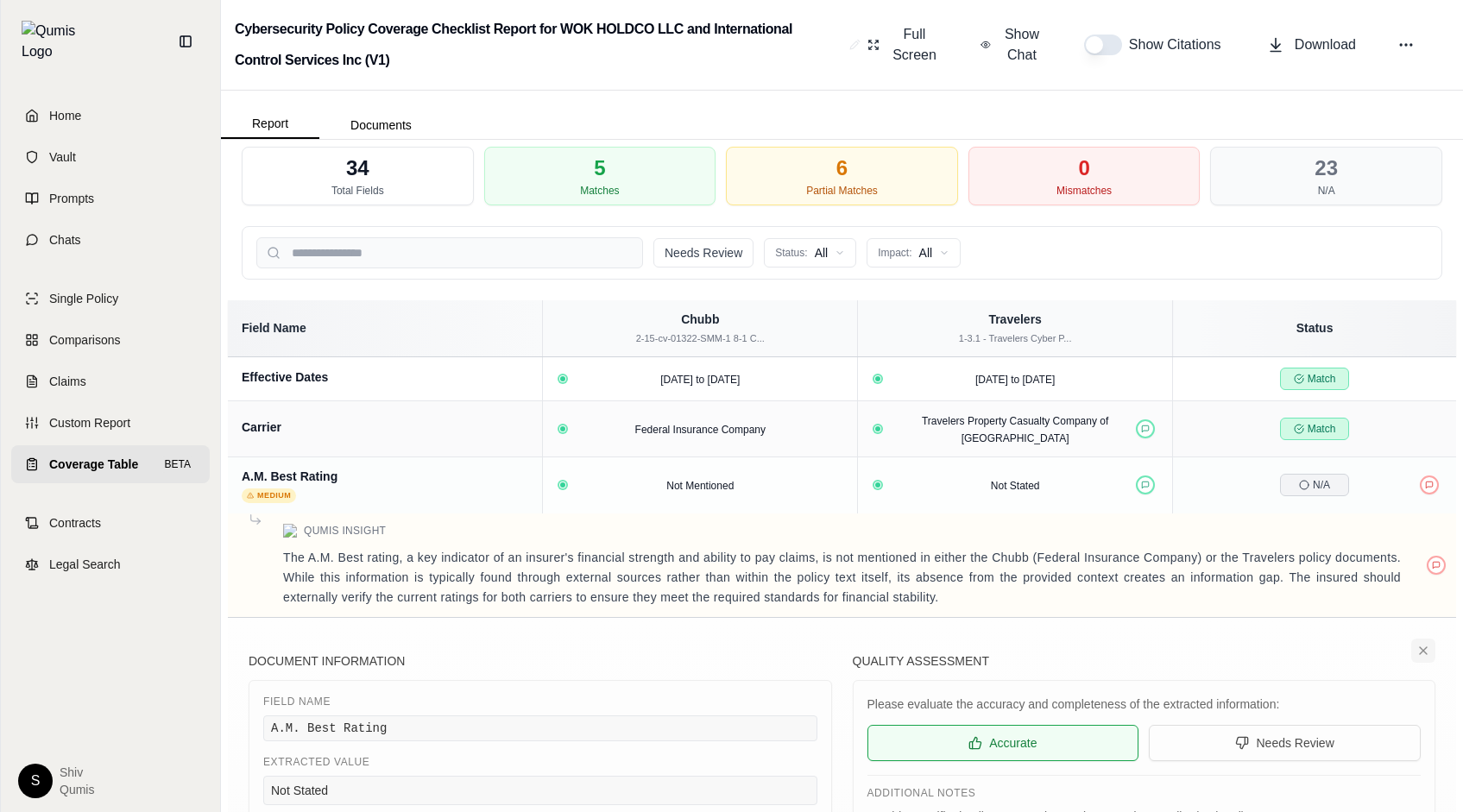
click at [1386, 644] on icon at bounding box center [1423, 651] width 14 height 14
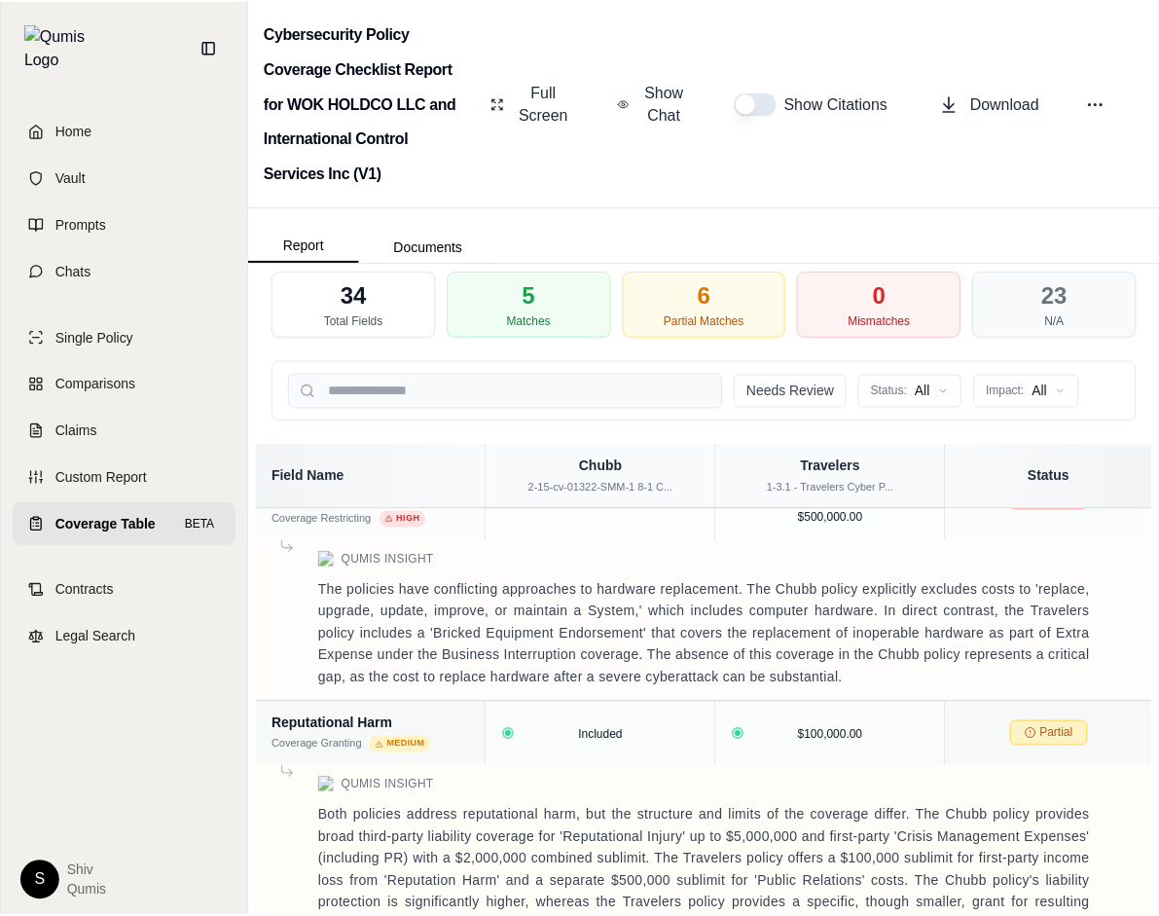
scroll to position [4353, 0]
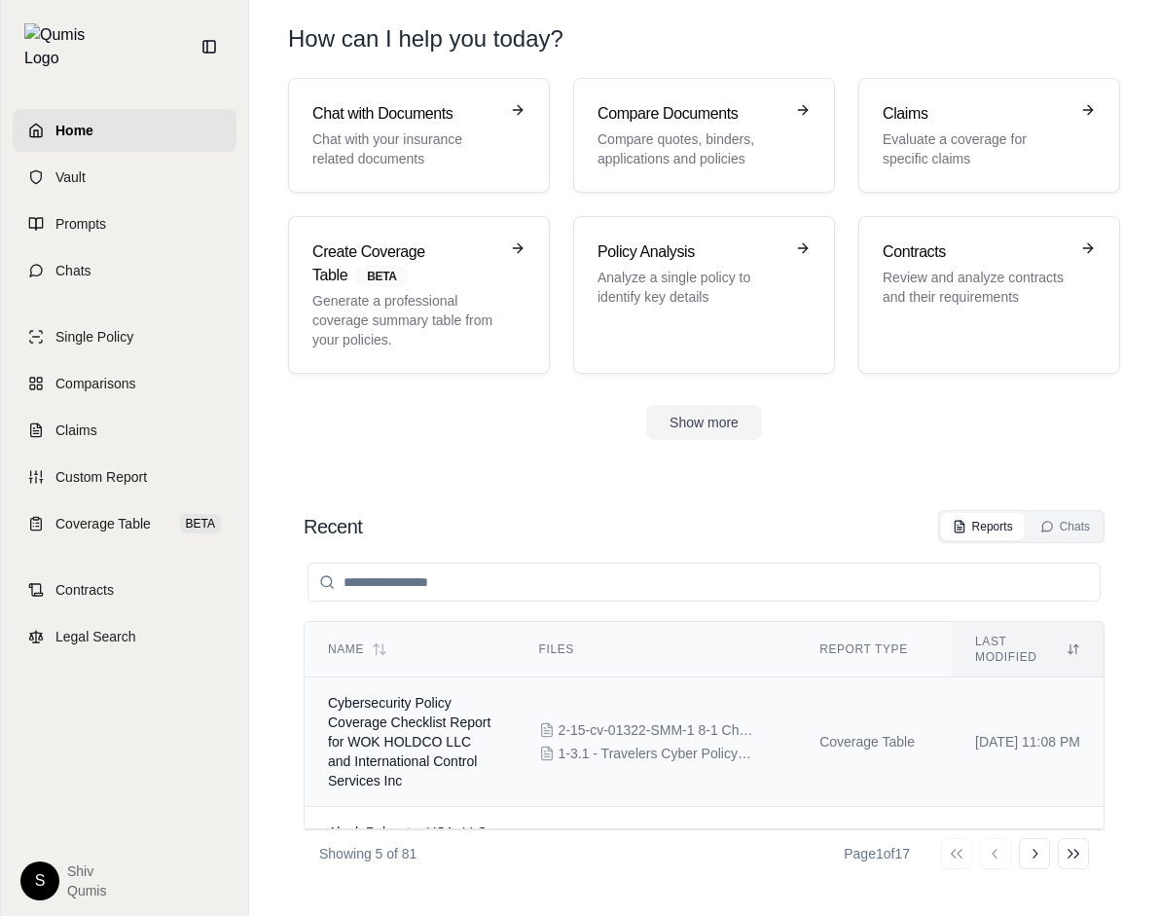
click at [443, 718] on td "Cybersecurity Policy Coverage Checklist Report for WOK HOLDCO LLC and Internati…" at bounding box center [410, 741] width 211 height 129
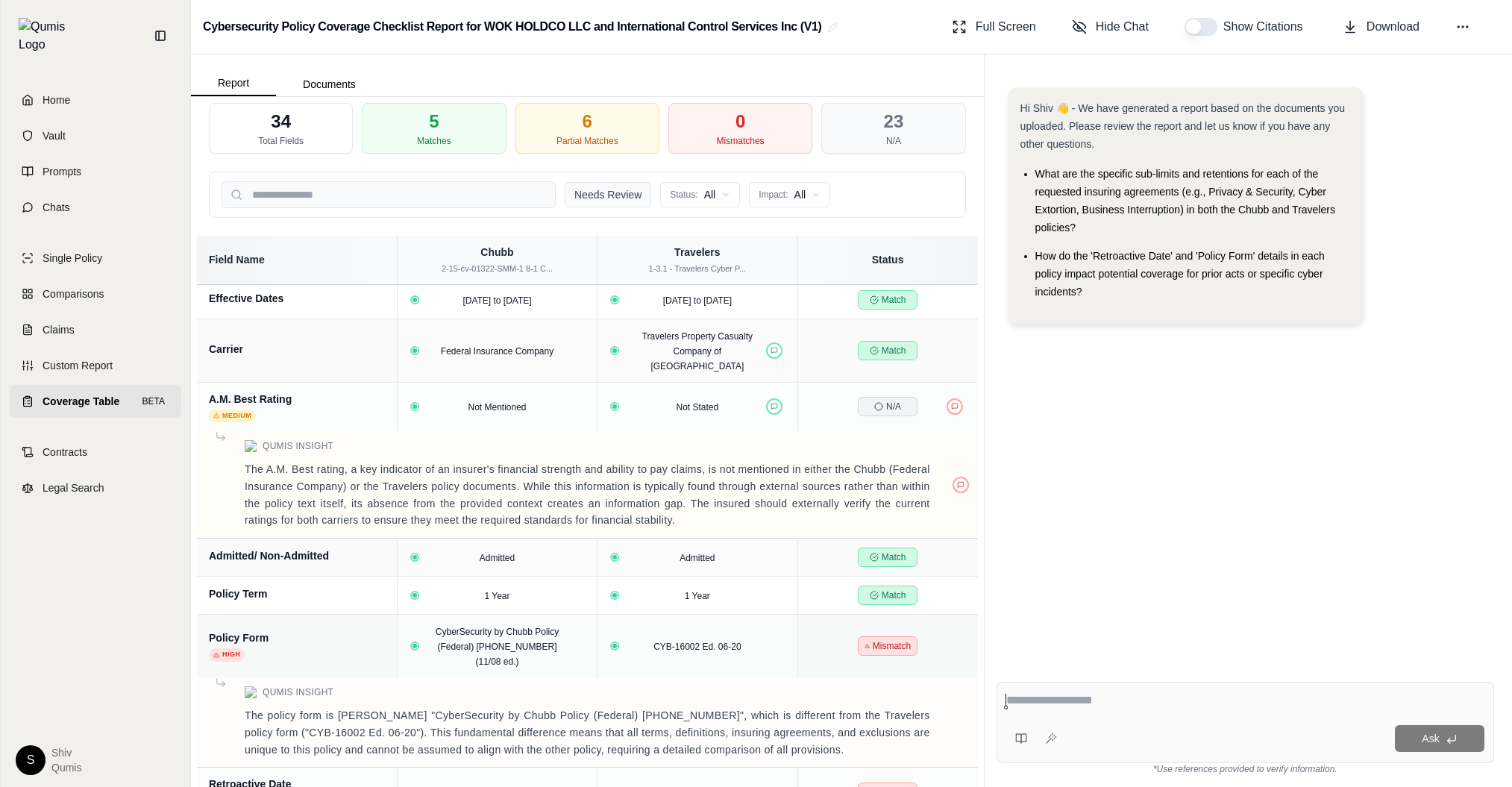
click at [591, 201] on button "Needs Review" at bounding box center [608, 194] width 87 height 25
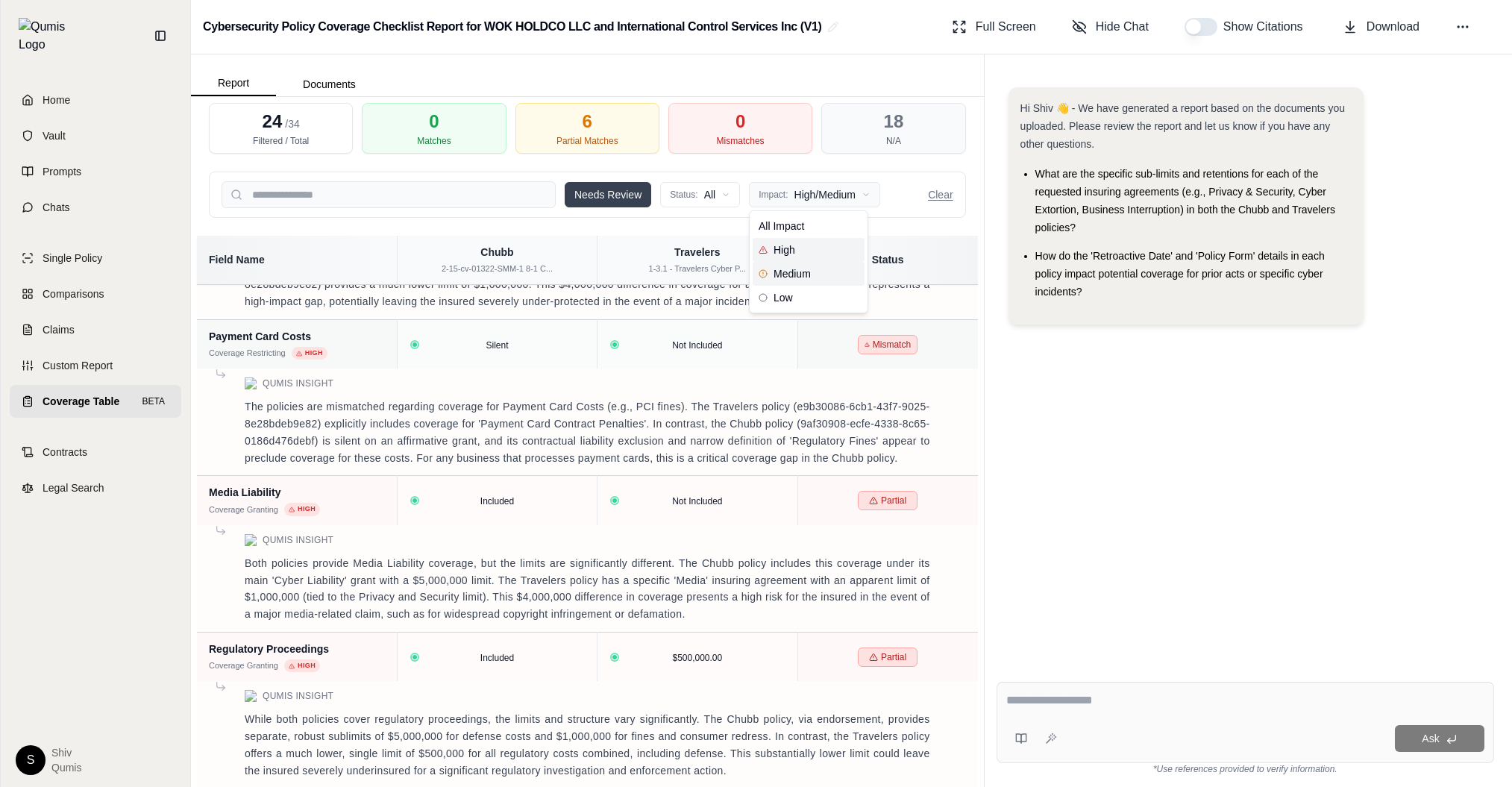
click at [789, 194] on html "Home Vault Prompts Chats Single Policy Comparisons Claims Custom Report Coverag…" at bounding box center [756, 393] width 1512 height 787
click at [789, 263] on div "Medium" at bounding box center [808, 274] width 112 height 24
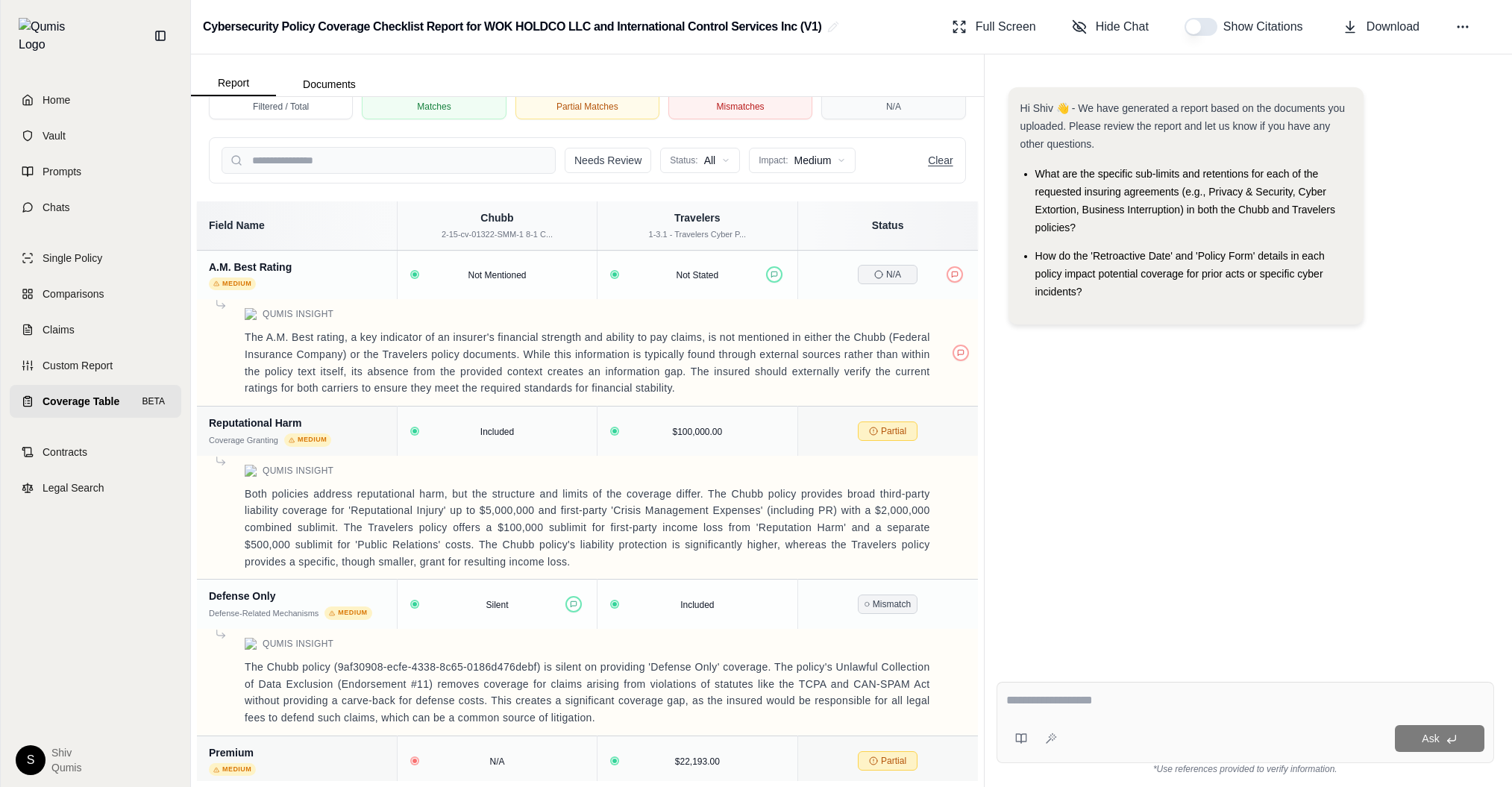
click at [940, 163] on button "Clear" at bounding box center [940, 160] width 25 height 15
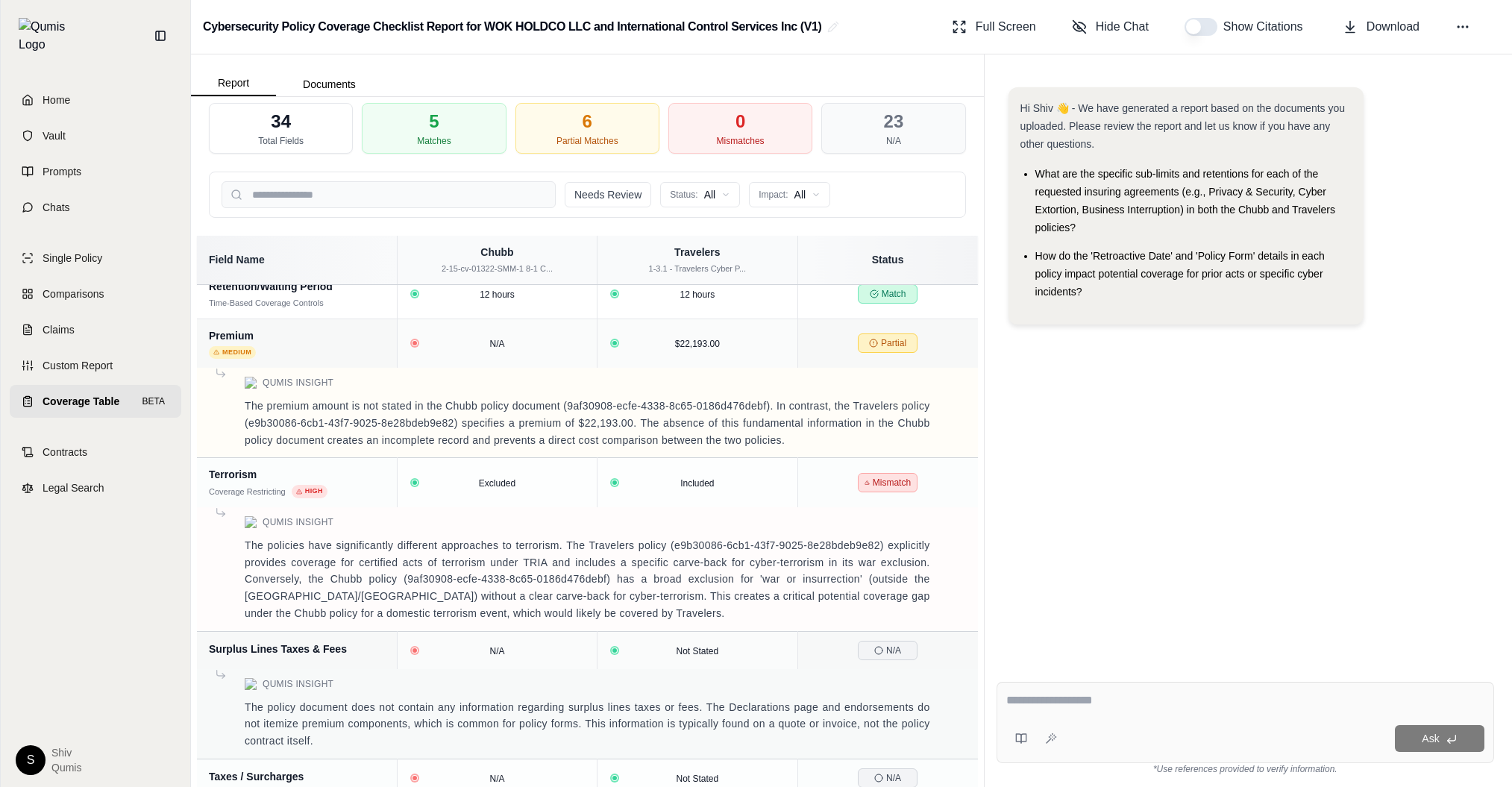
scroll to position [3873, 0]
